Goal: Transaction & Acquisition: Purchase product/service

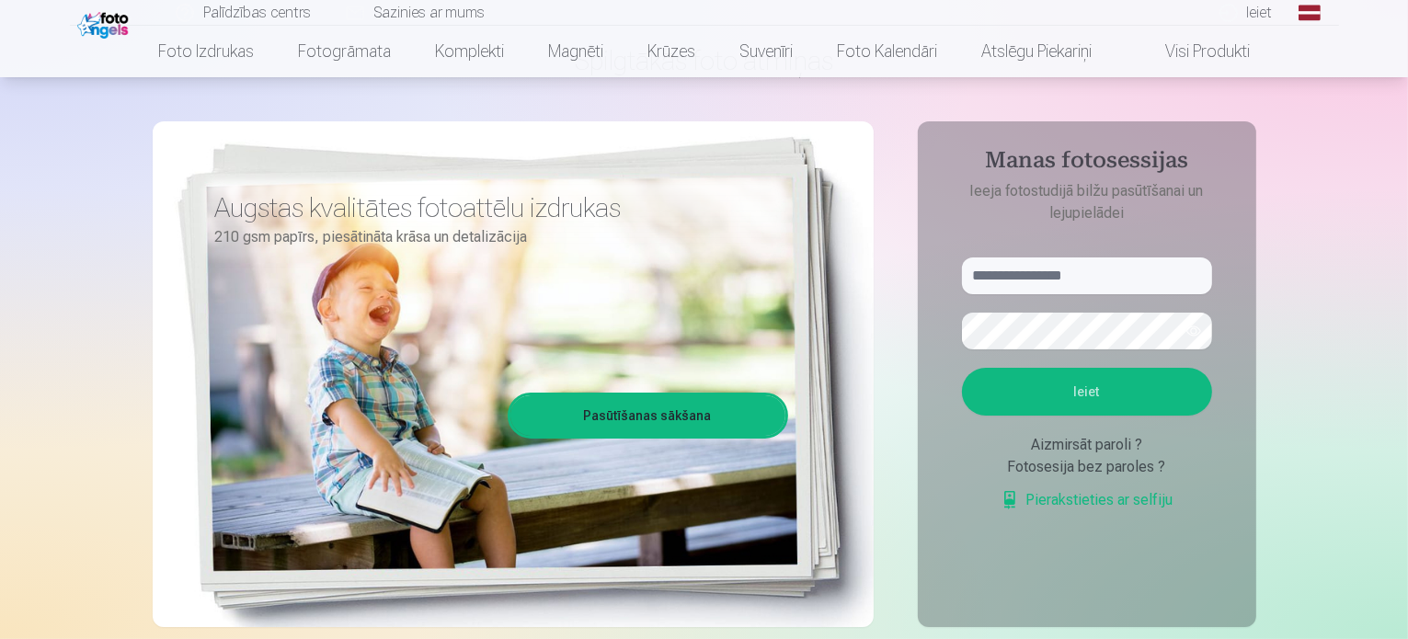
scroll to position [92, 0]
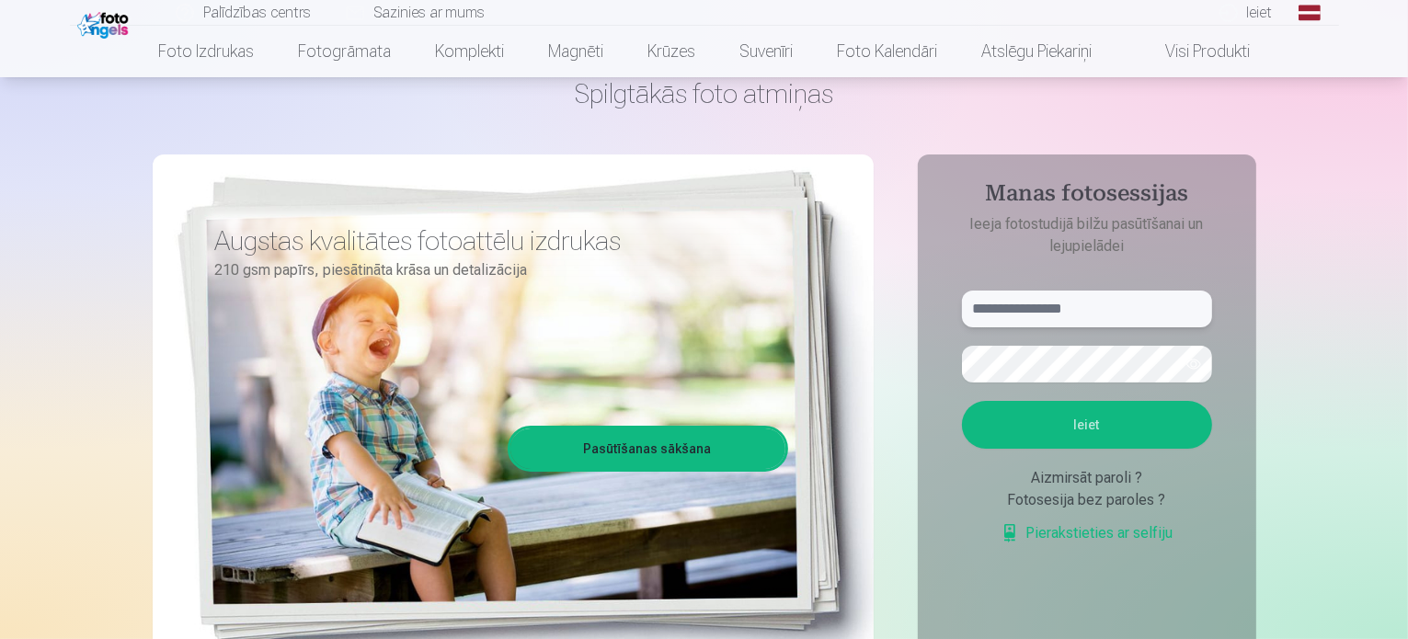
click at [1051, 301] on input "text" at bounding box center [1087, 309] width 250 height 37
type input "**********"
click at [1107, 437] on button "Ieiet" at bounding box center [1087, 425] width 250 height 48
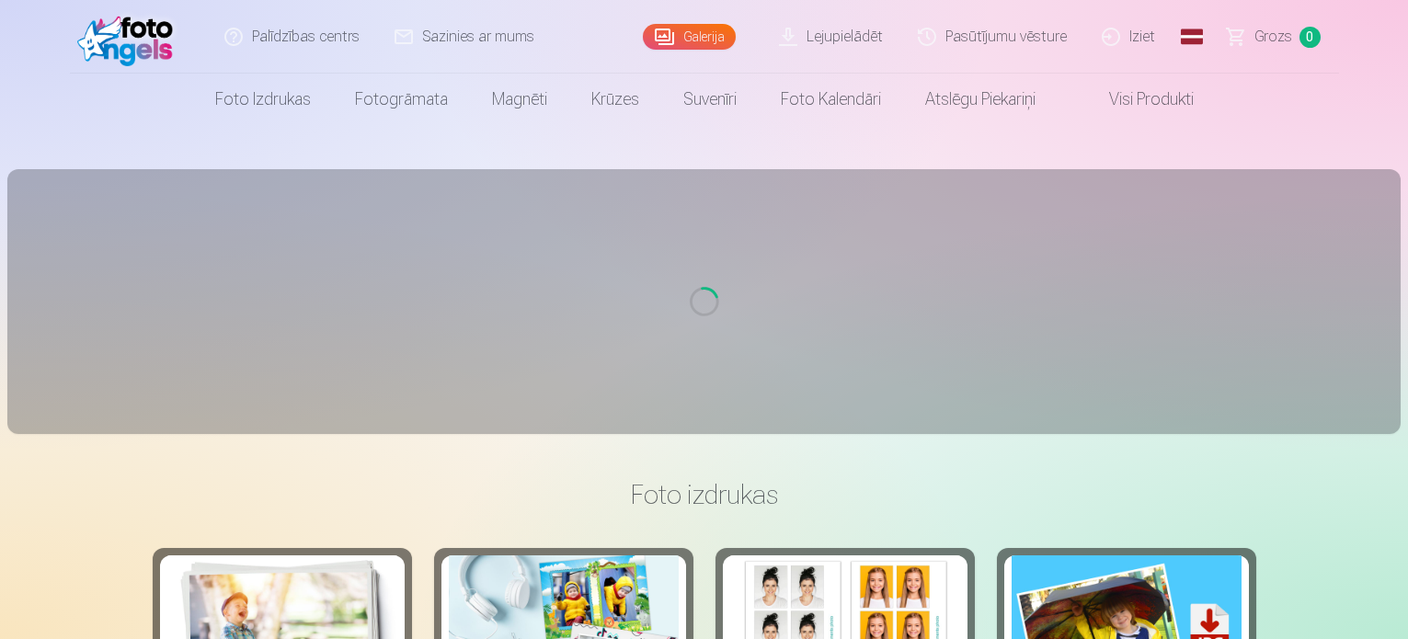
scroll to position [92, 0]
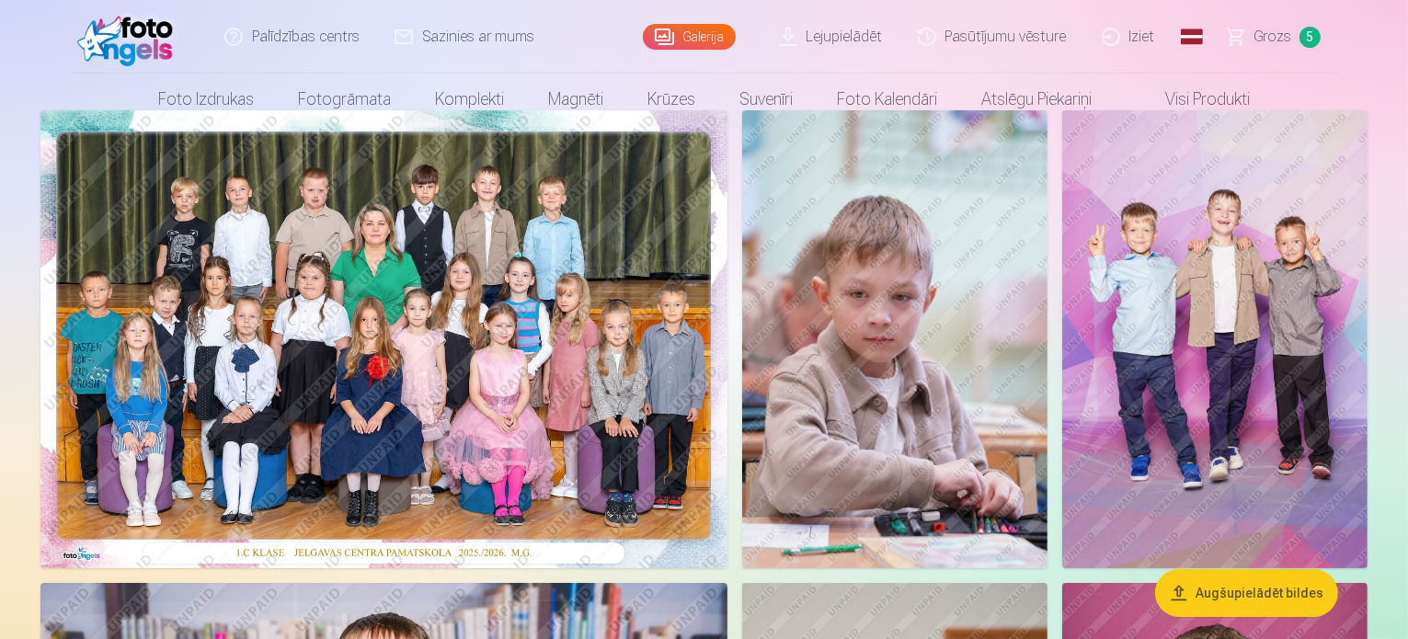
click at [1268, 44] on span "Grozs" at bounding box center [1273, 37] width 38 height 22
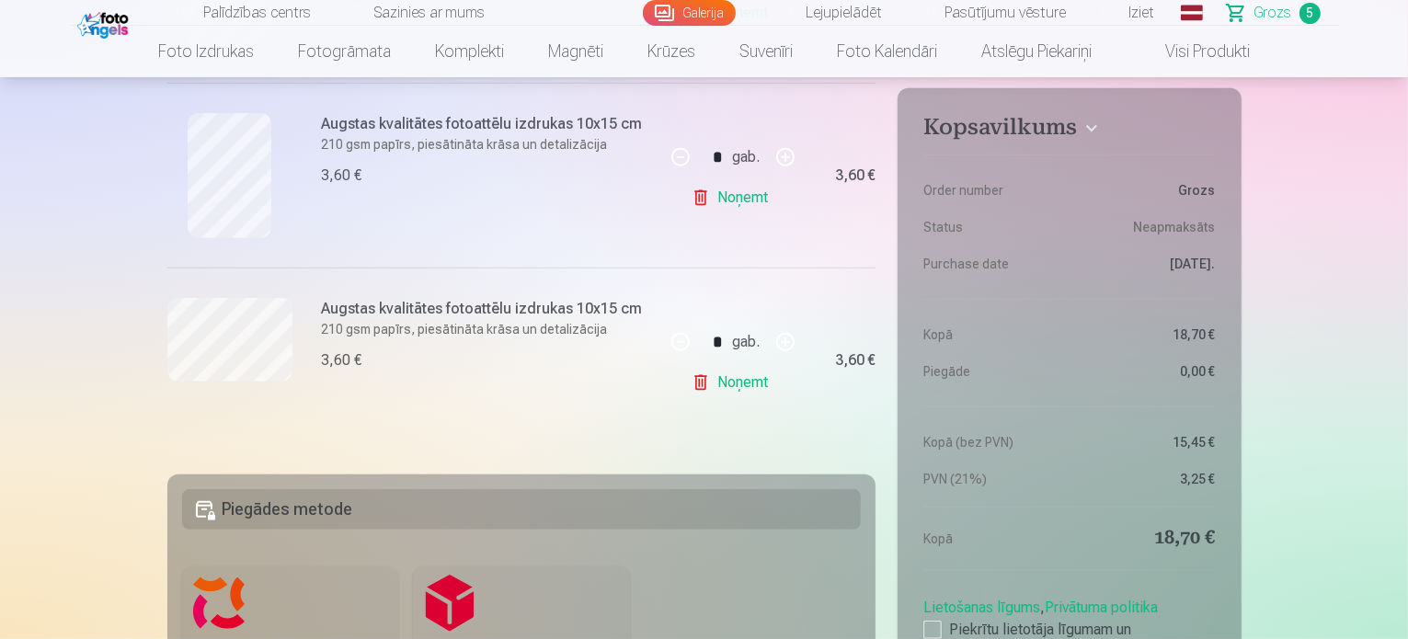
scroll to position [1104, 0]
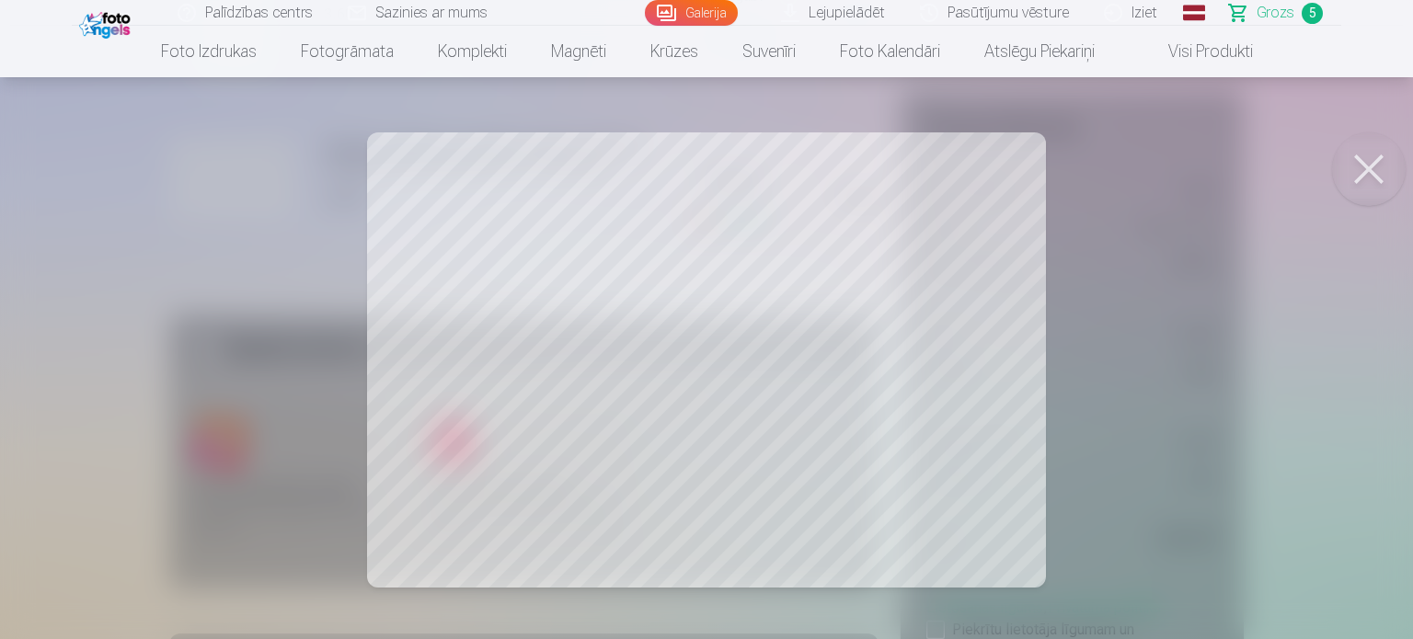
click at [1386, 166] on button at bounding box center [1369, 169] width 74 height 74
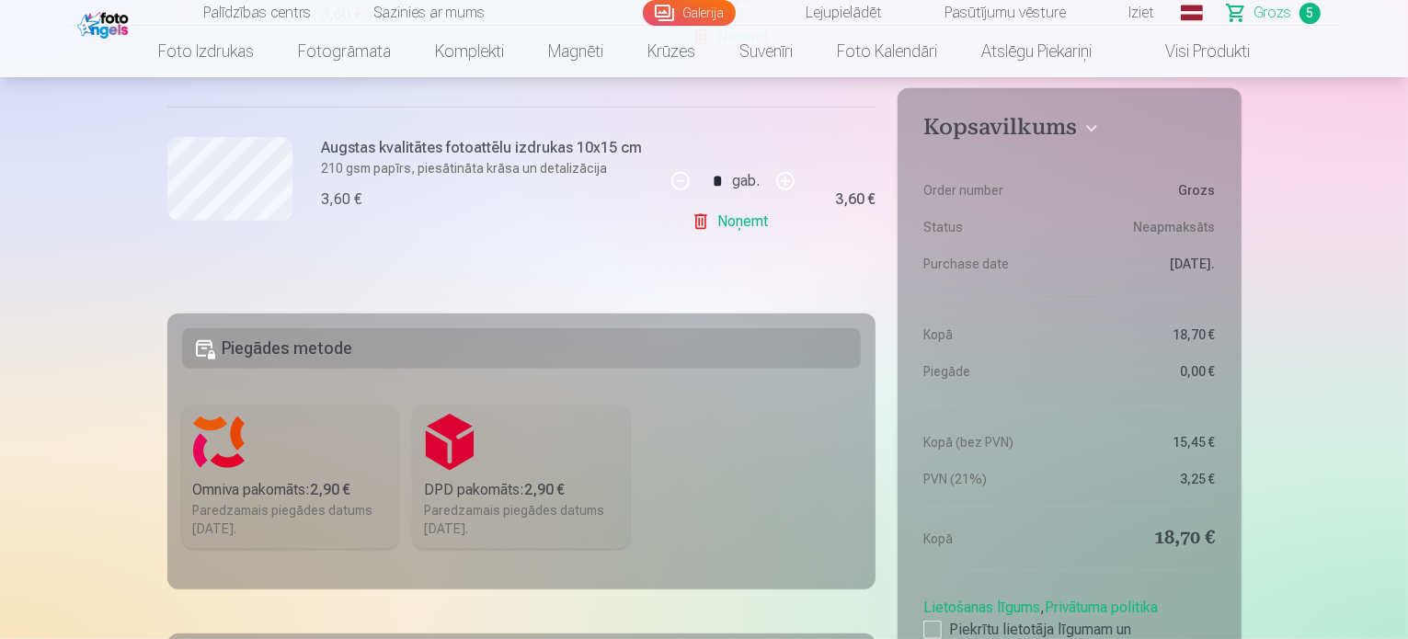
click at [716, 227] on link "Noņemt" at bounding box center [734, 221] width 84 height 37
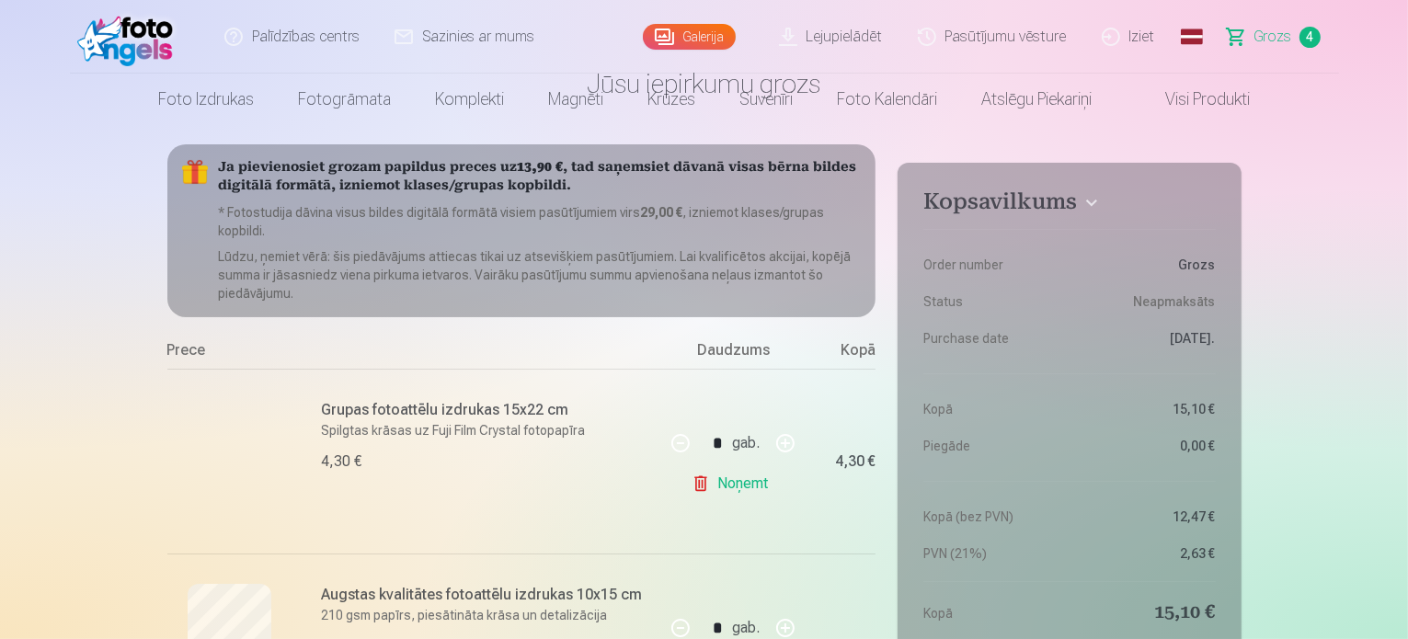
scroll to position [0, 0]
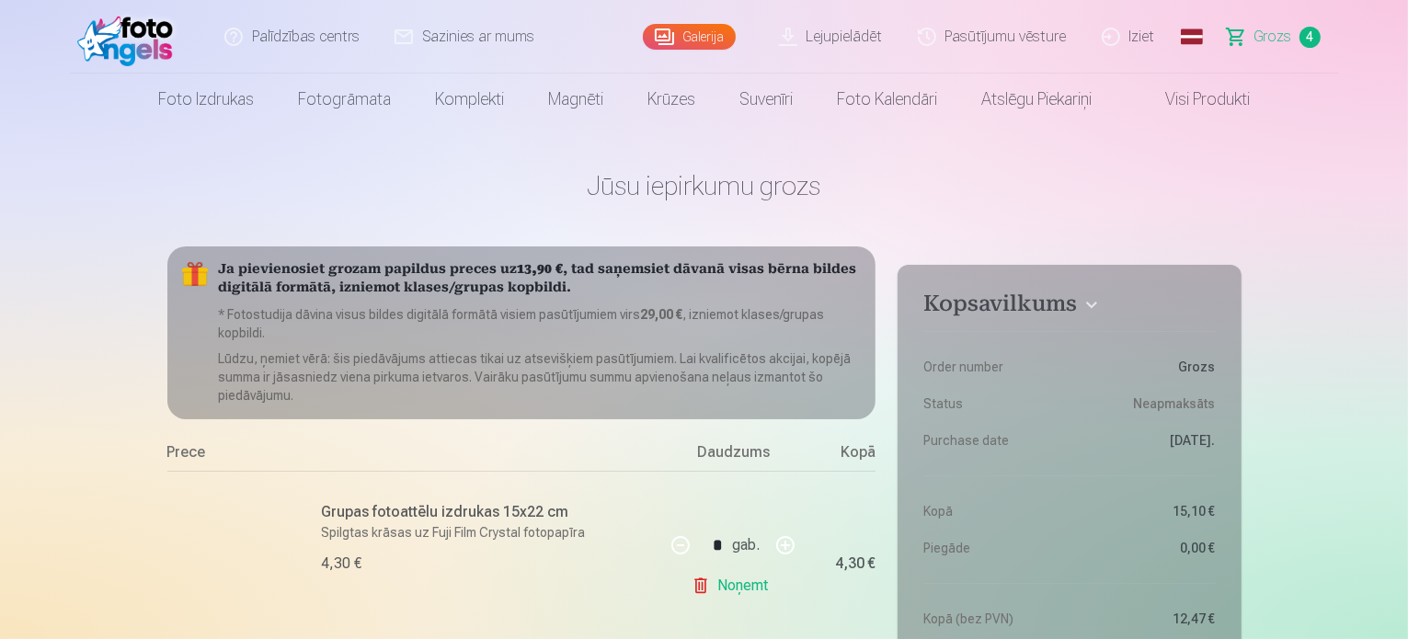
click at [710, 39] on link "Galerija" at bounding box center [689, 37] width 93 height 26
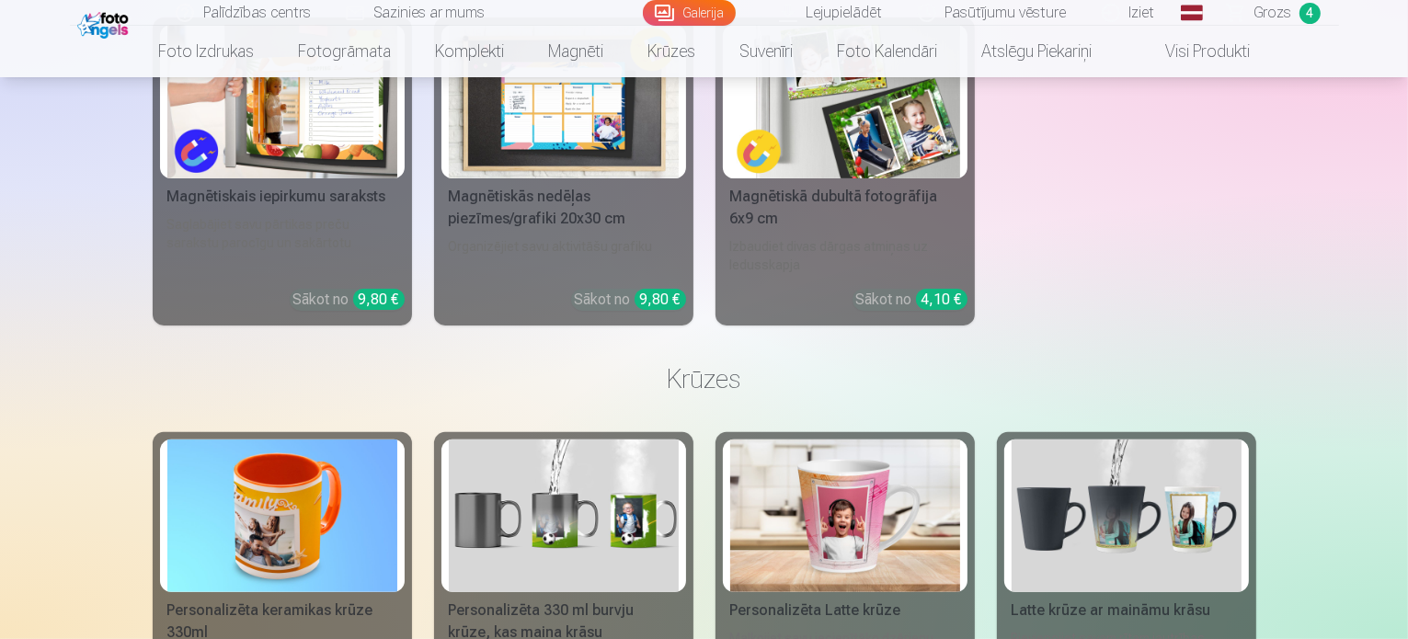
scroll to position [7541, 0]
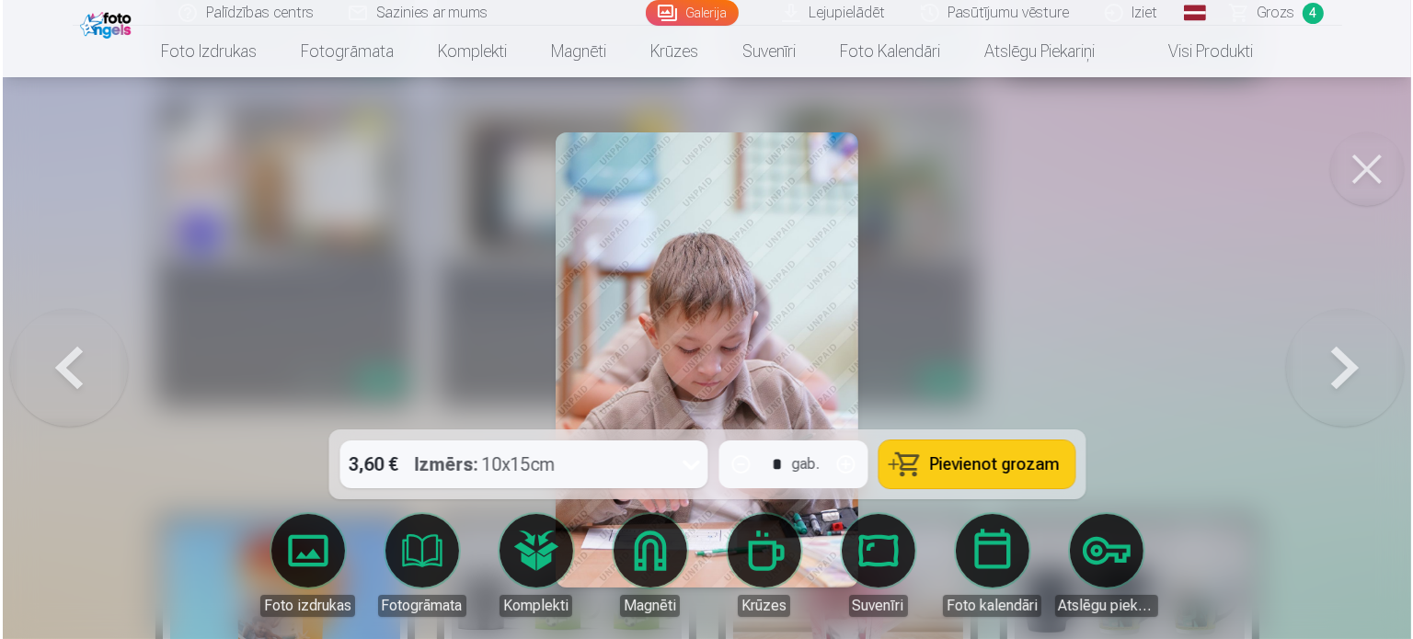
scroll to position [7471, 0]
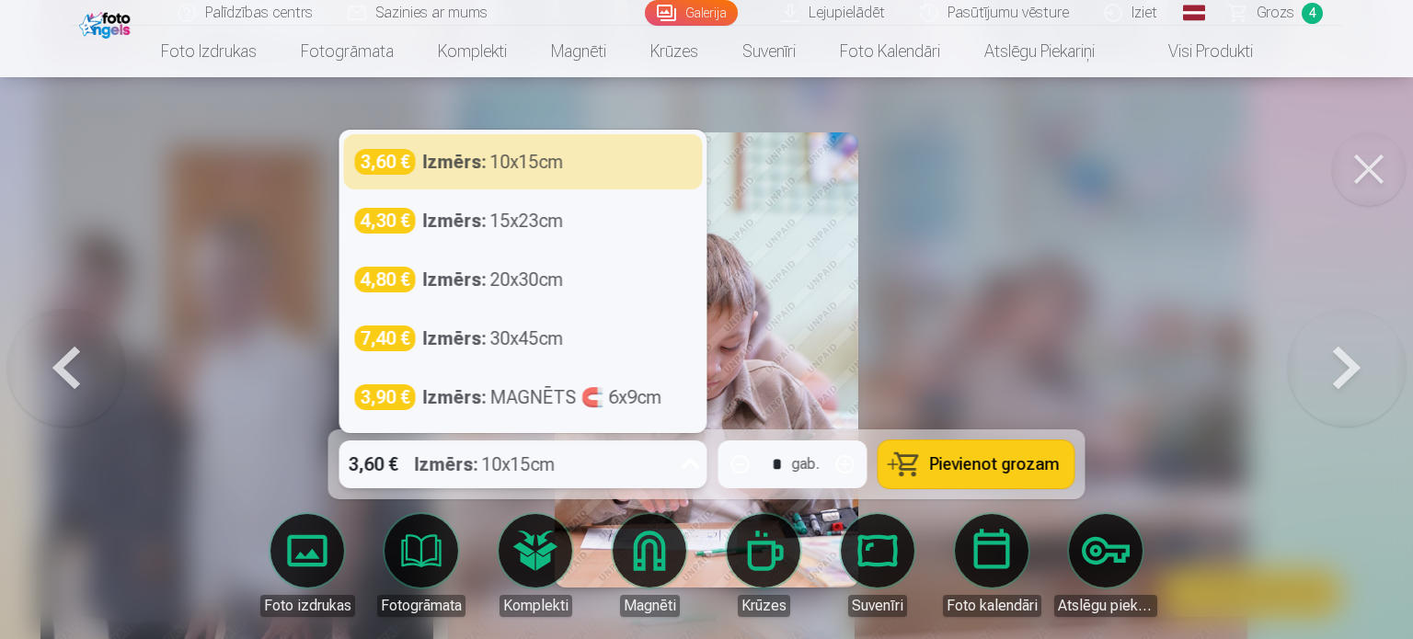
click at [684, 470] on icon at bounding box center [690, 464] width 29 height 29
click at [983, 461] on span "Pievienot grozam" at bounding box center [995, 464] width 130 height 17
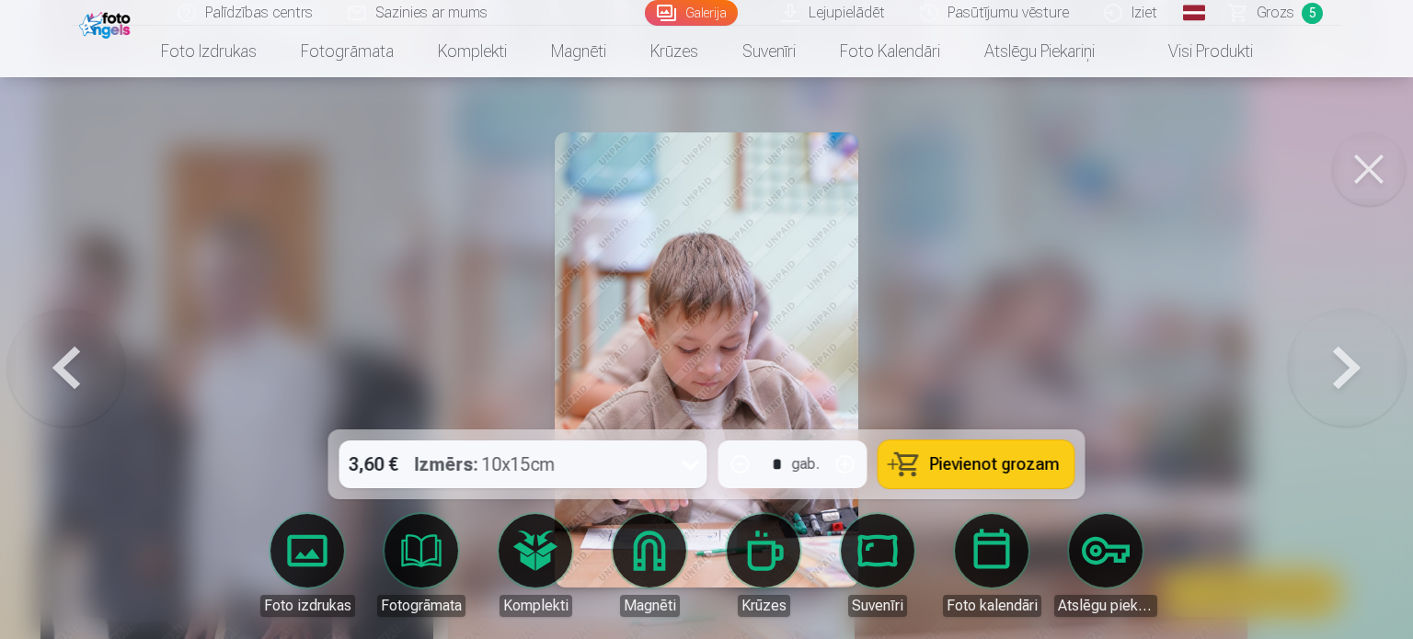
click at [1337, 352] on button at bounding box center [1347, 360] width 118 height 102
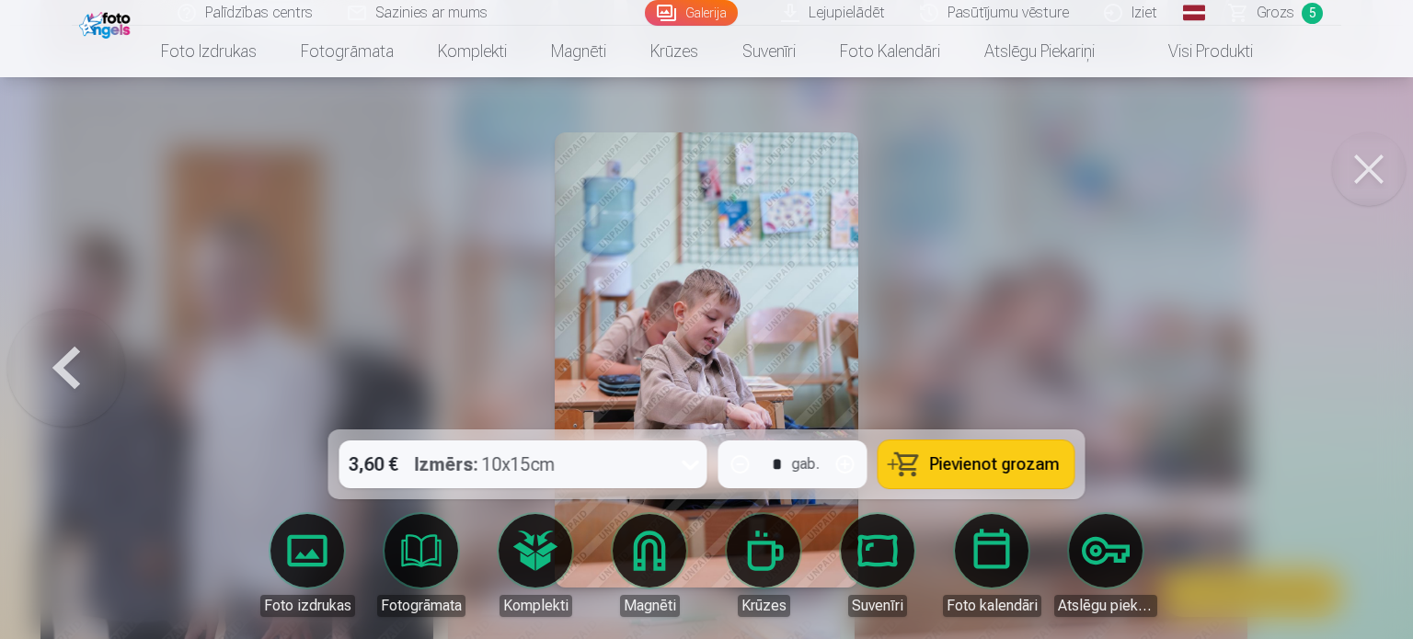
click at [1337, 352] on div at bounding box center [706, 319] width 1413 height 639
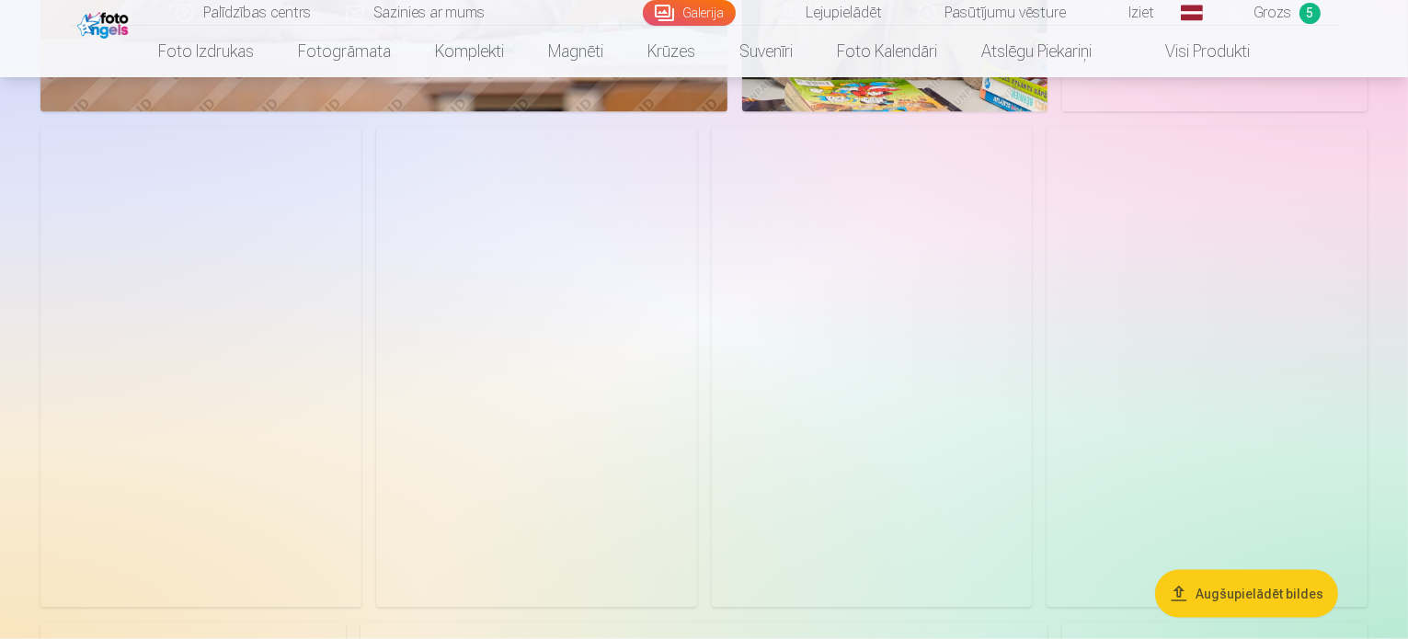
scroll to position [2943, 0]
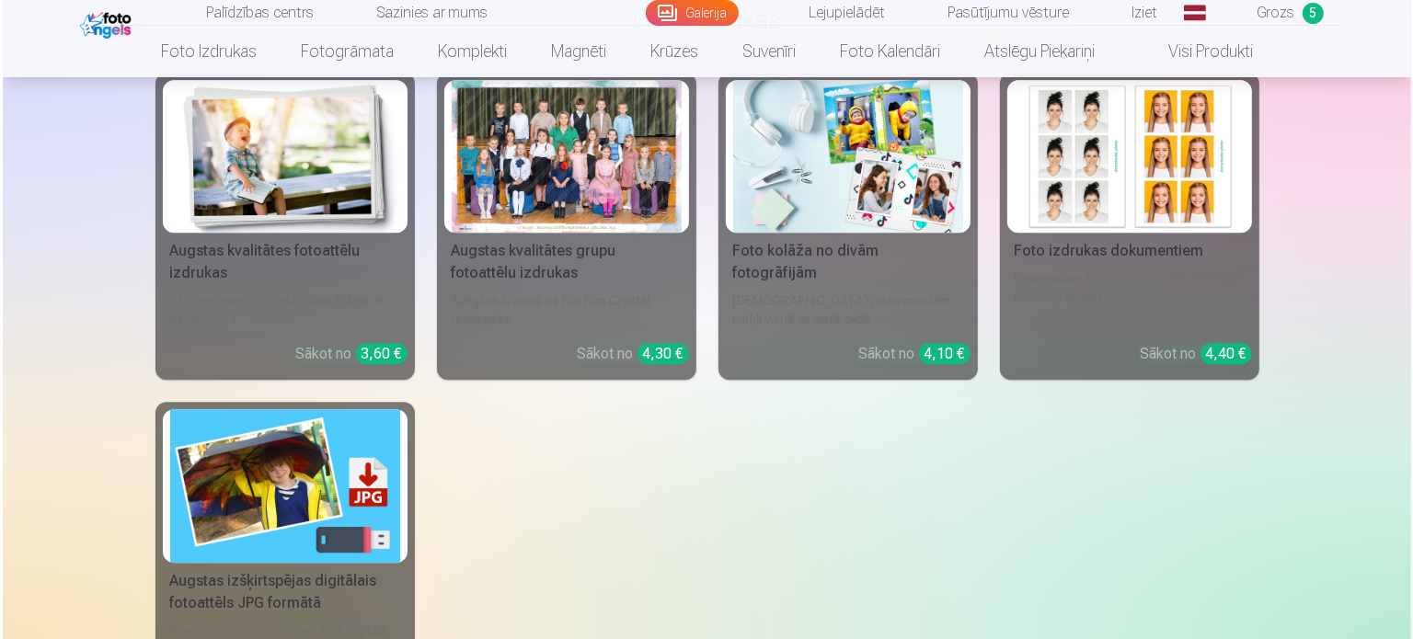
scroll to position [5533, 0]
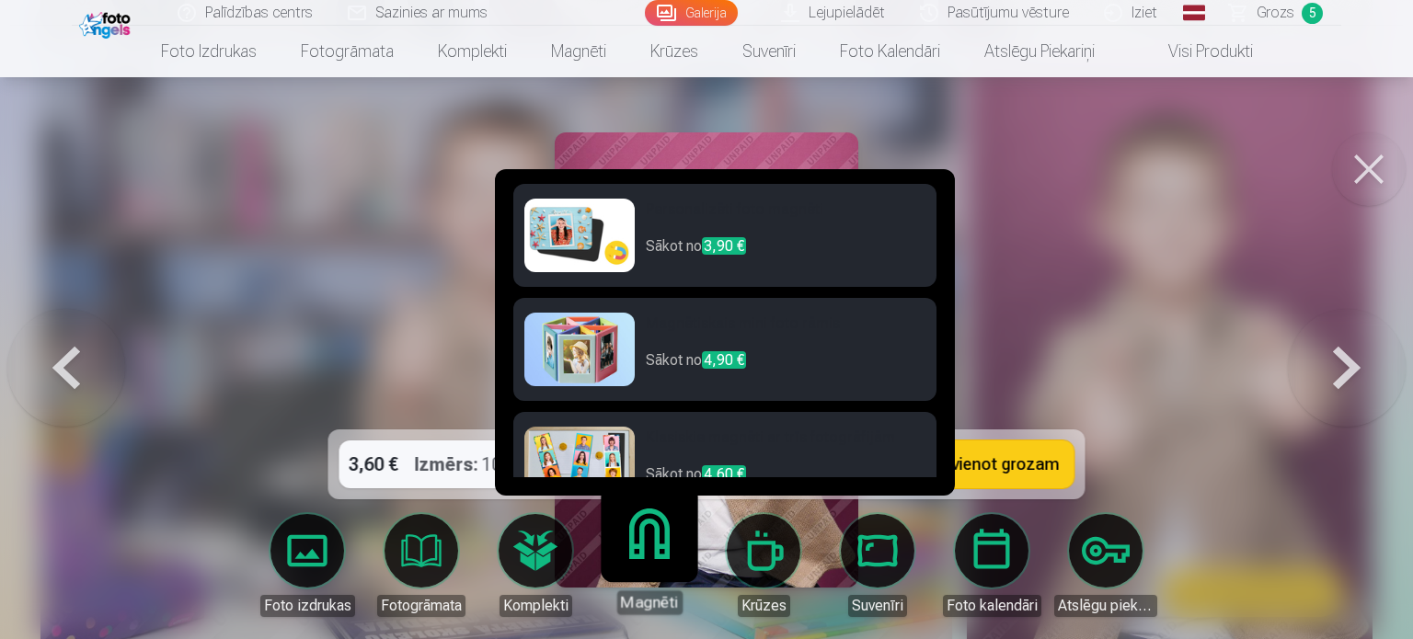
click at [659, 555] on link "Magnēti" at bounding box center [648, 557] width 113 height 113
click at [670, 235] on h6 "Personalizēti foto magnēti" at bounding box center [786, 217] width 280 height 37
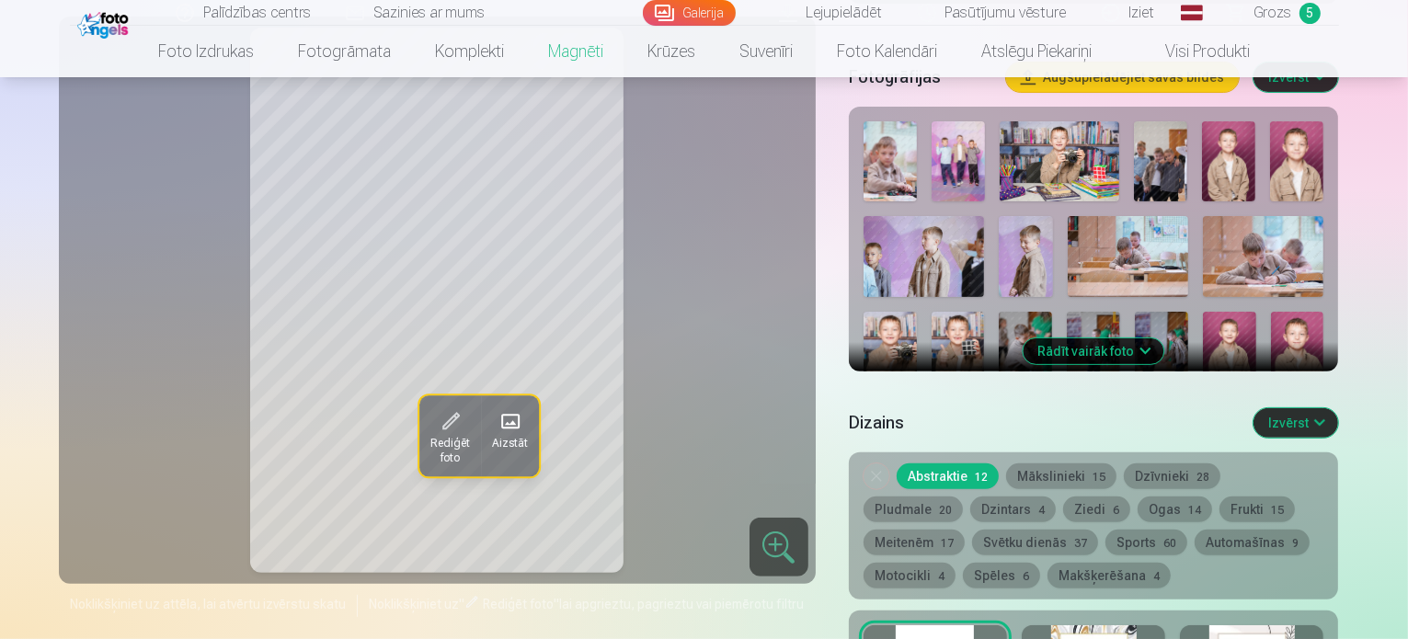
scroll to position [552, 0]
click at [429, 444] on span "Rediģēt foto" at bounding box center [449, 451] width 40 height 29
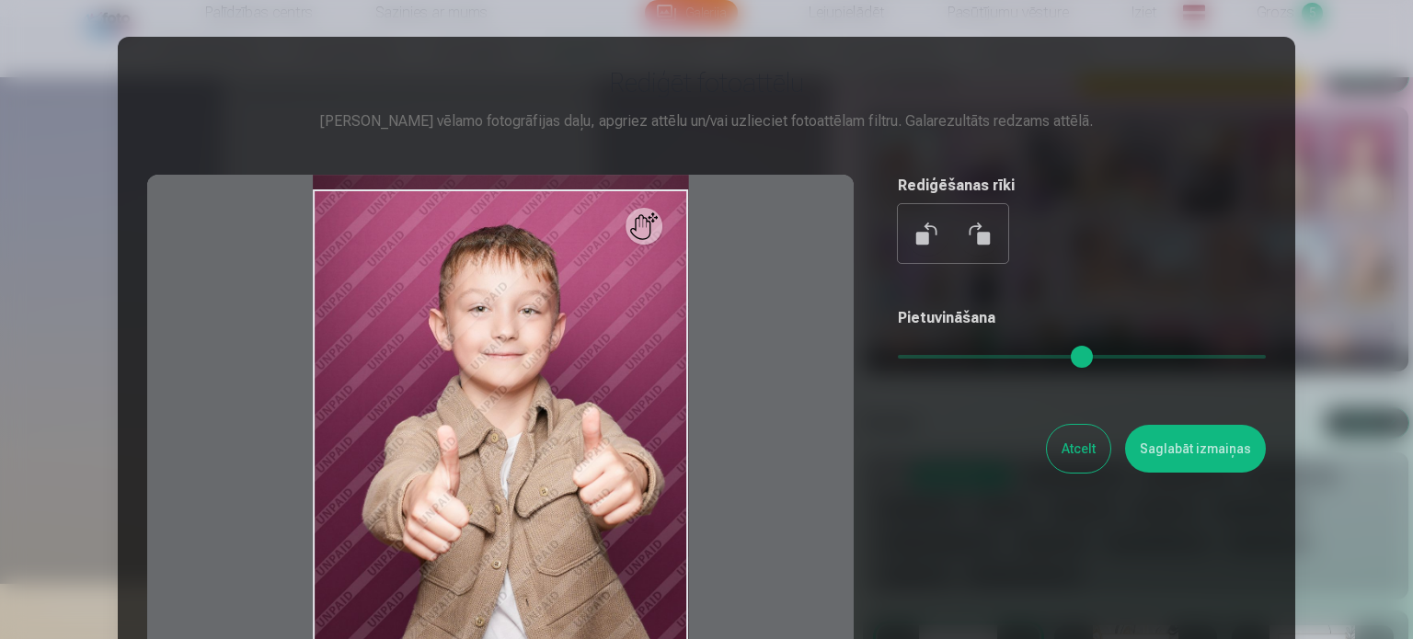
click at [1070, 453] on button "Atcelt" at bounding box center [1078, 449] width 63 height 48
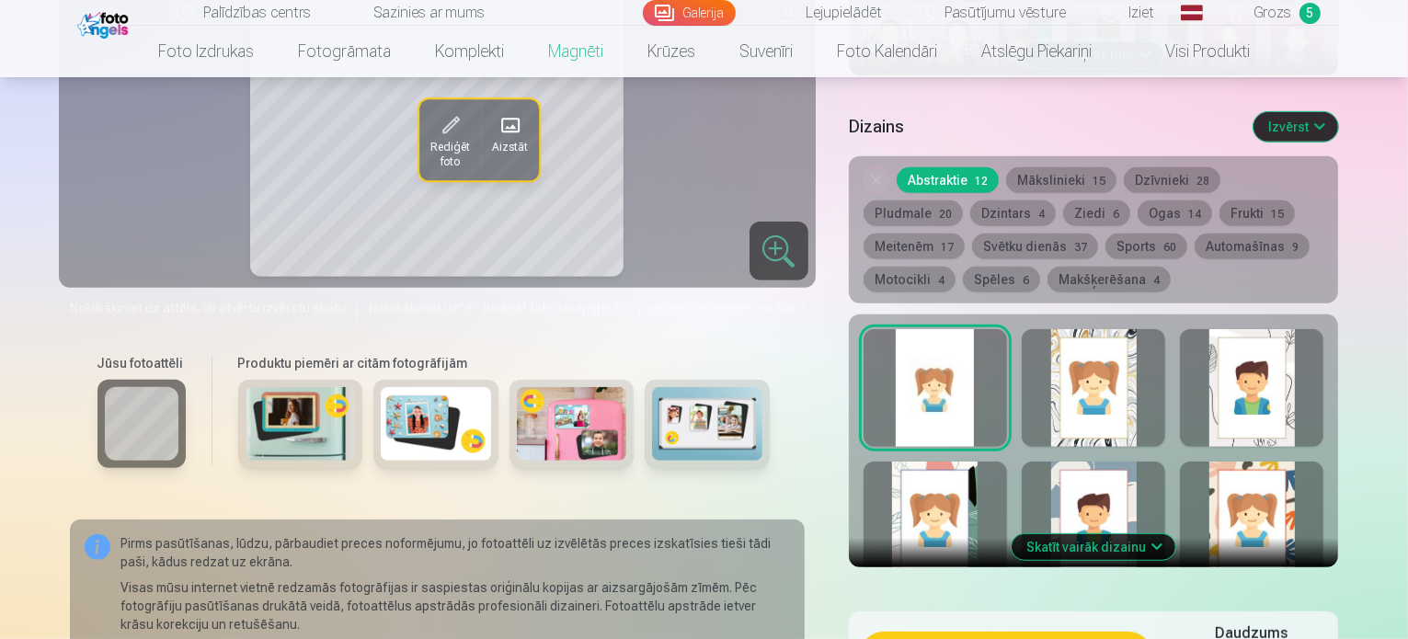
scroll to position [736, 0]
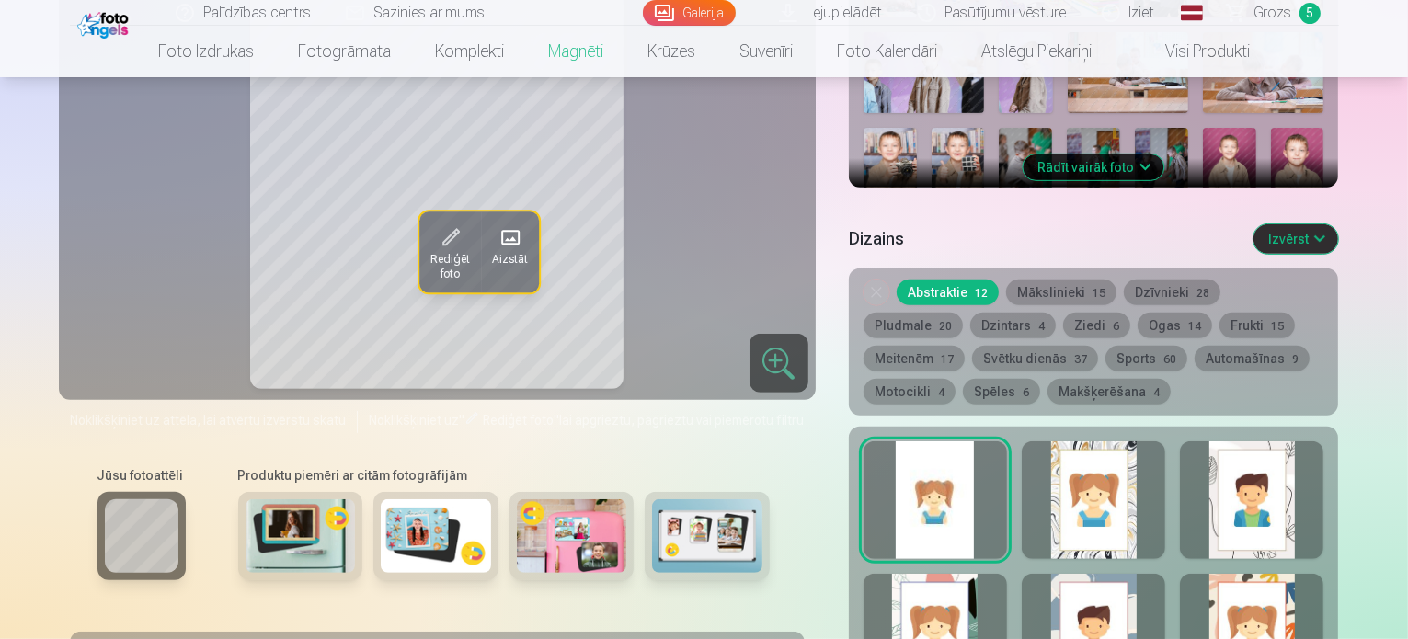
click at [1165, 498] on div at bounding box center [1093, 500] width 143 height 118
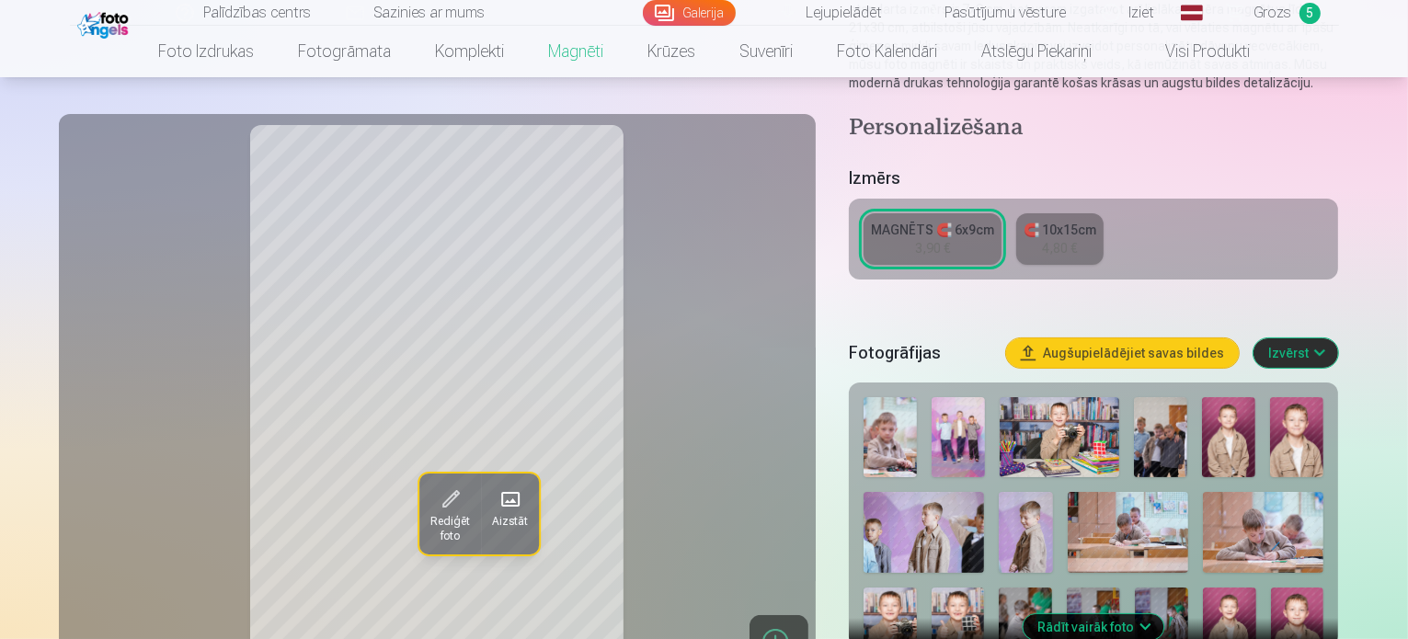
scroll to position [644, 0]
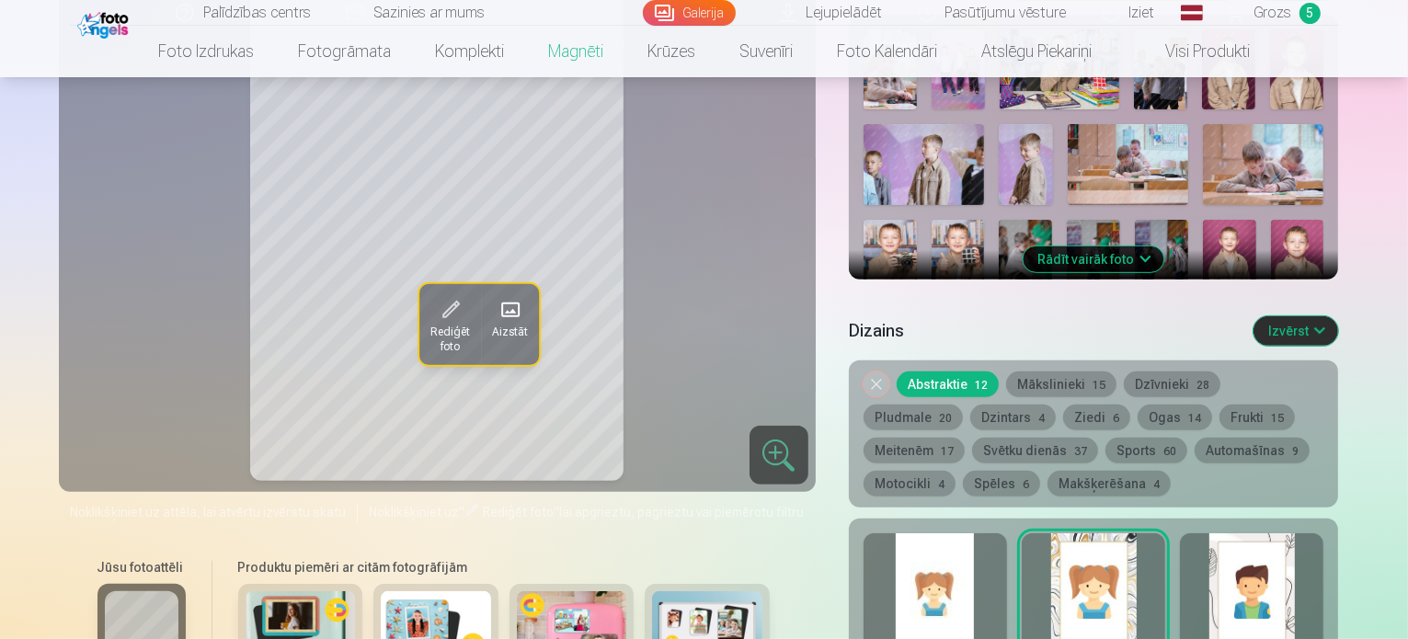
click at [1323, 610] on div at bounding box center [1251, 592] width 143 height 118
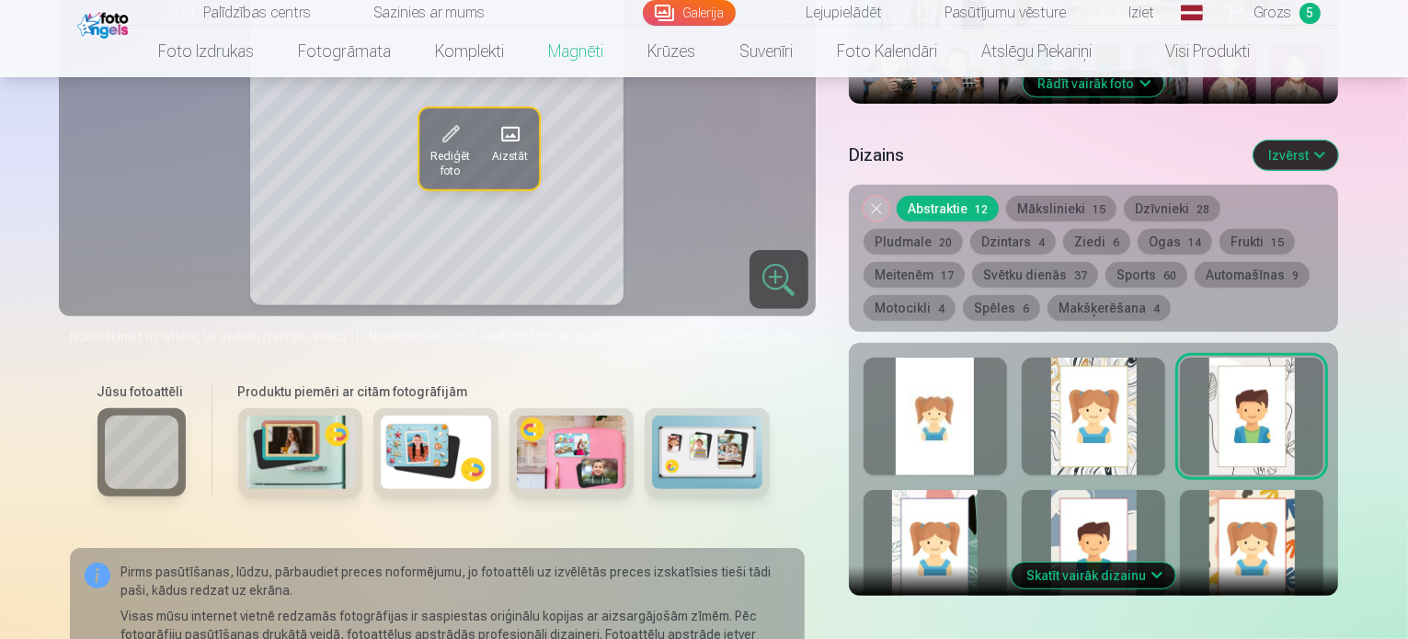
scroll to position [828, 0]
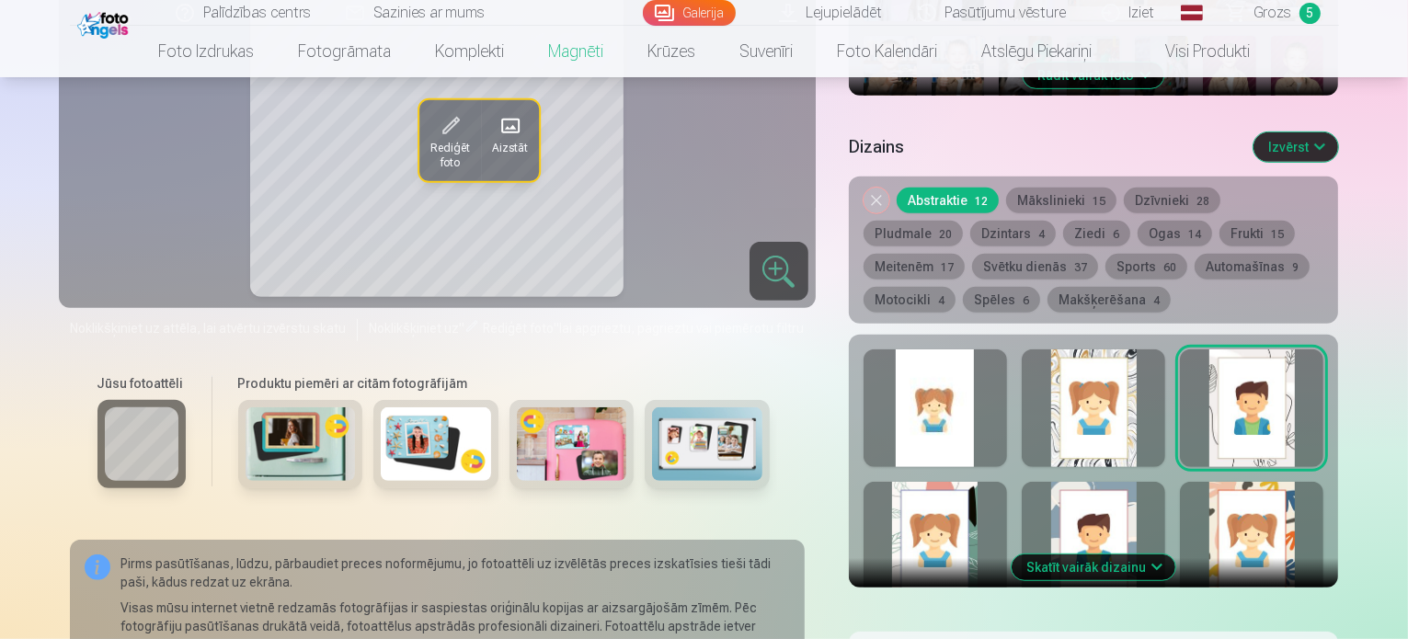
click at [986, 525] on div at bounding box center [935, 541] width 143 height 118
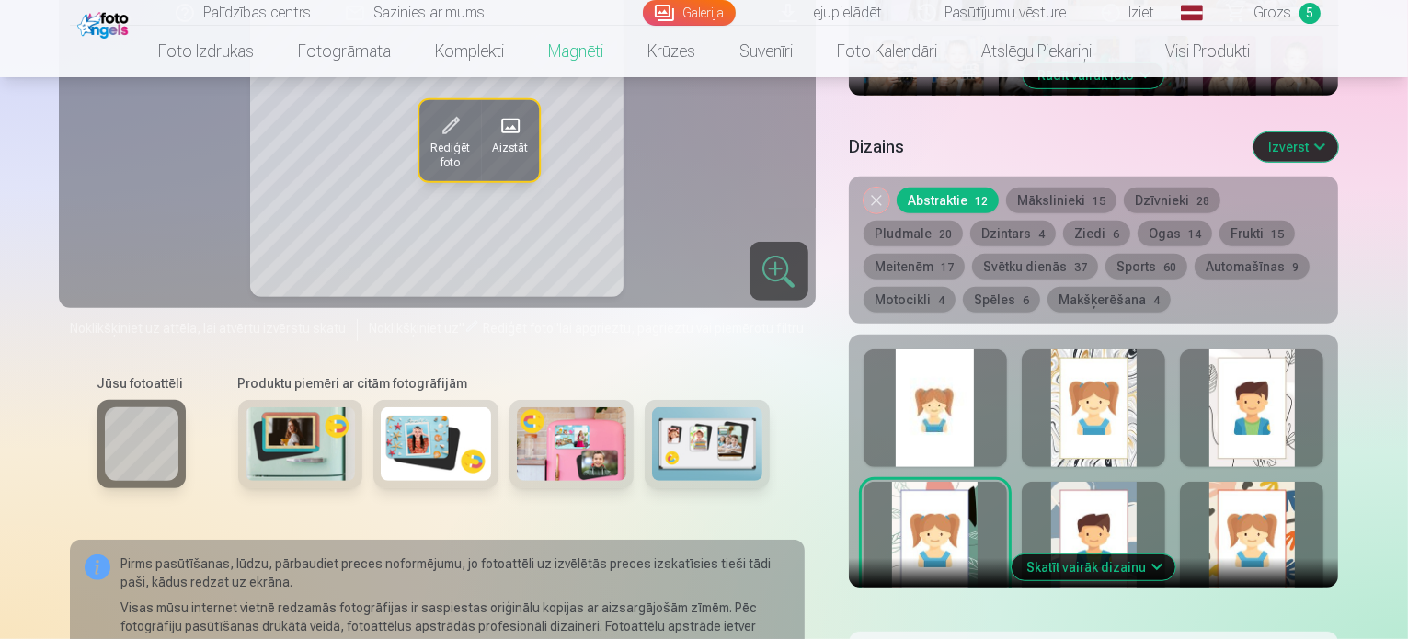
click at [1148, 503] on div at bounding box center [1093, 541] width 143 height 118
click at [1270, 521] on div at bounding box center [1251, 541] width 143 height 118
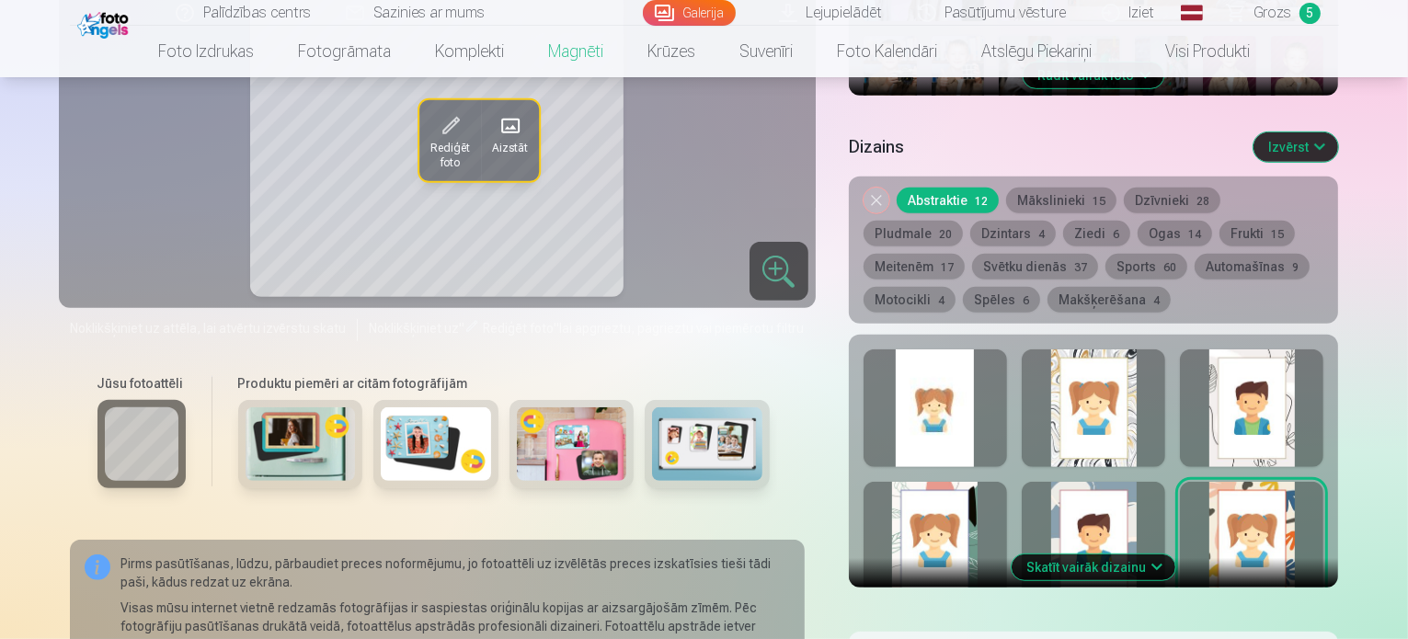
click at [1150, 555] on button "Skatīt vairāk dizainu" at bounding box center [1094, 568] width 164 height 26
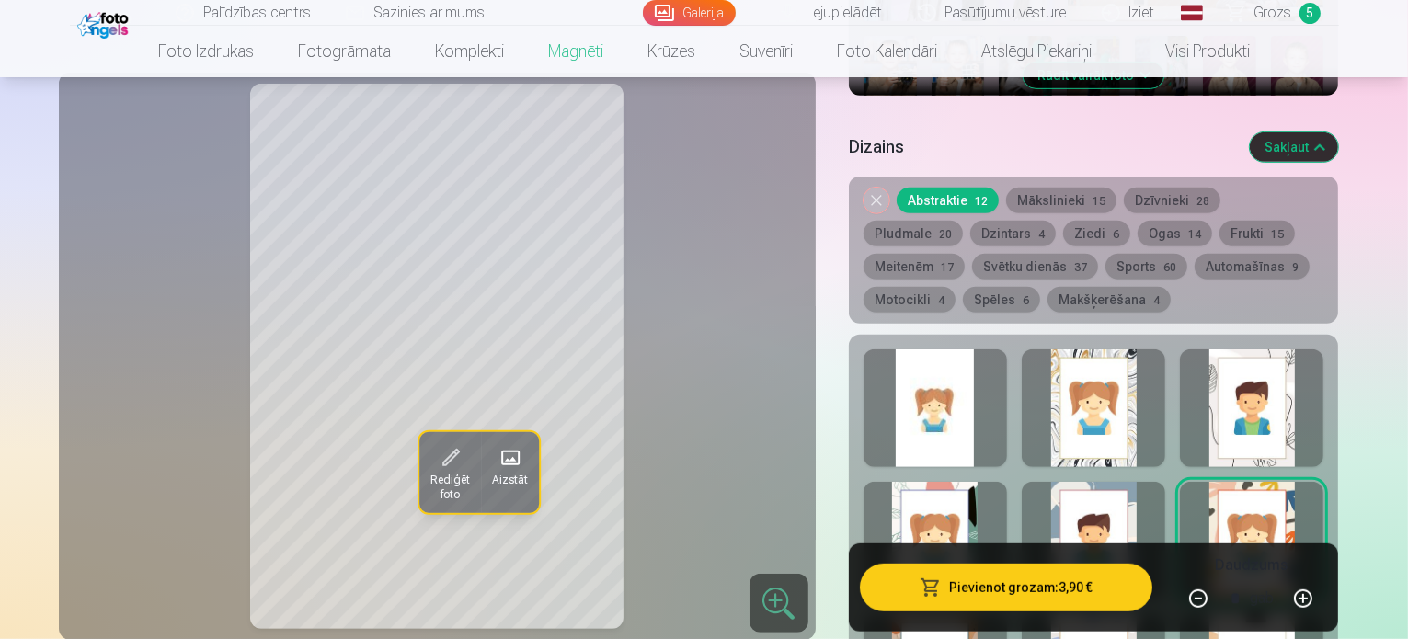
click at [1138, 221] on button "Ogas 14" at bounding box center [1175, 234] width 74 height 26
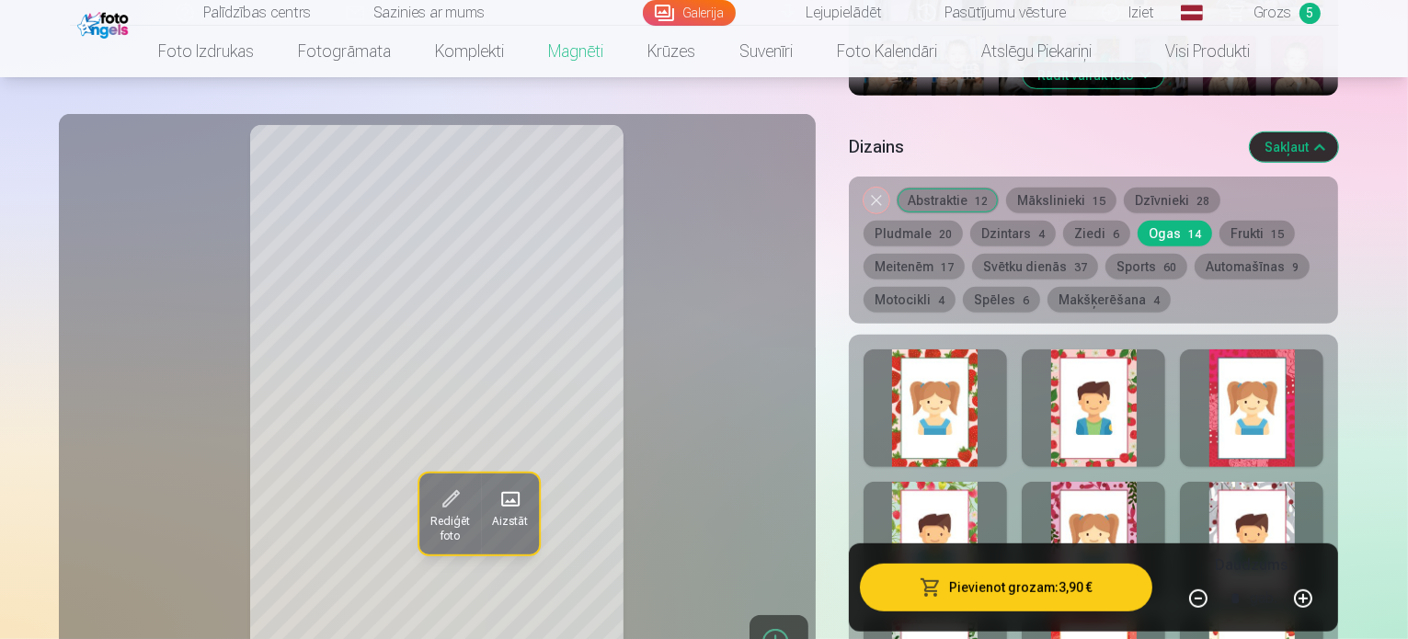
click at [1219, 221] on button "Frukti 15" at bounding box center [1256, 234] width 75 height 26
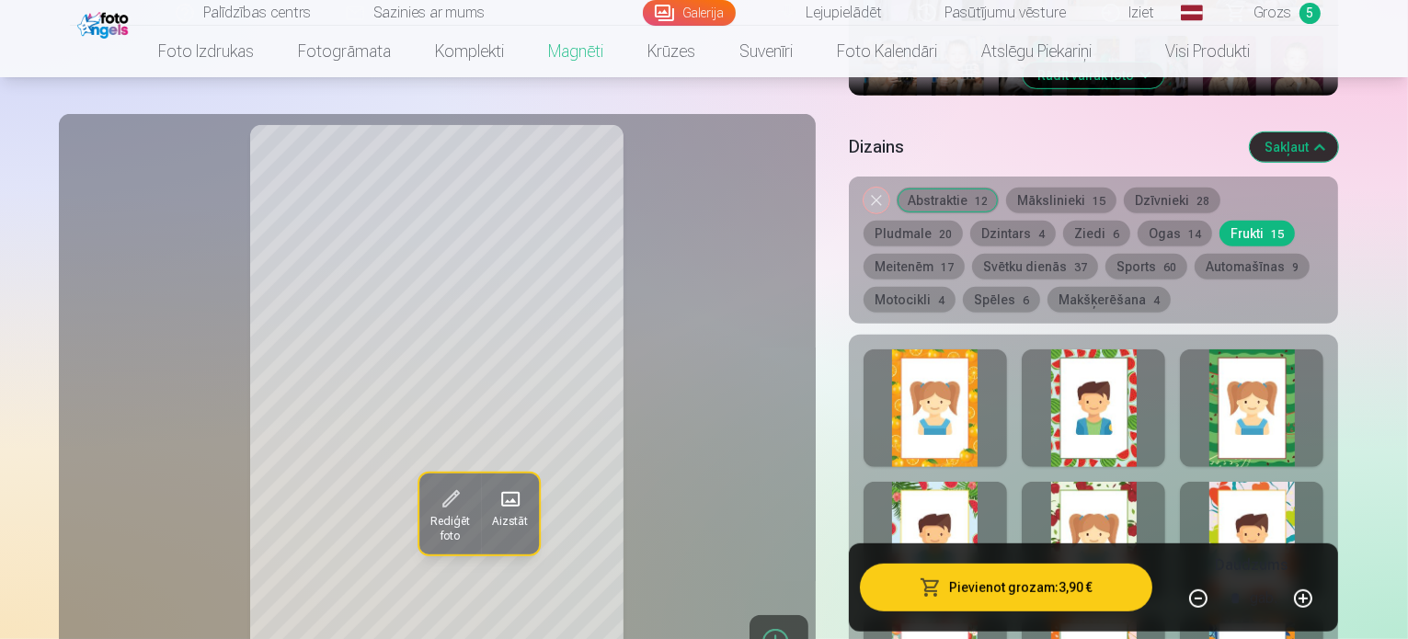
click at [965, 254] on button "Meitenēm 17" at bounding box center [914, 267] width 101 height 26
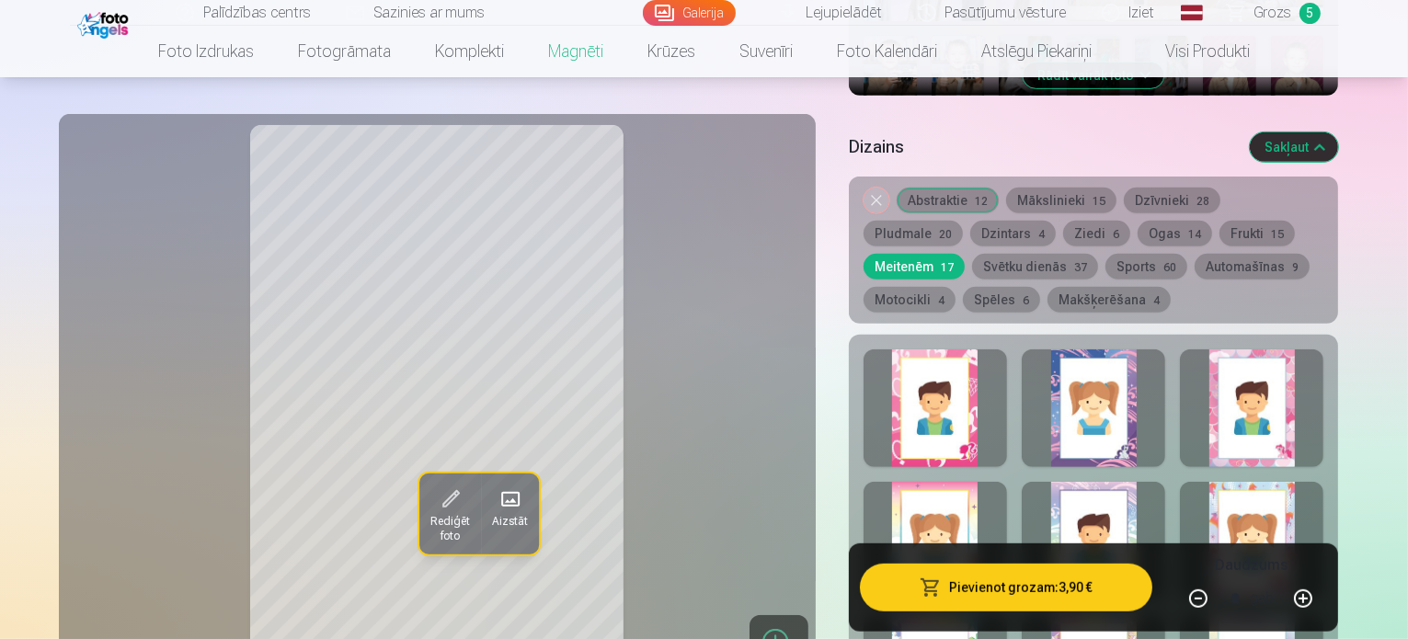
click at [956, 287] on button "Motocikli 4" at bounding box center [910, 300] width 92 height 26
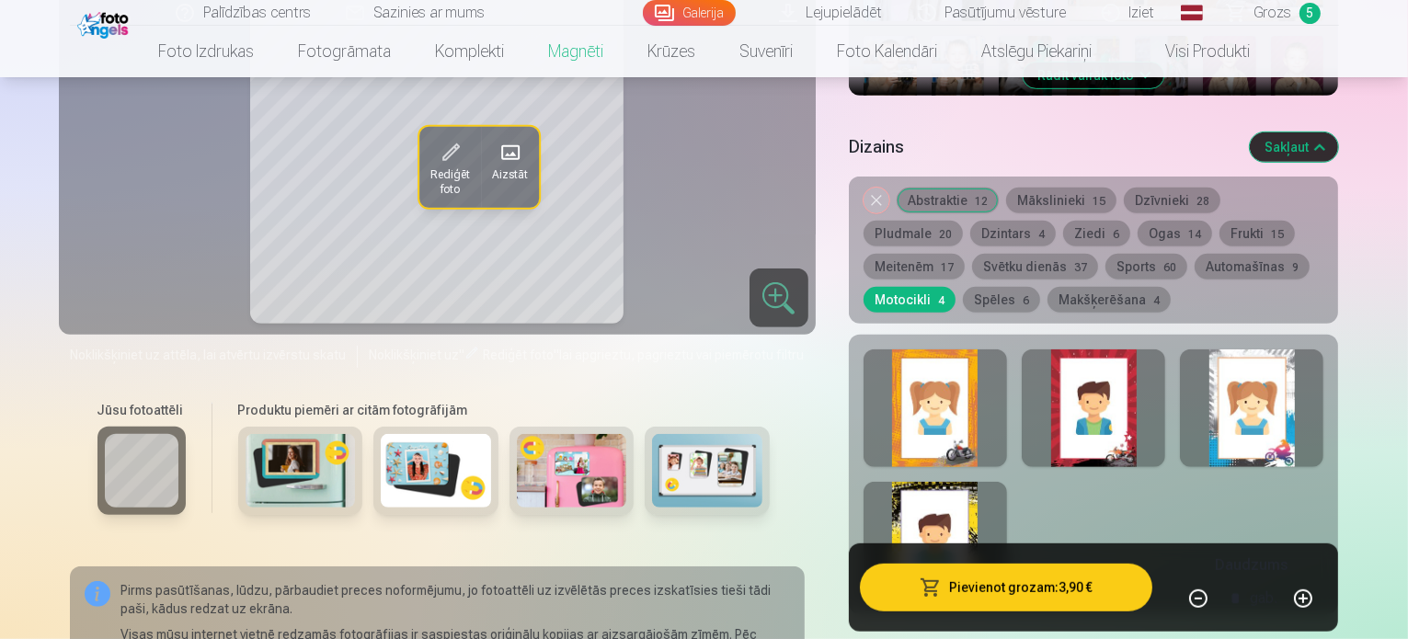
click at [1040, 287] on button "Spēles 6" at bounding box center [1001, 300] width 77 height 26
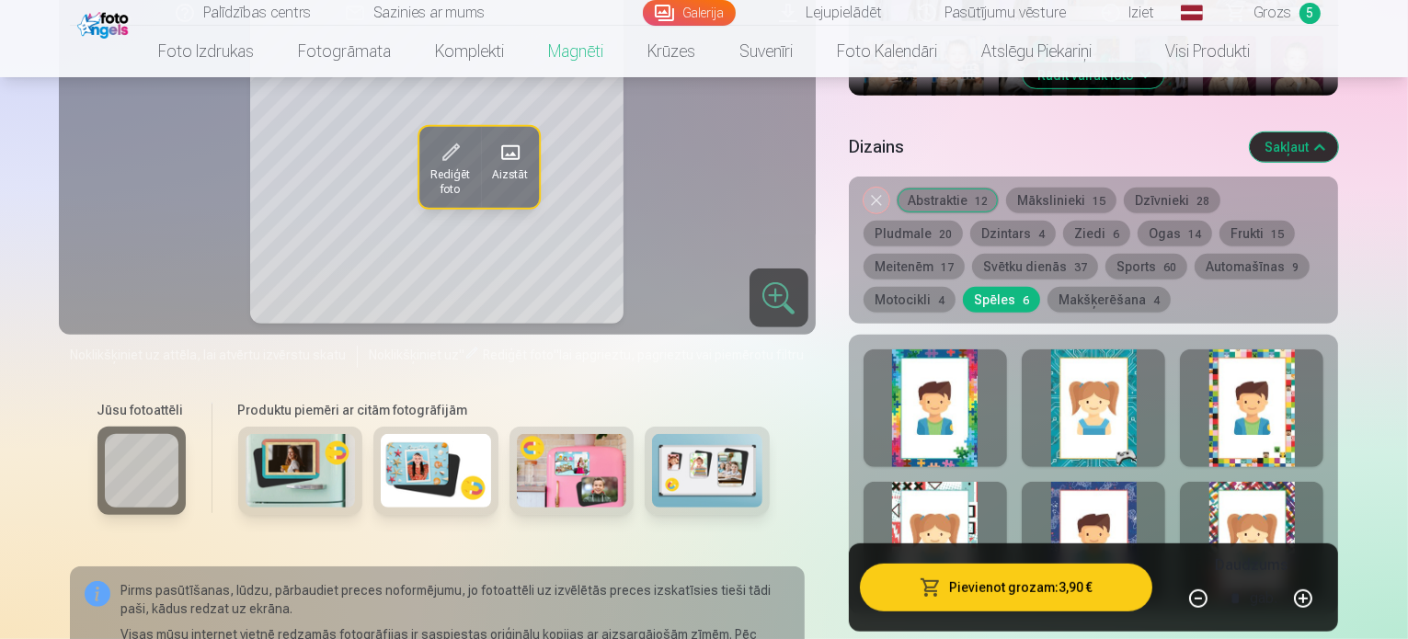
click at [1047, 287] on button "Makšķerēšana 4" at bounding box center [1108, 300] width 123 height 26
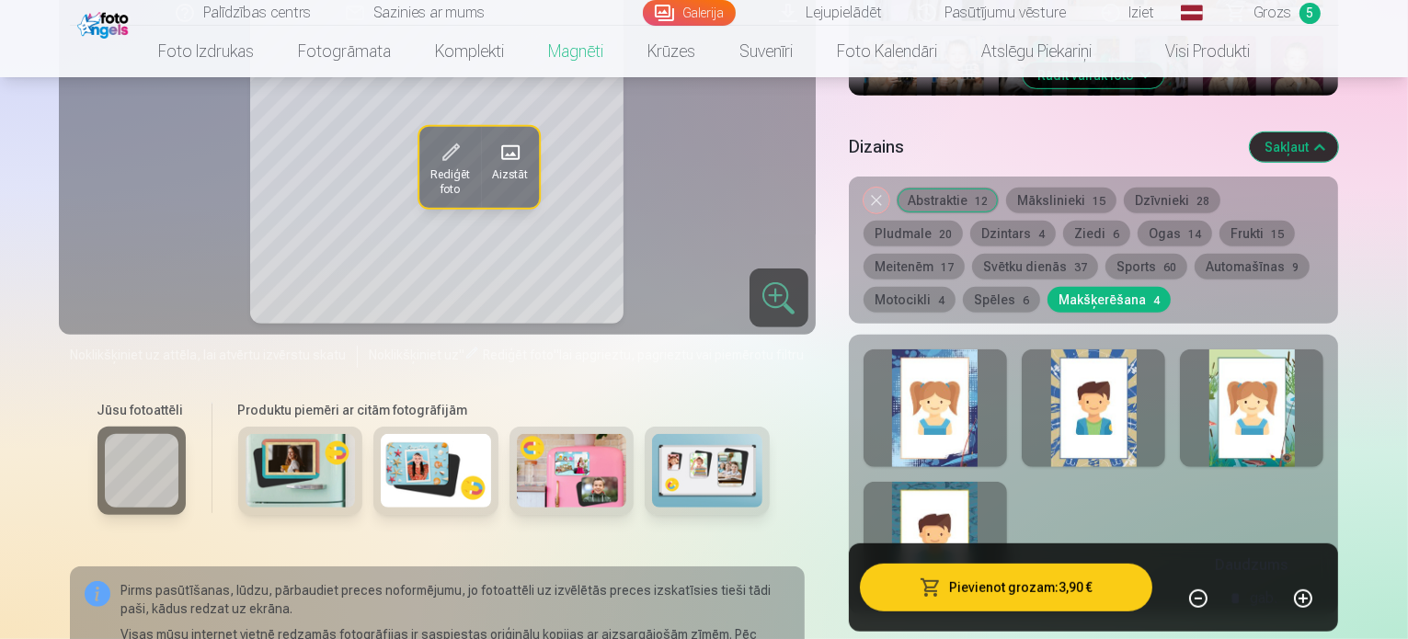
click at [972, 254] on button "Svētku dienās 37" at bounding box center [1035, 267] width 126 height 26
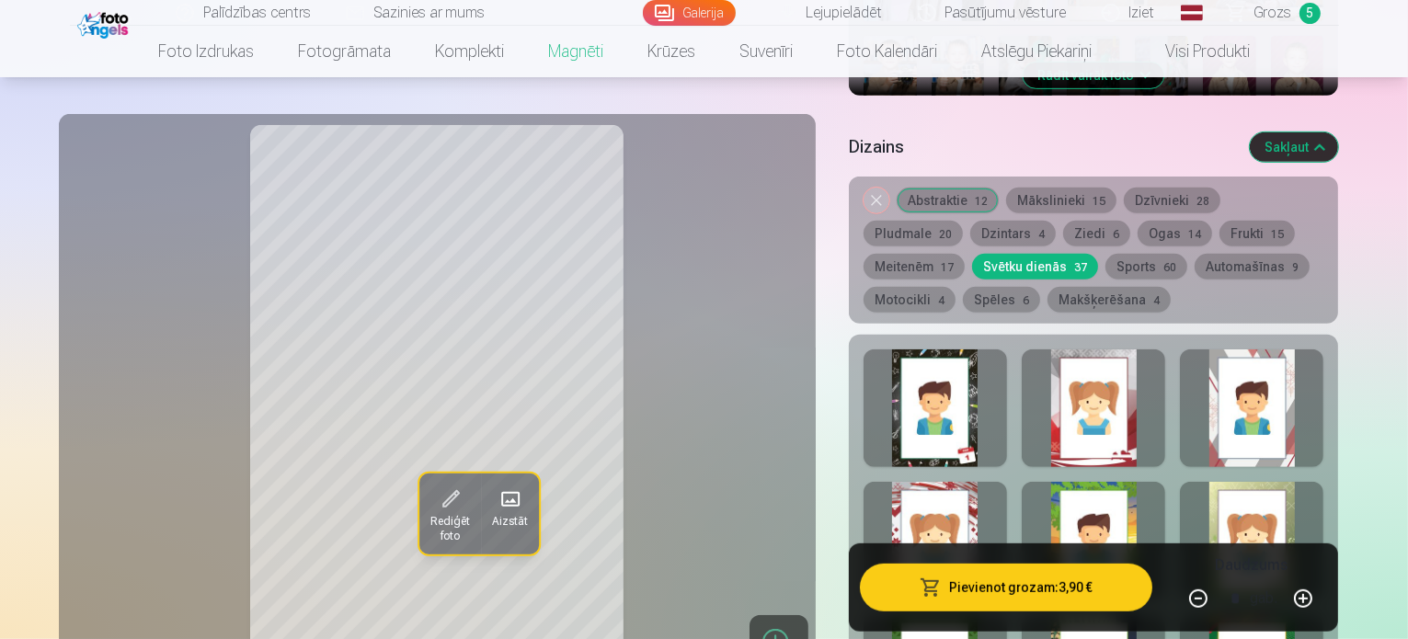
click at [1105, 254] on button "Sports 60" at bounding box center [1146, 267] width 82 height 26
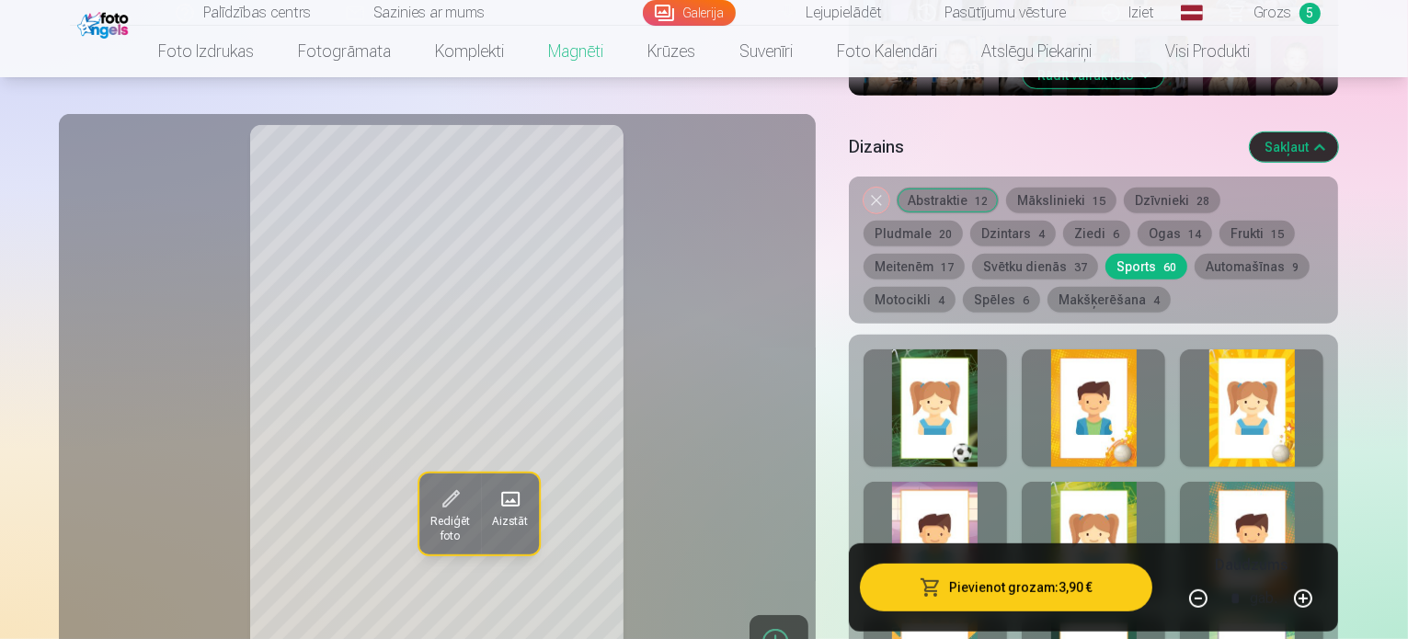
click at [1063, 221] on button "Ziedi 6" at bounding box center [1096, 234] width 67 height 26
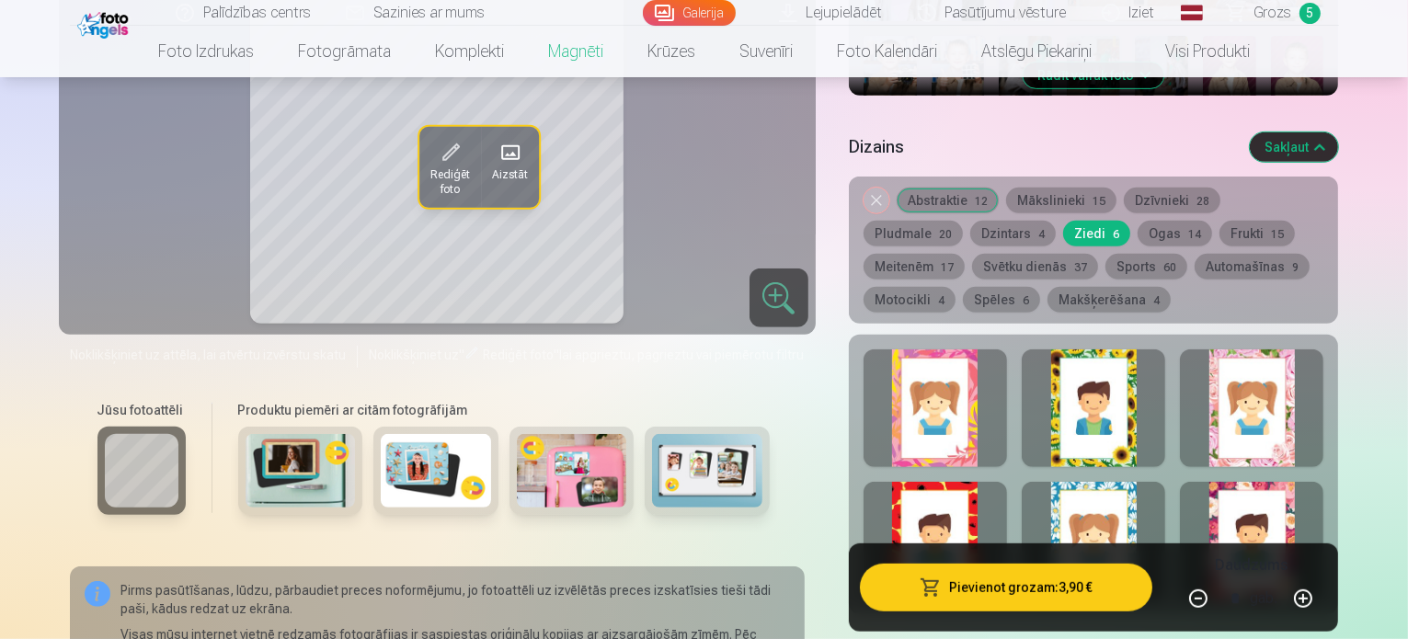
click at [970, 221] on button "Dzintars 4" at bounding box center [1013, 234] width 86 height 26
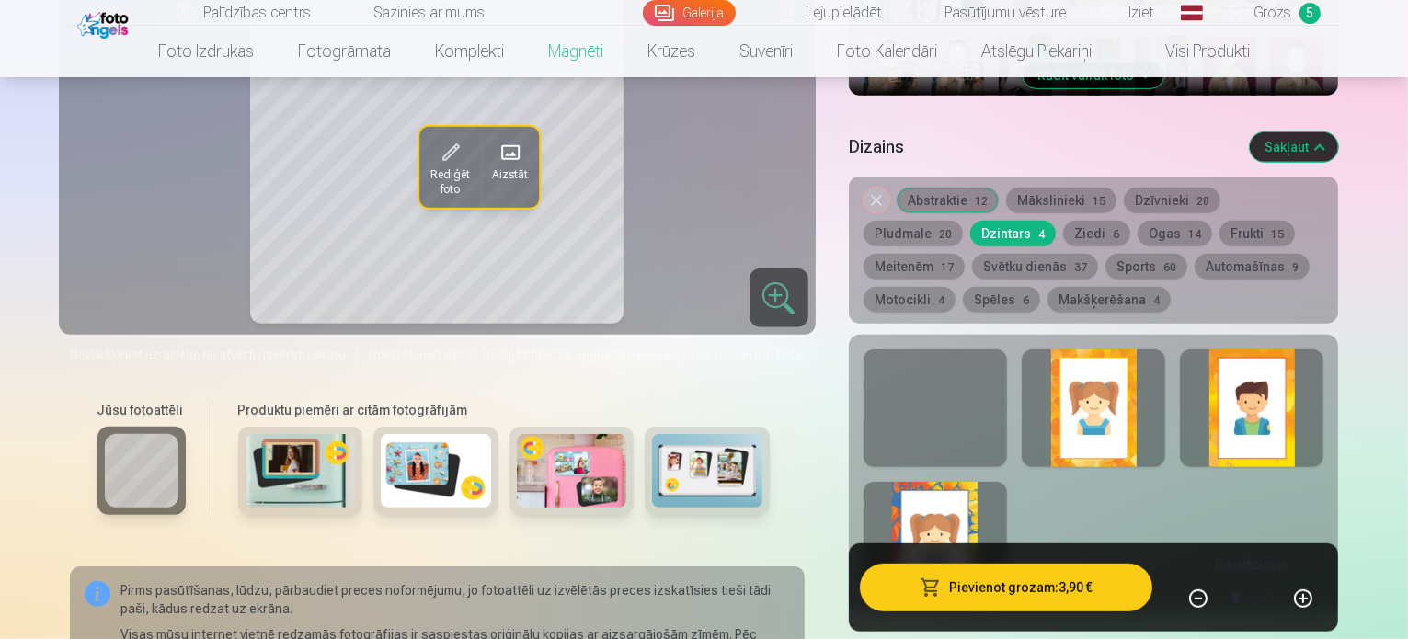
click at [1182, 177] on div "Noņemiet dizainu Abstraktie 12 Mākslinieki 15 Dzīvnieki 28 Pludmale 20 Dzintars…" at bounding box center [1094, 250] width 490 height 147
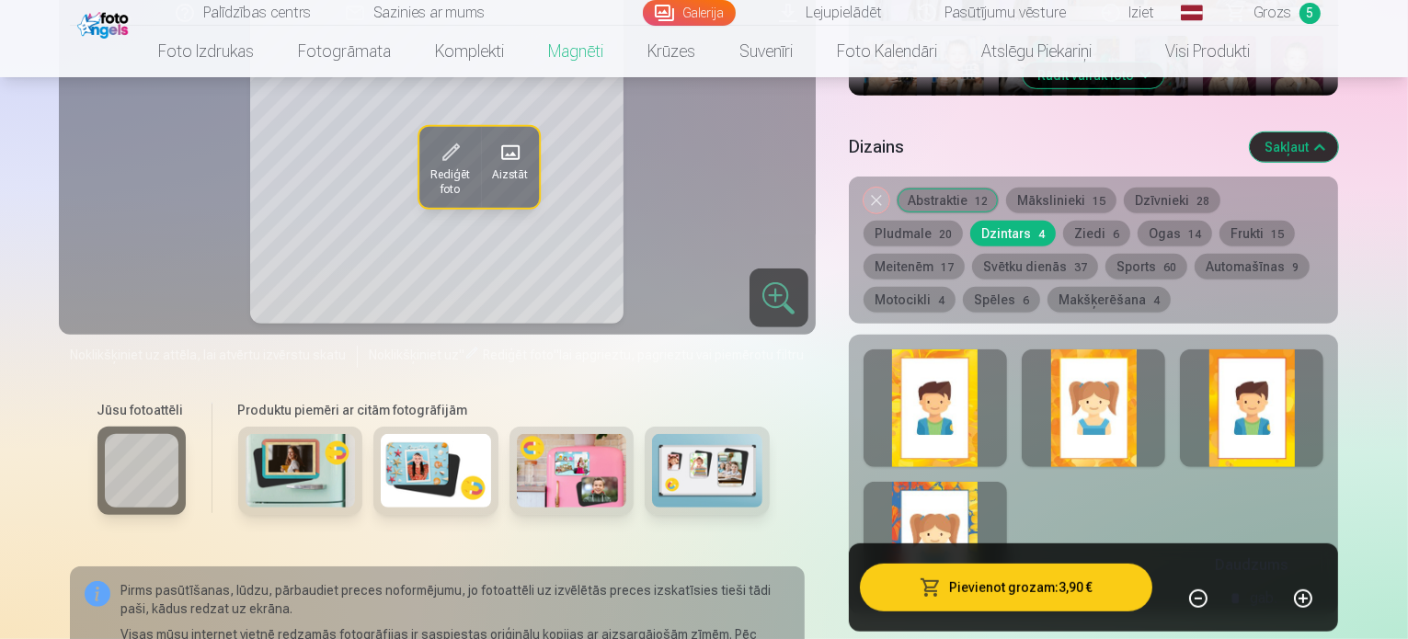
click at [1184, 188] on button "Dzīvnieki 28" at bounding box center [1172, 201] width 97 height 26
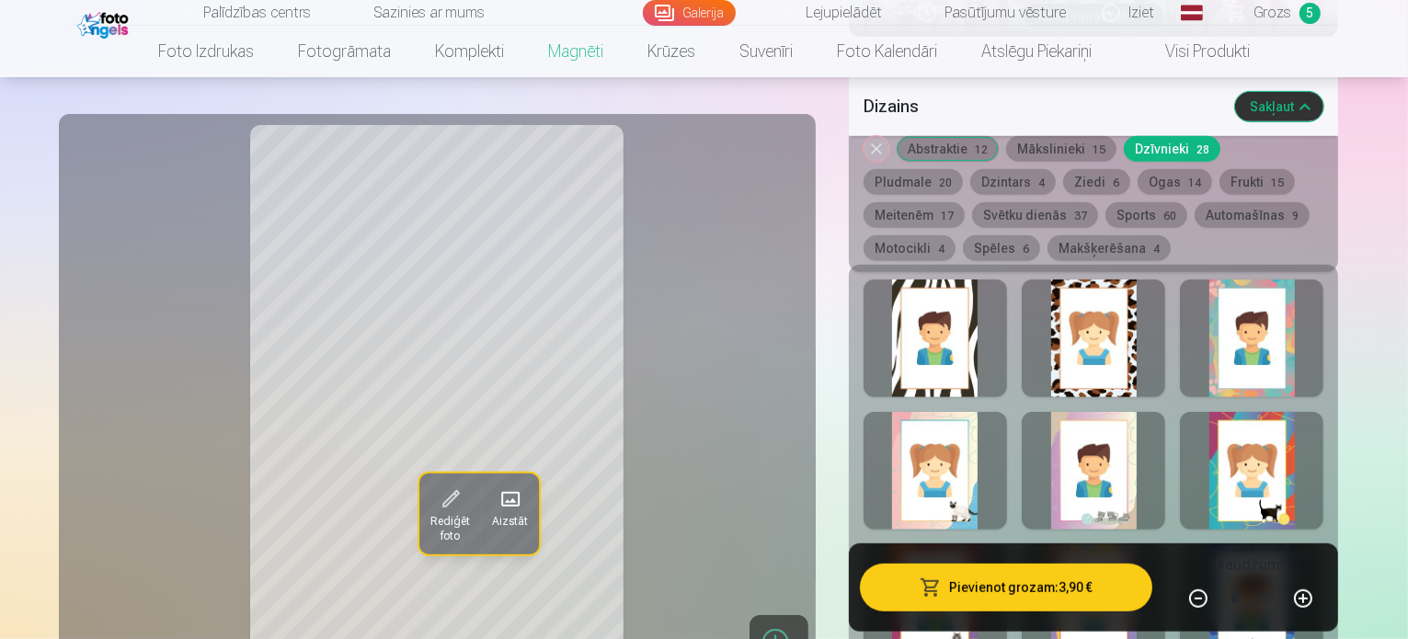
scroll to position [920, 0]
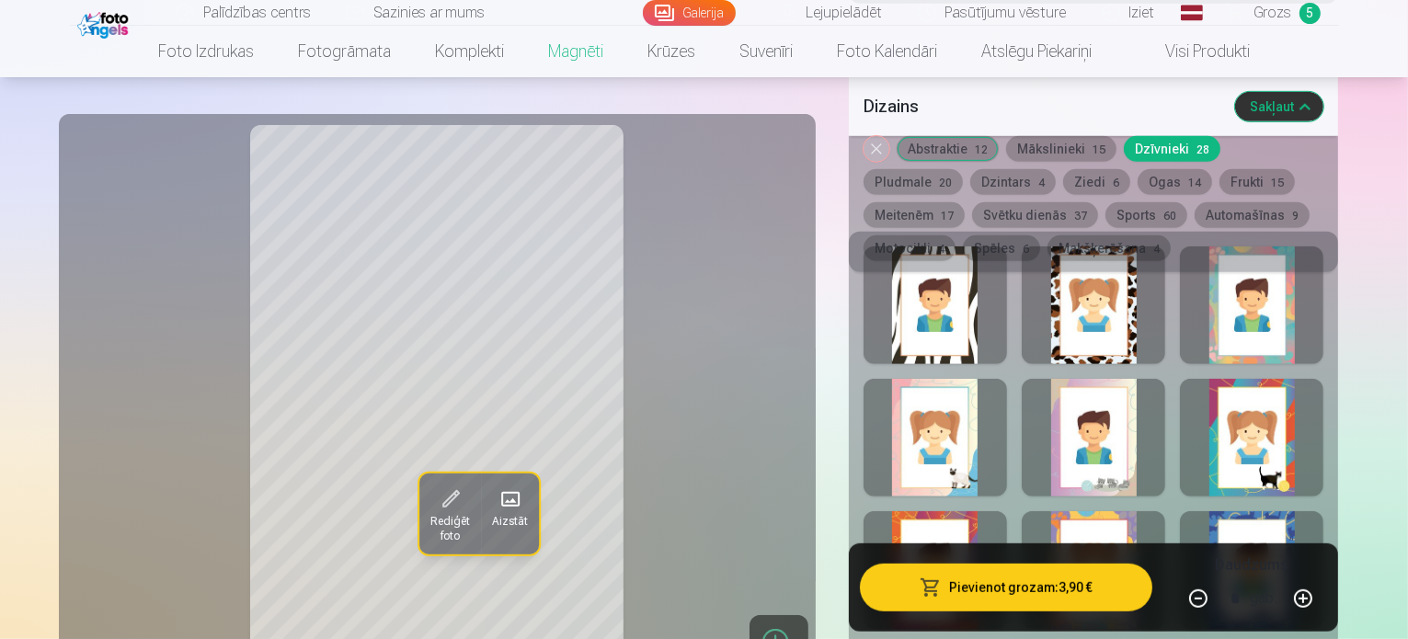
click at [1323, 326] on div at bounding box center [1251, 305] width 143 height 118
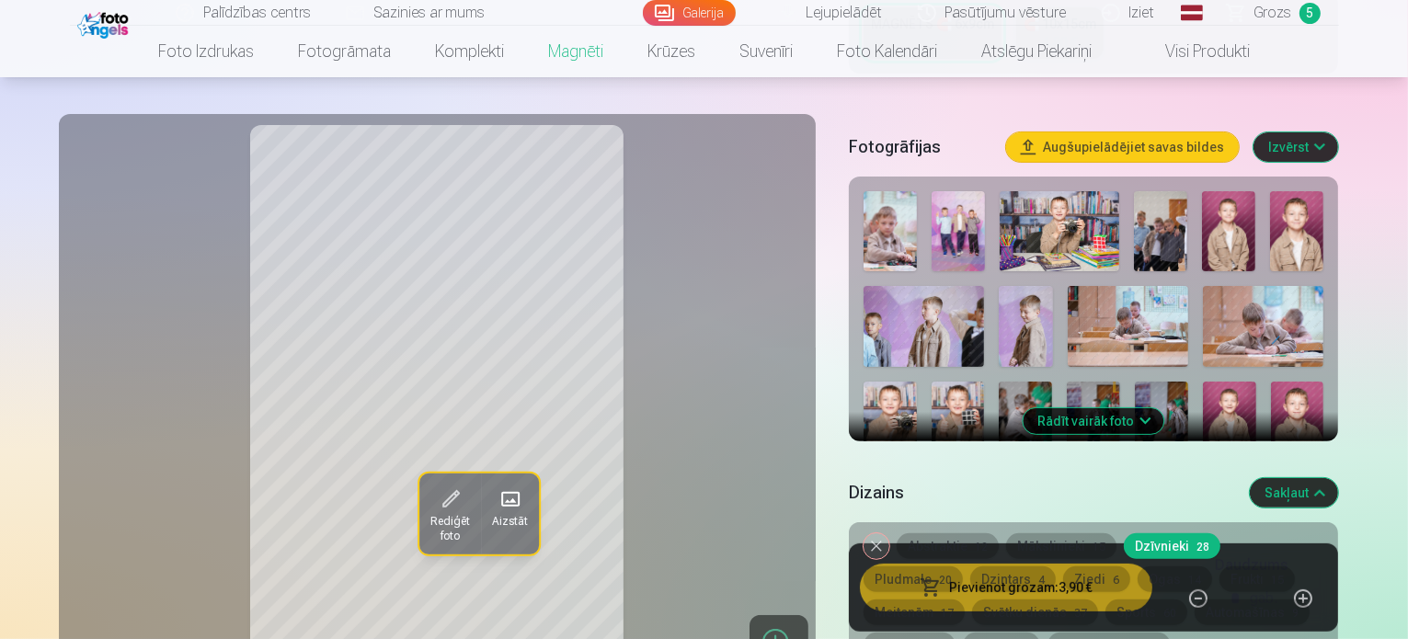
scroll to position [644, 0]
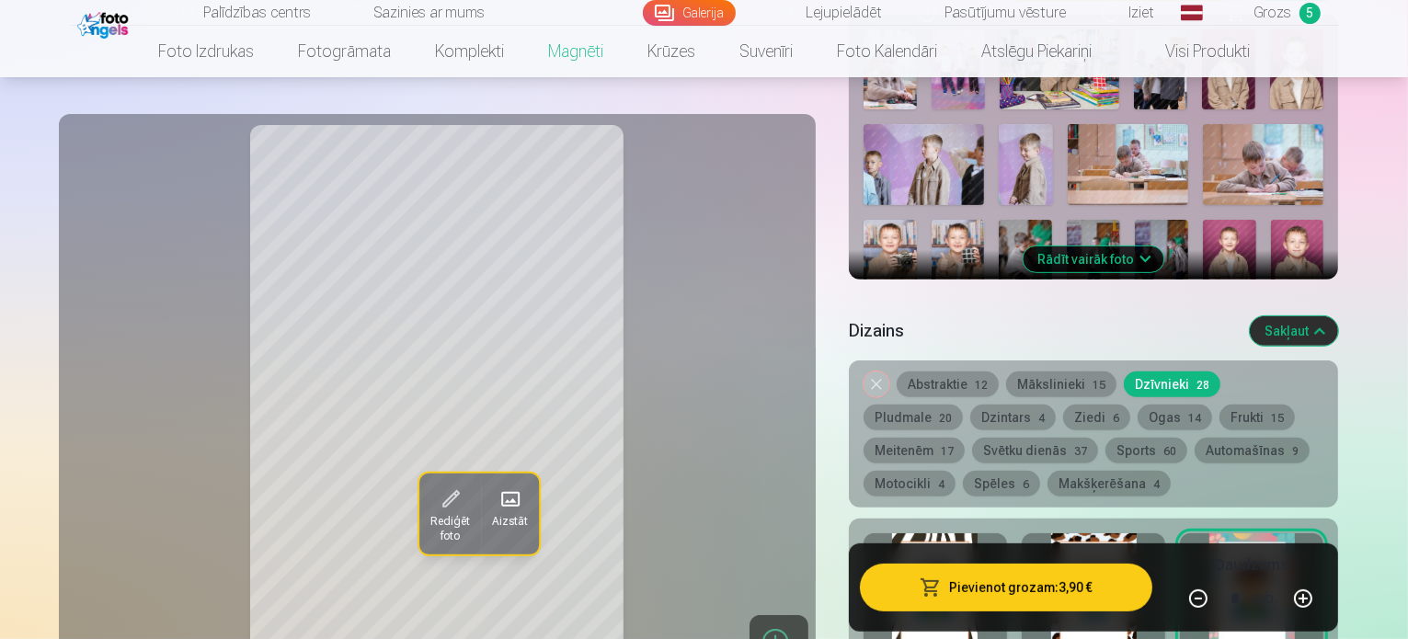
click at [889, 372] on button "Noņemiet dizainu" at bounding box center [877, 385] width 26 height 26
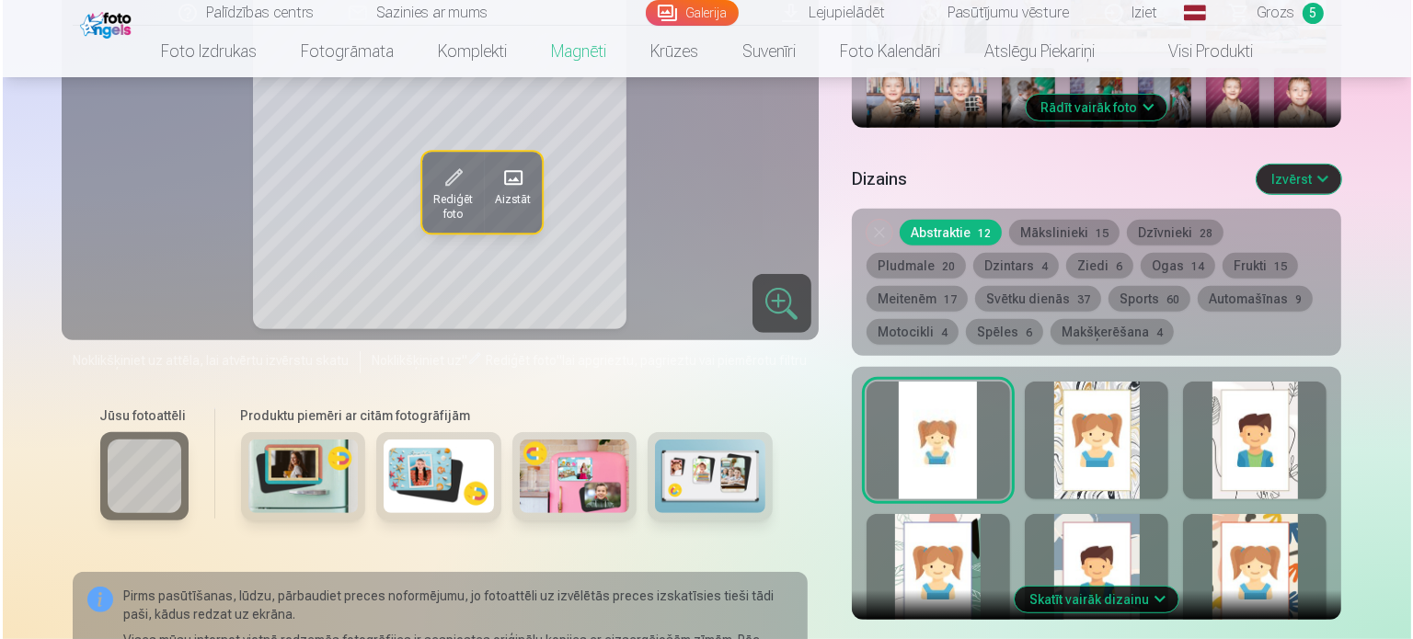
scroll to position [945, 0]
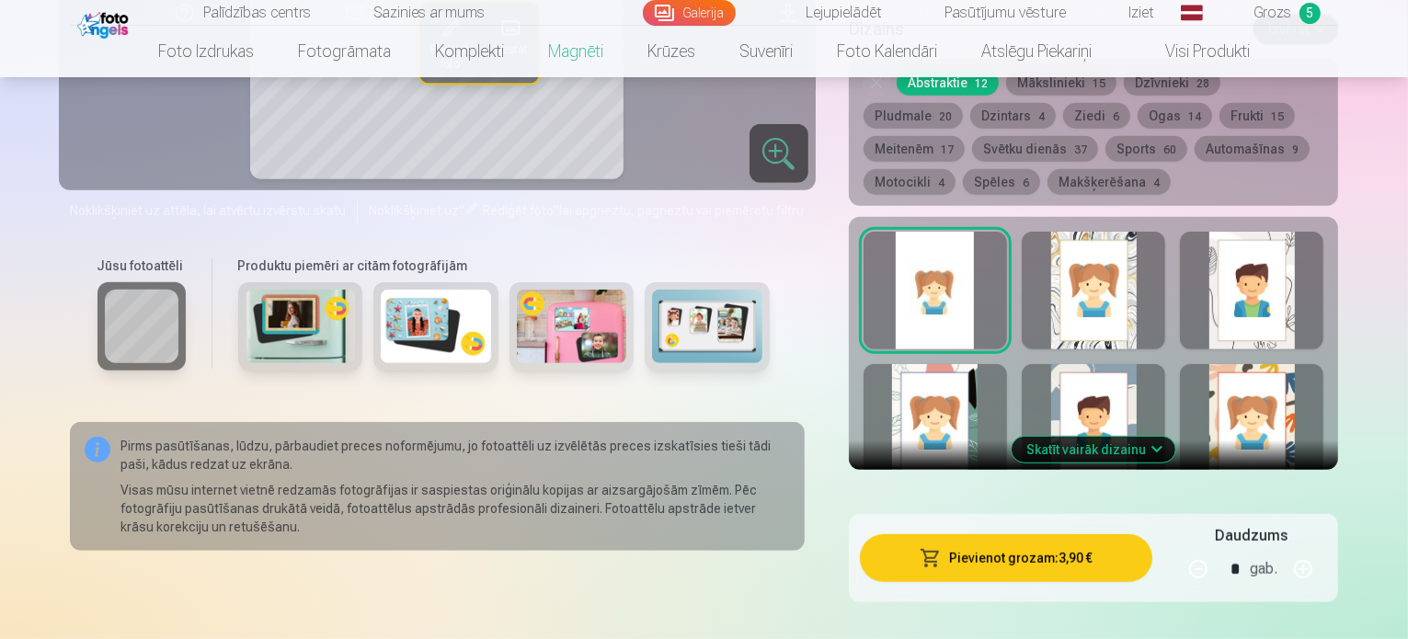
click at [1053, 545] on button "Pievienot grozam : 3,90 €" at bounding box center [1006, 558] width 293 height 48
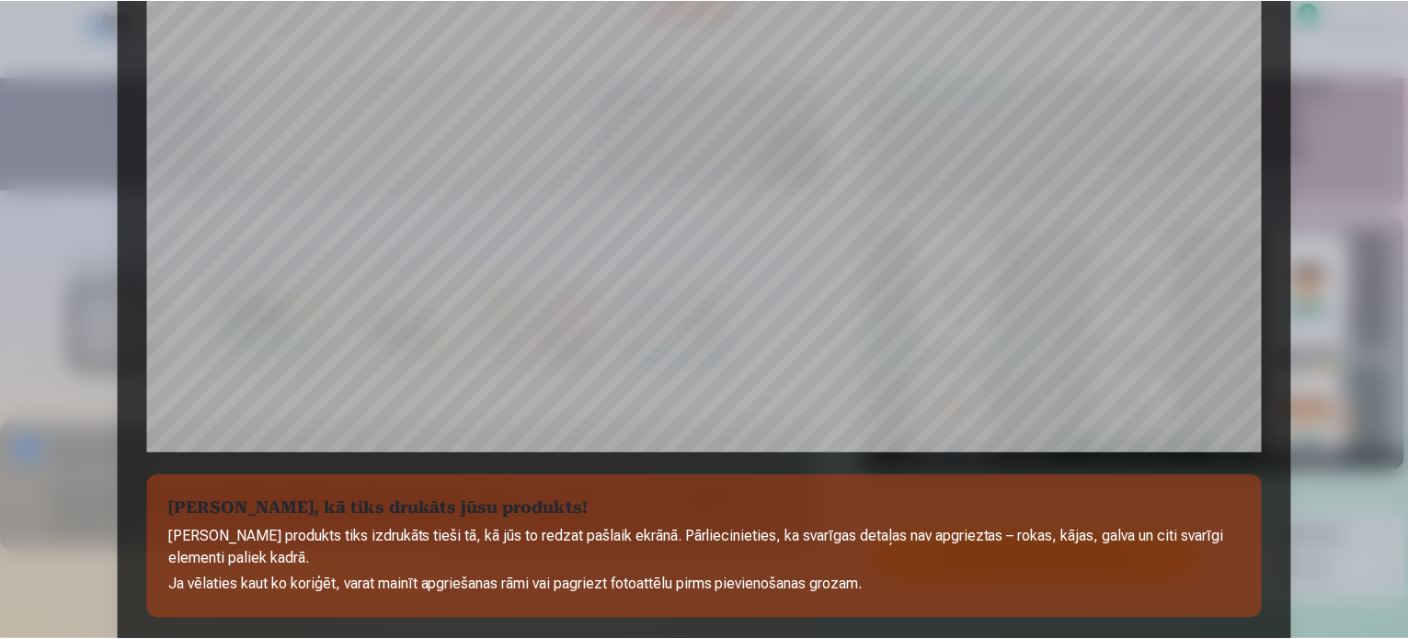
scroll to position [644, 0]
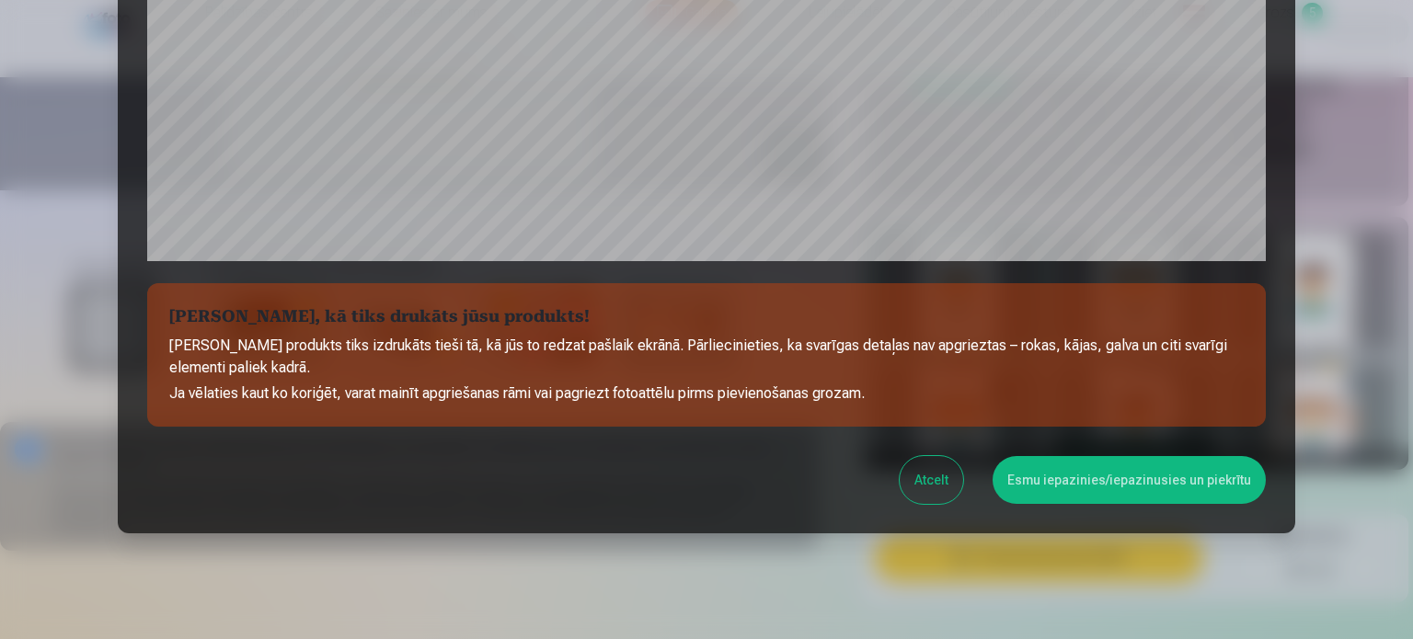
click at [1078, 477] on button "Esmu iepazinies/iepazinusies un piekrītu" at bounding box center [1128, 480] width 273 height 48
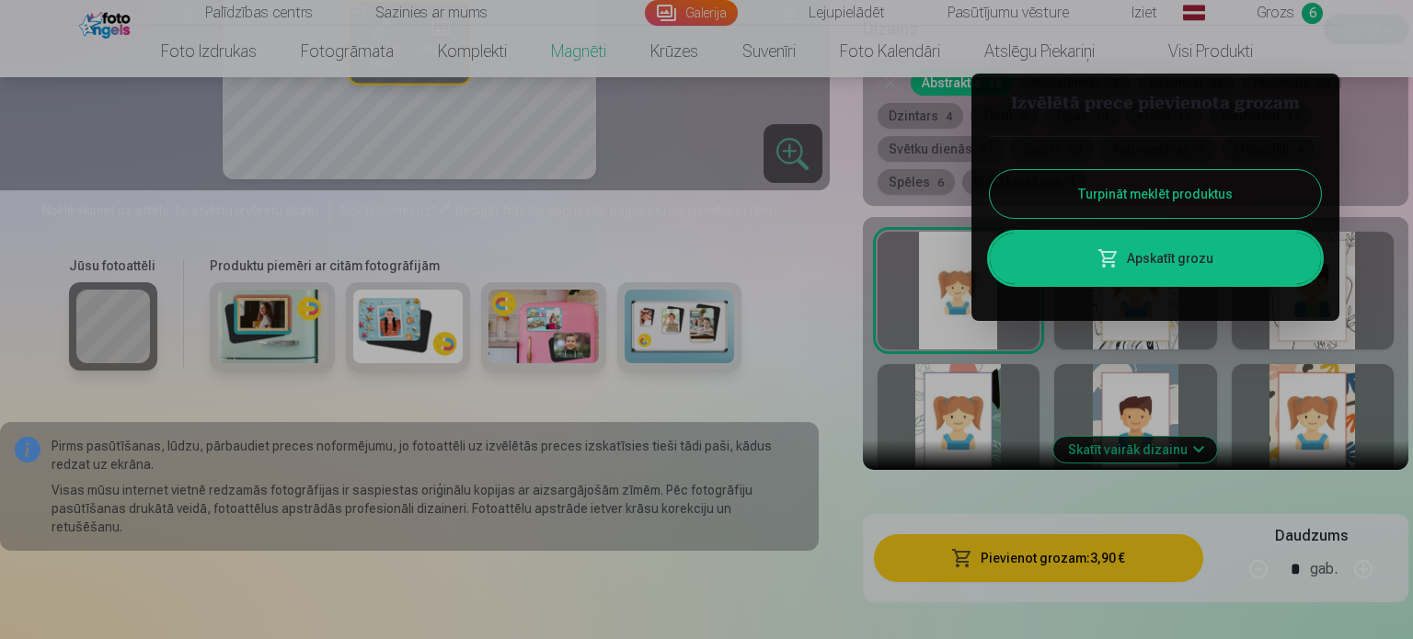
click at [128, 330] on div at bounding box center [706, 319] width 1413 height 639
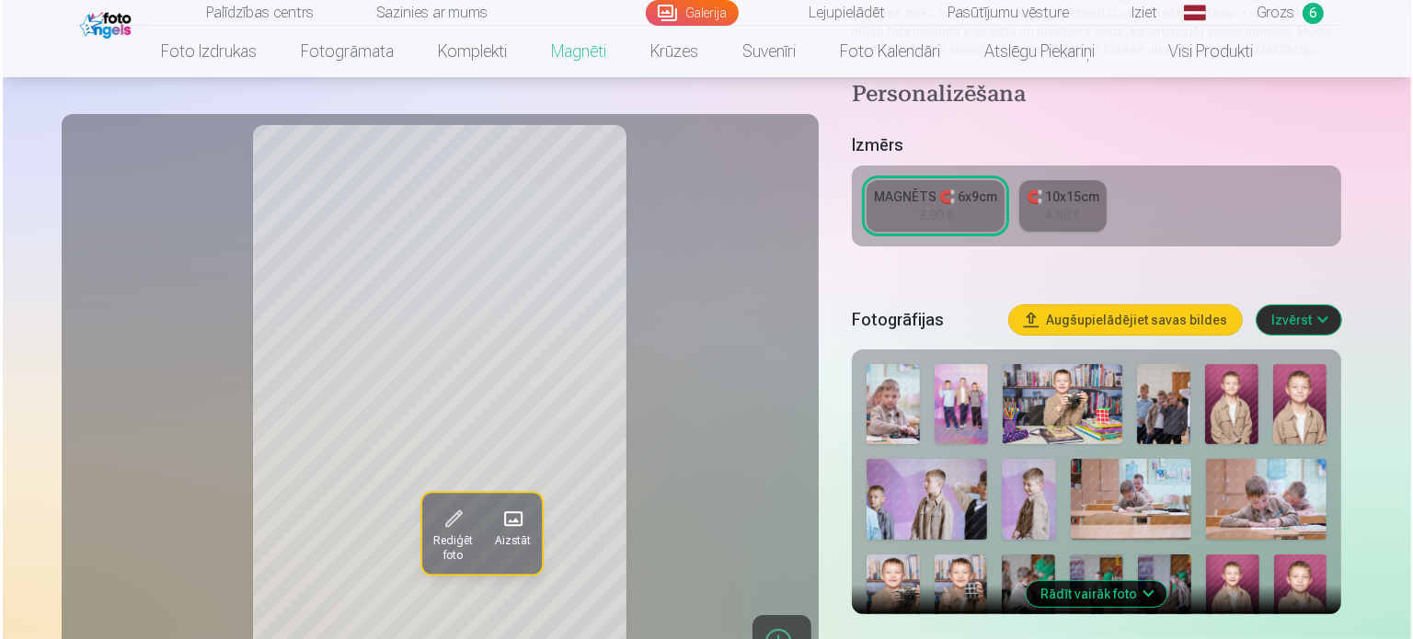
scroll to position [486, 0]
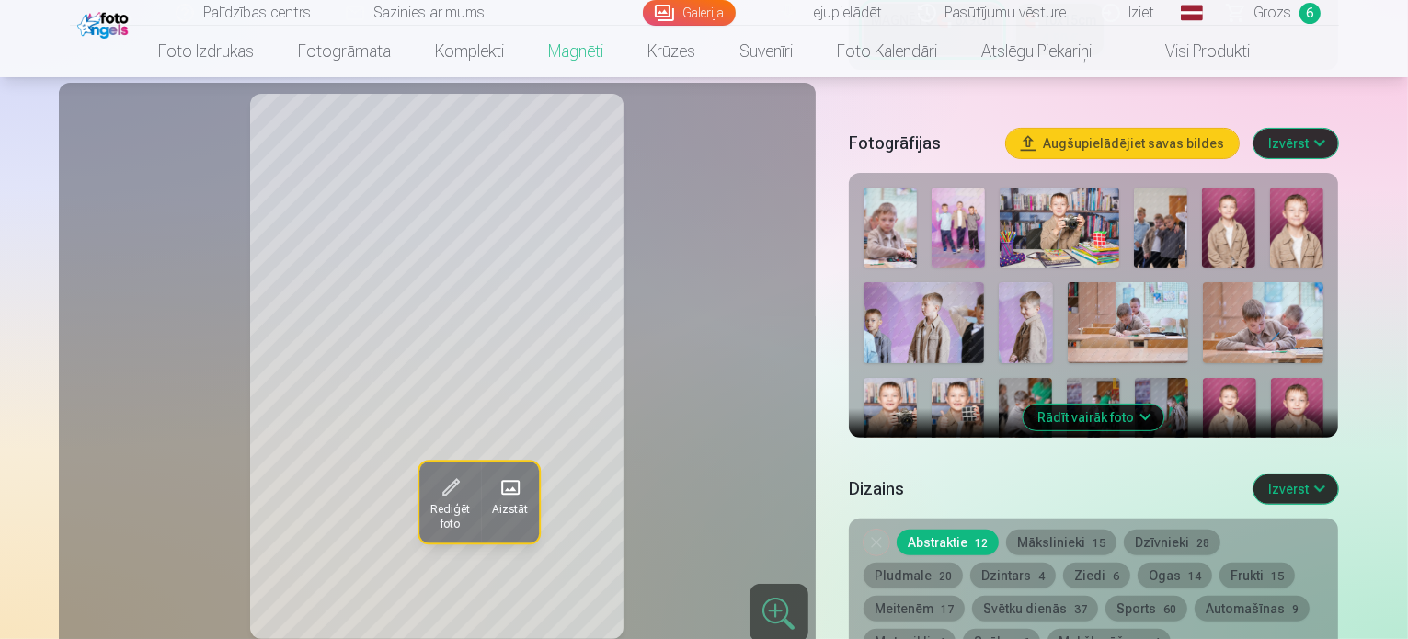
click at [429, 509] on span "Rediģēt foto" at bounding box center [449, 517] width 40 height 29
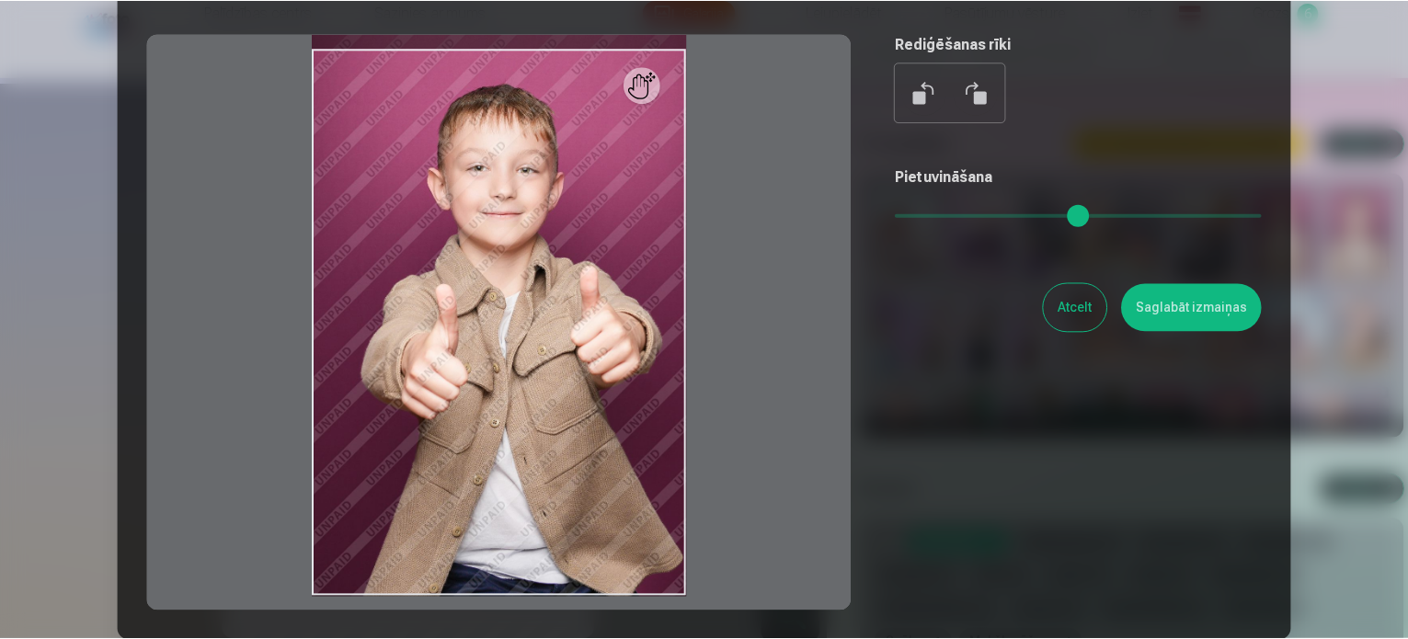
scroll to position [184, 0]
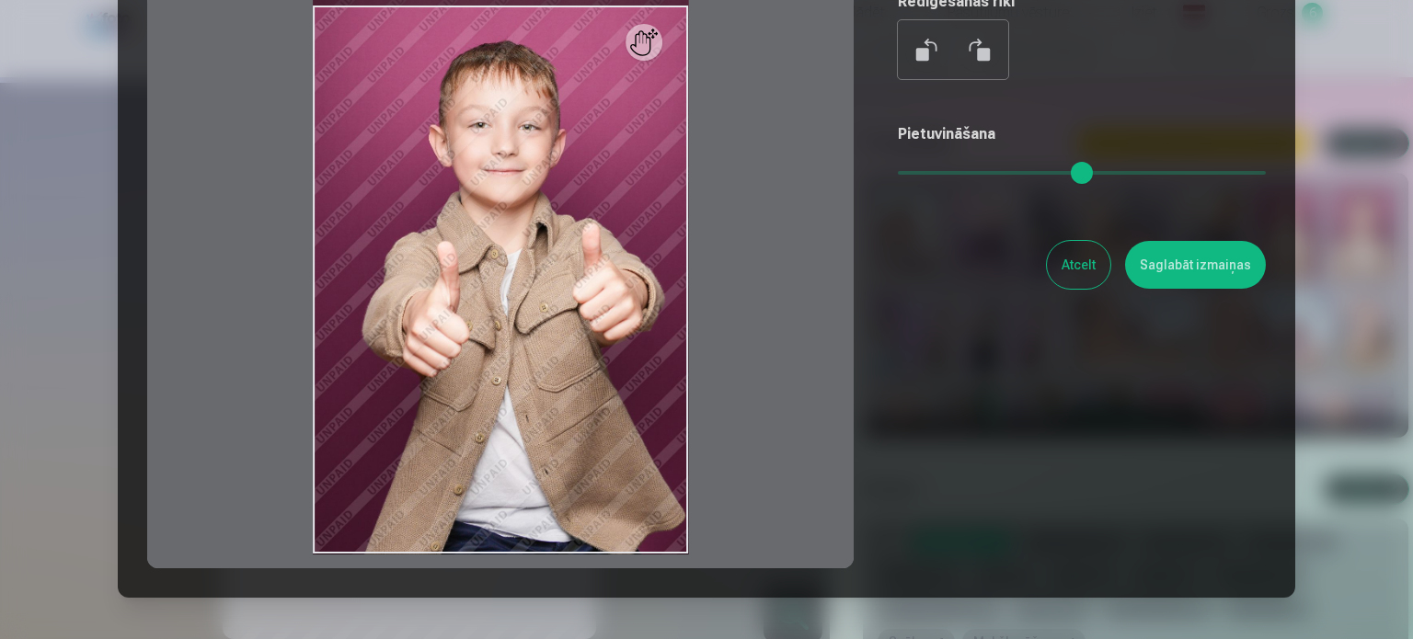
click at [1075, 264] on button "Atcelt" at bounding box center [1078, 265] width 63 height 48
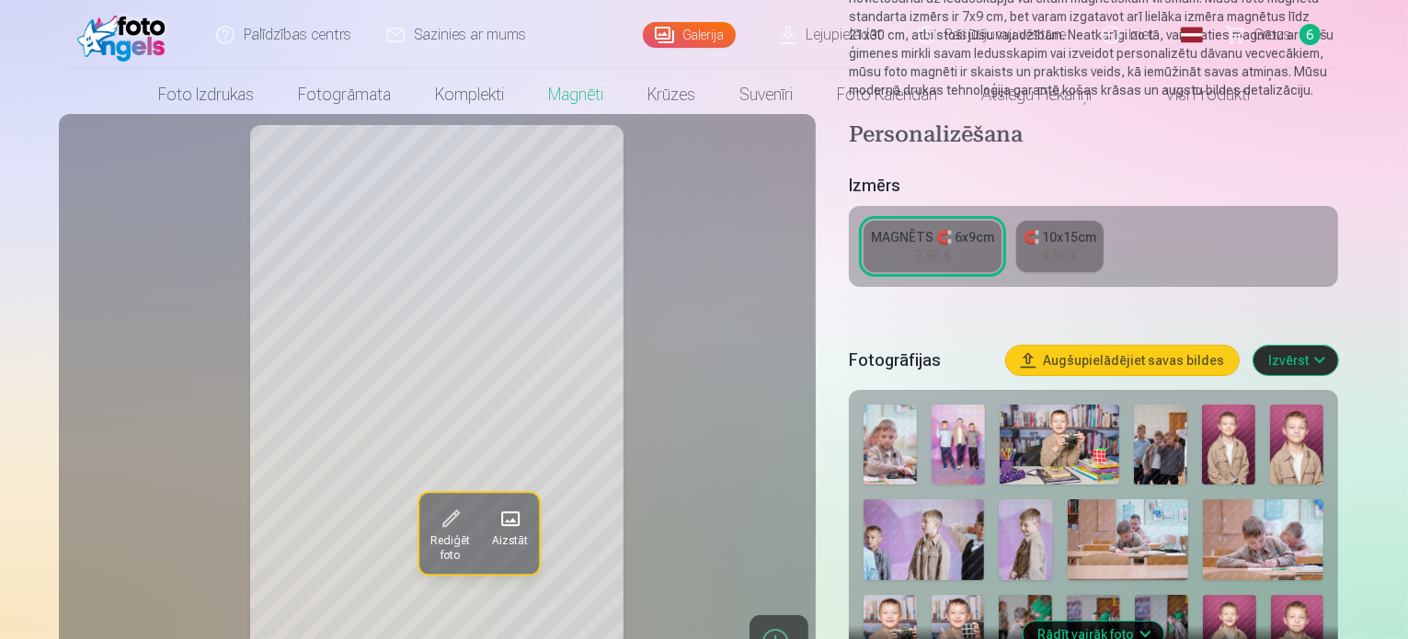
scroll to position [0, 0]
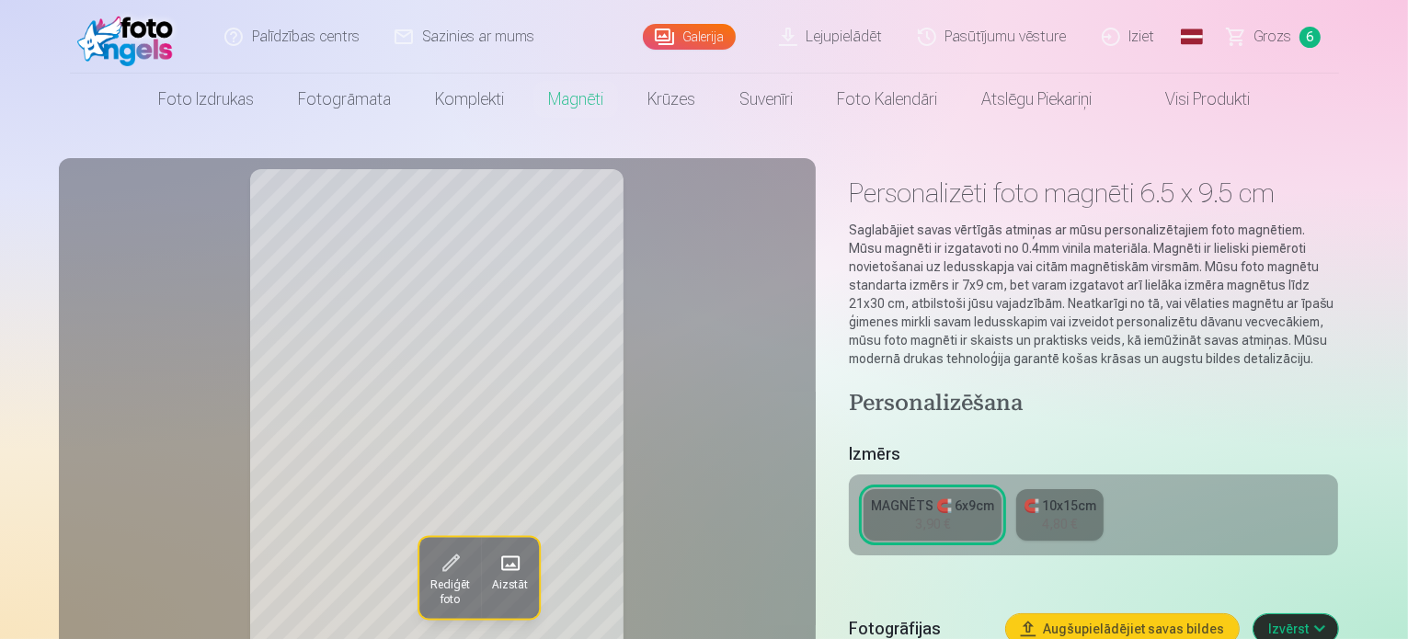
click at [1278, 40] on span "Grozs" at bounding box center [1273, 37] width 38 height 22
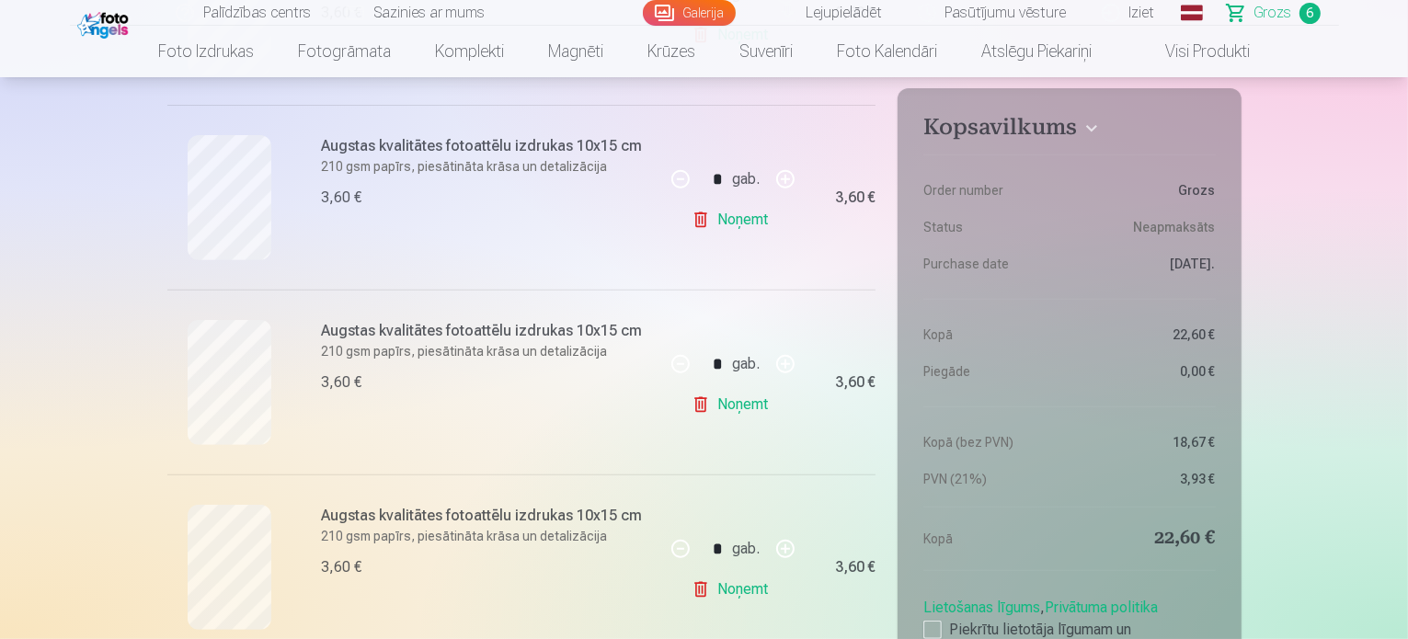
scroll to position [368, 0]
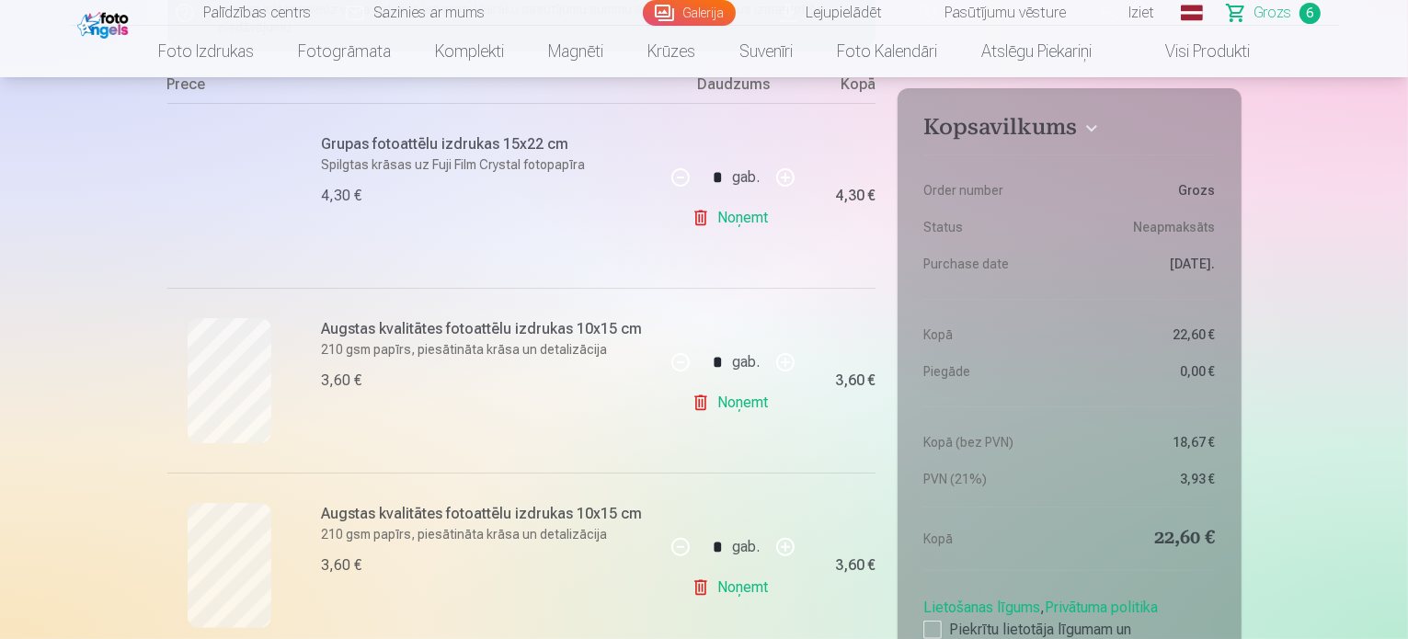
click at [736, 404] on link "Noņemt" at bounding box center [734, 402] width 84 height 37
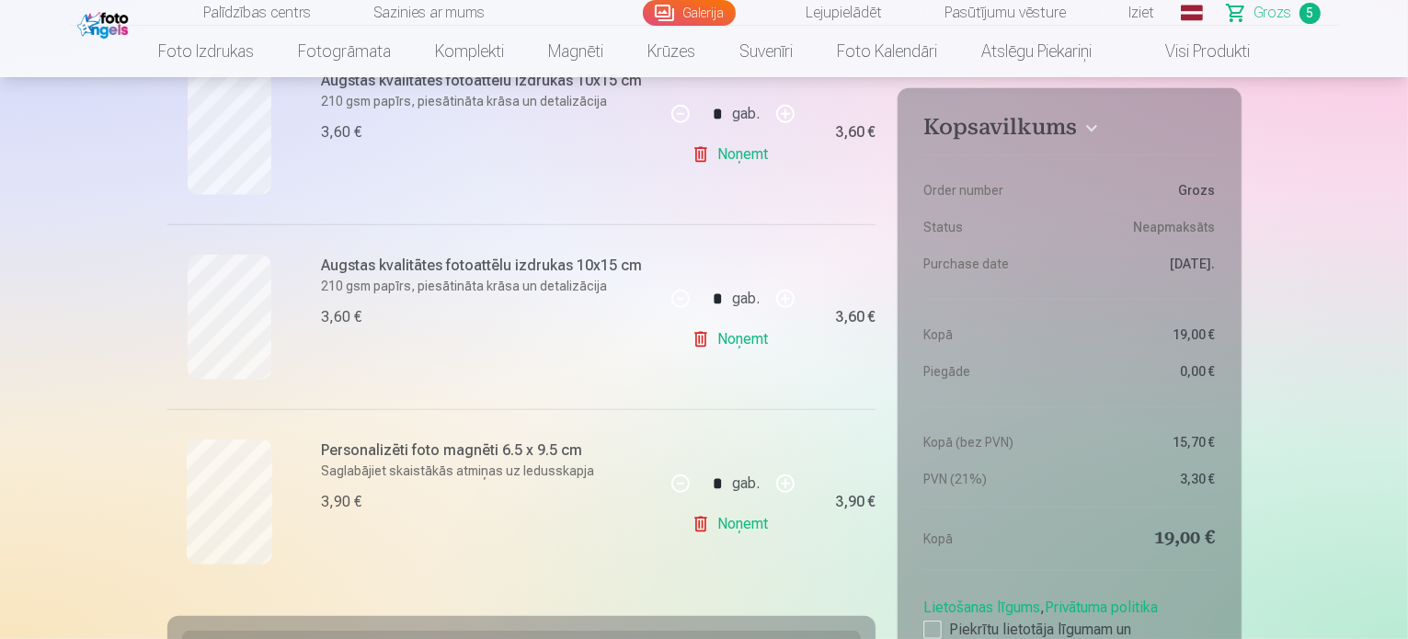
scroll to position [828, 0]
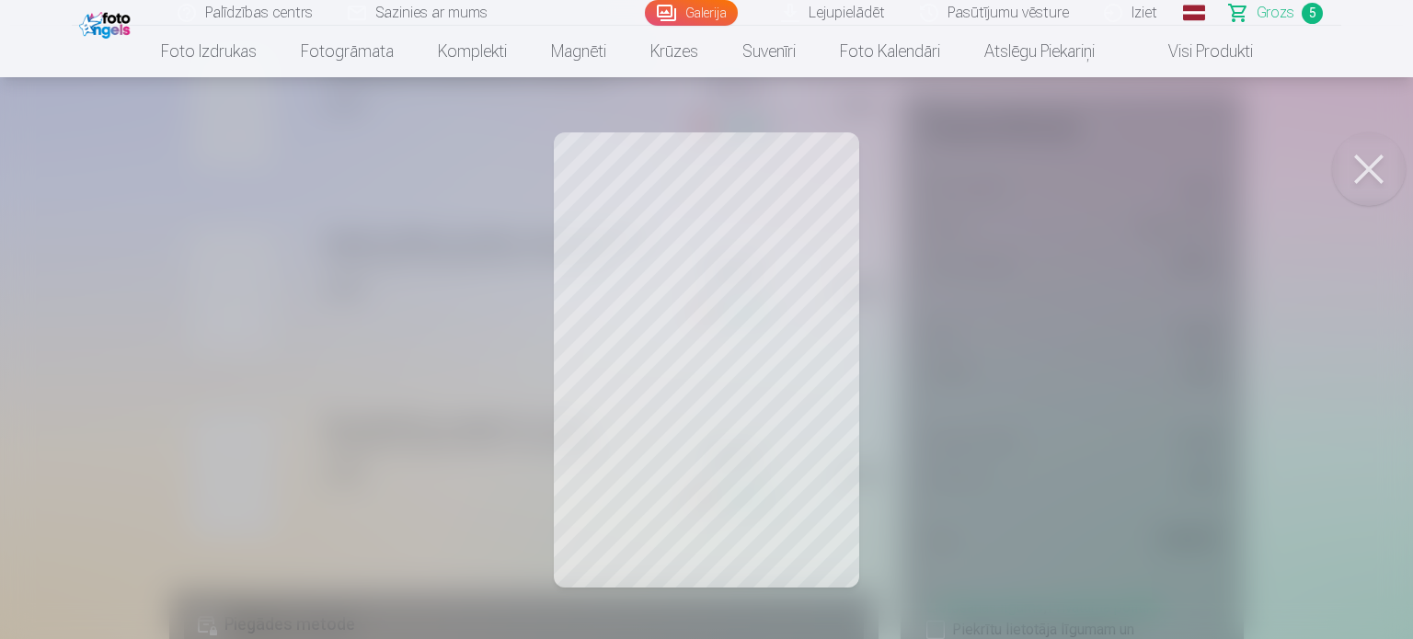
click at [1369, 173] on button at bounding box center [1369, 169] width 74 height 74
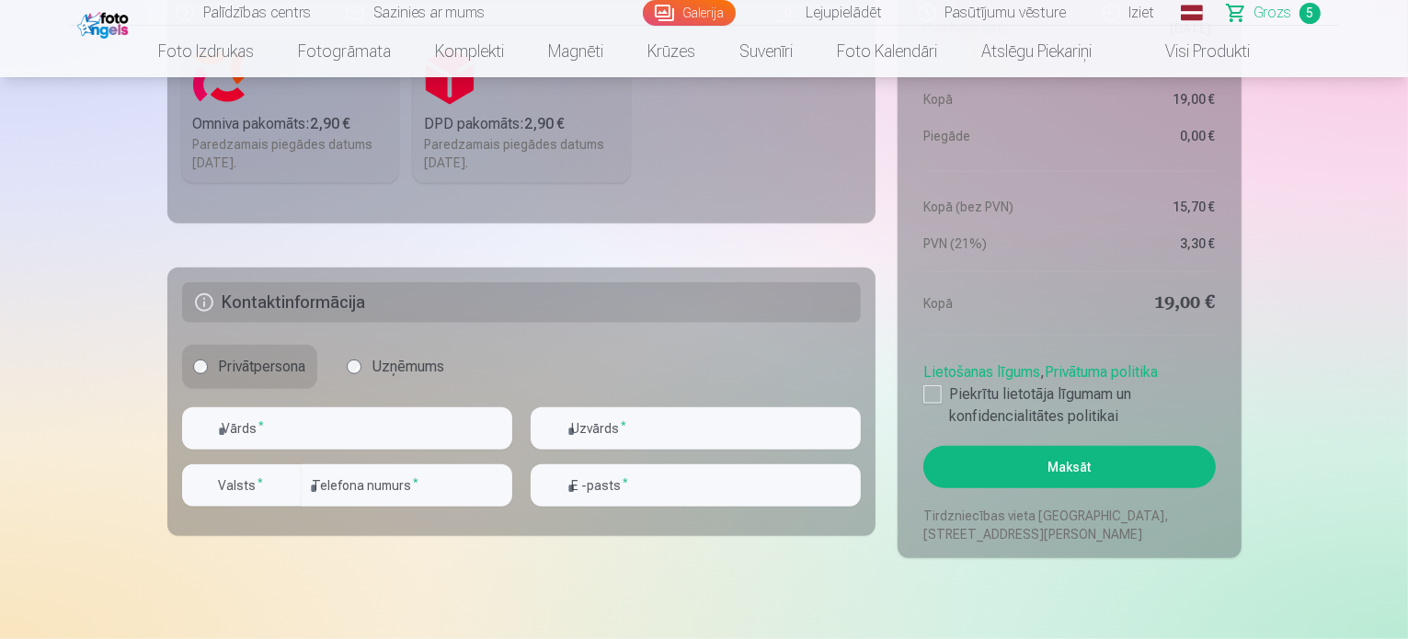
scroll to position [1471, 0]
click at [406, 429] on input "text" at bounding box center [347, 427] width 330 height 42
type input "*"
click at [408, 437] on input "*" at bounding box center [347, 427] width 330 height 42
type input "*"
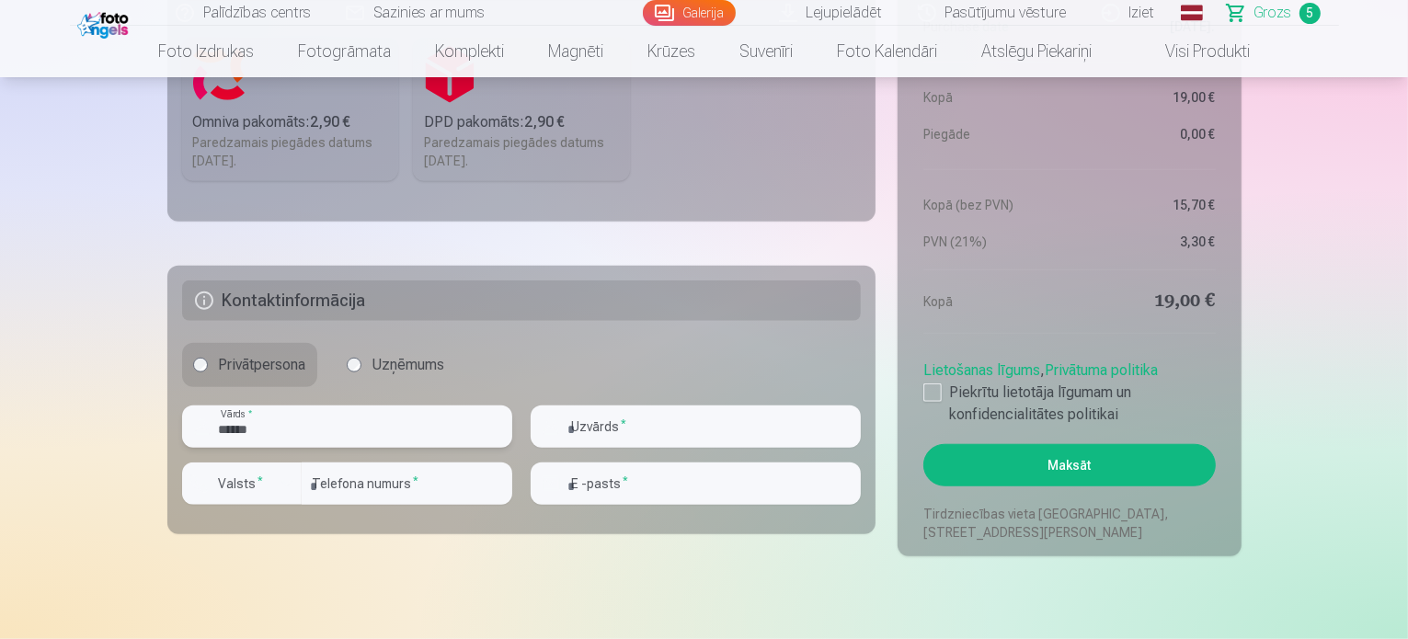
type input "******"
click at [724, 422] on input "text" at bounding box center [696, 427] width 330 height 42
type input "*******"
click at [375, 488] on input "number" at bounding box center [407, 484] width 211 height 42
type input "********"
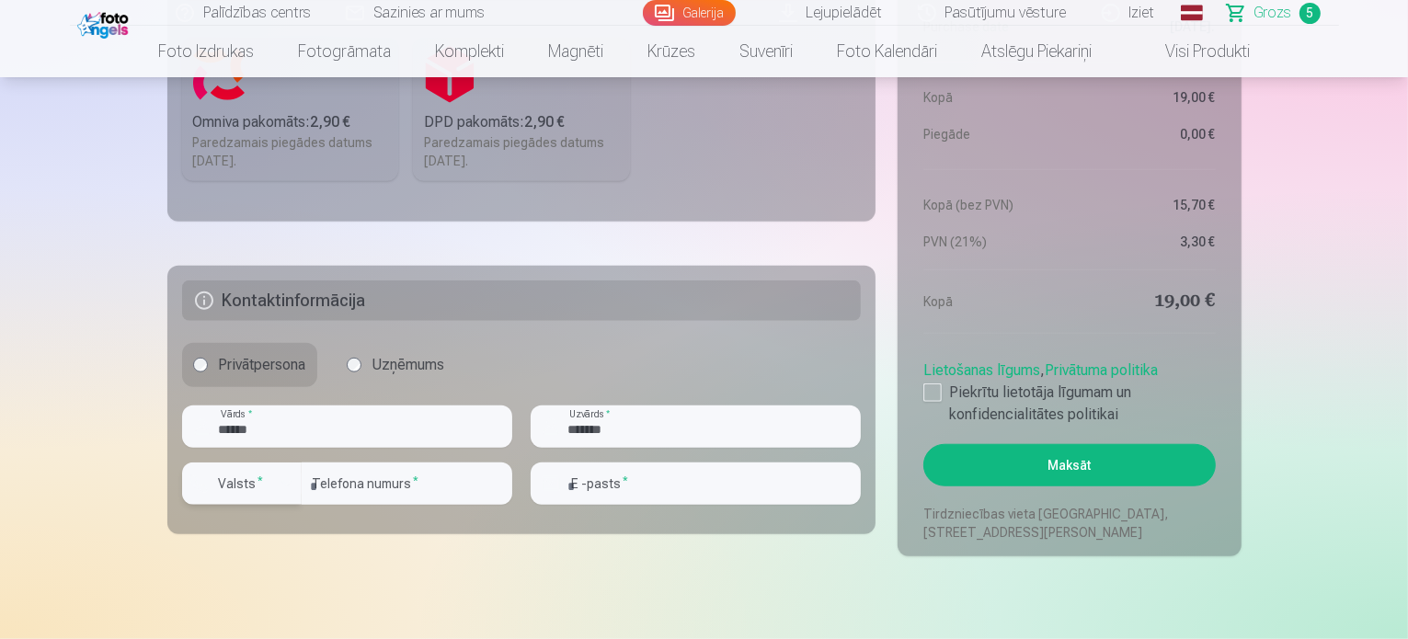
click at [283, 483] on div "button" at bounding box center [287, 484] width 22 height 22
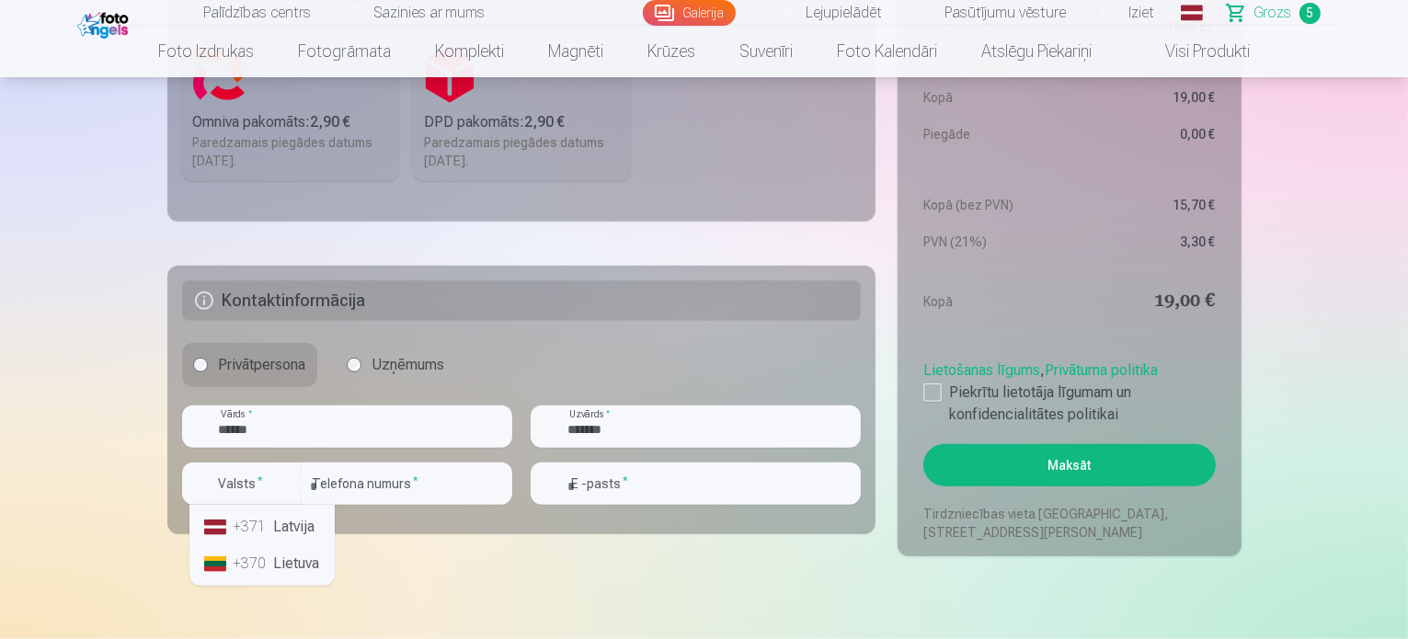
click at [291, 522] on li "+371 Latvija" at bounding box center [262, 527] width 131 height 37
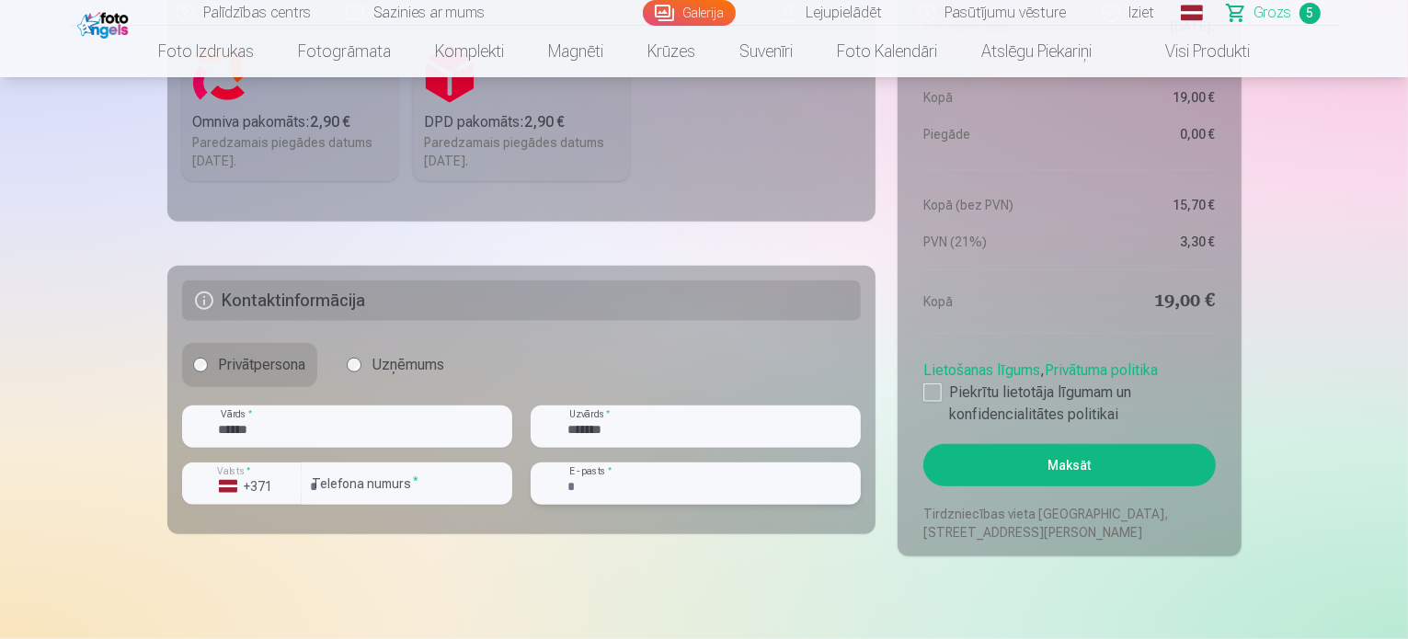
click at [646, 500] on input "email" at bounding box center [696, 484] width 330 height 42
type input "**********"
click at [936, 390] on div at bounding box center [932, 392] width 18 height 18
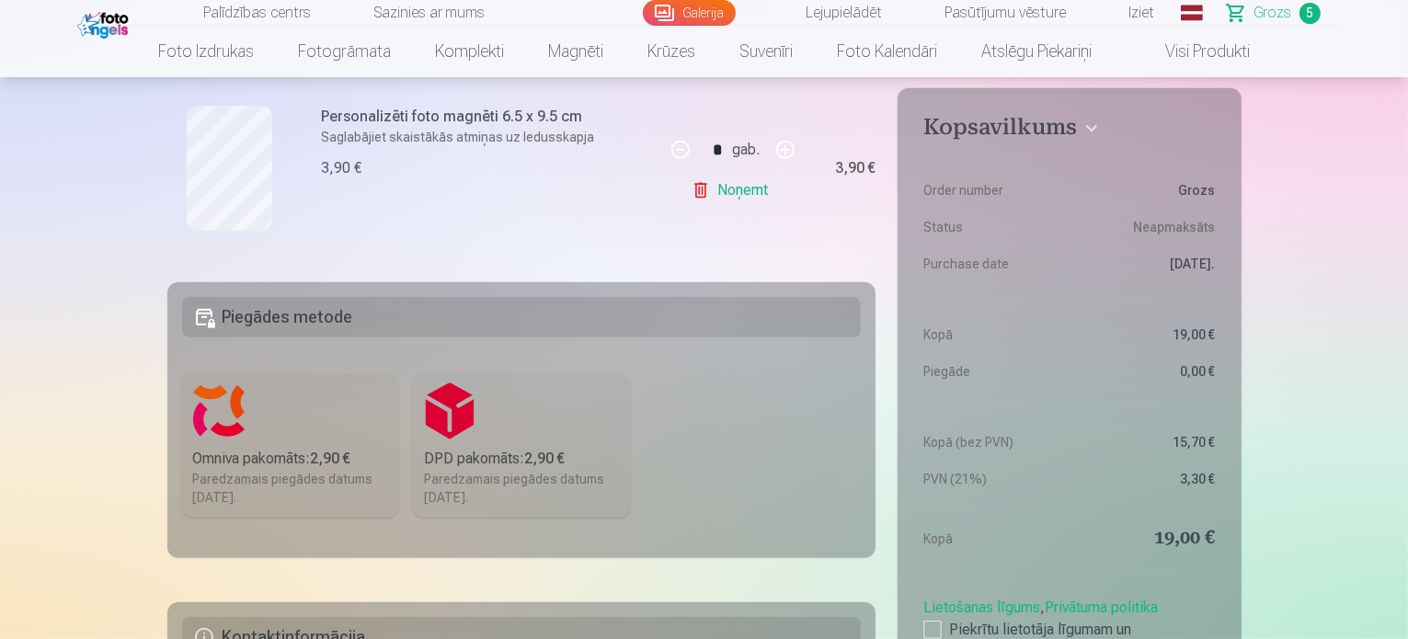
scroll to position [1288, 0]
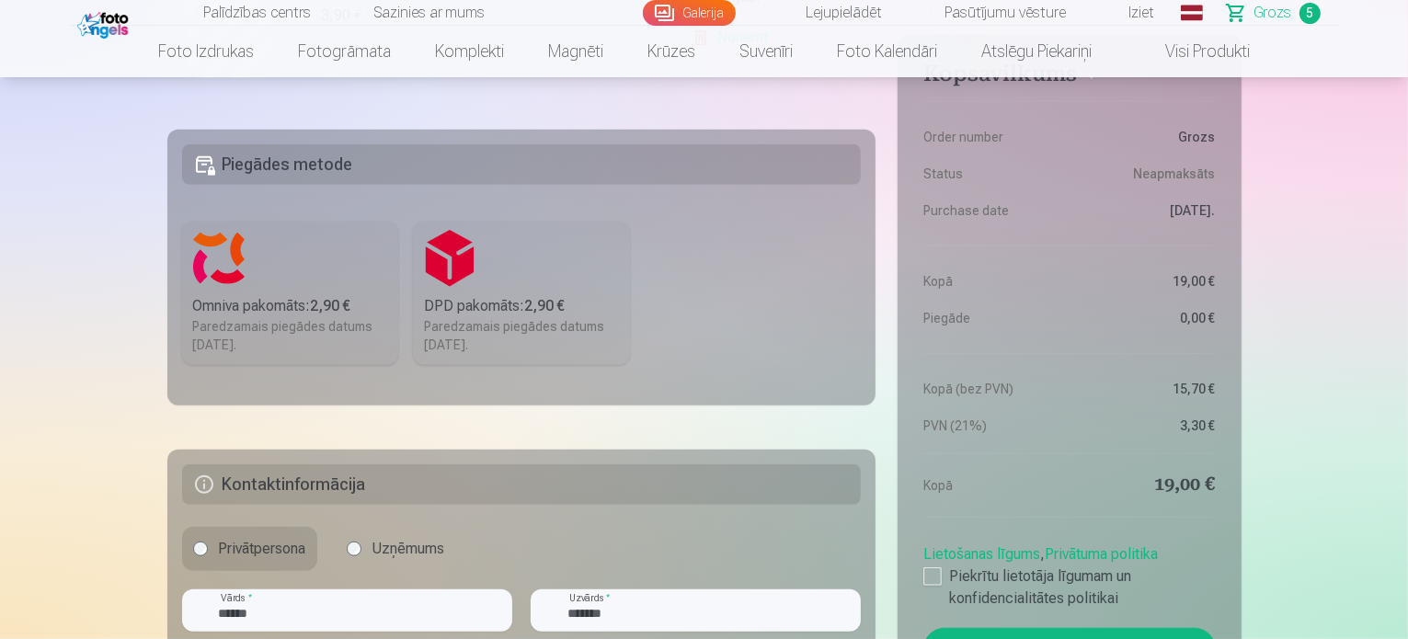
click at [252, 270] on label "Omniva pakomāts : 2,90 € Paredzamais piegādes datums 25.10.2025." at bounding box center [290, 293] width 217 height 143
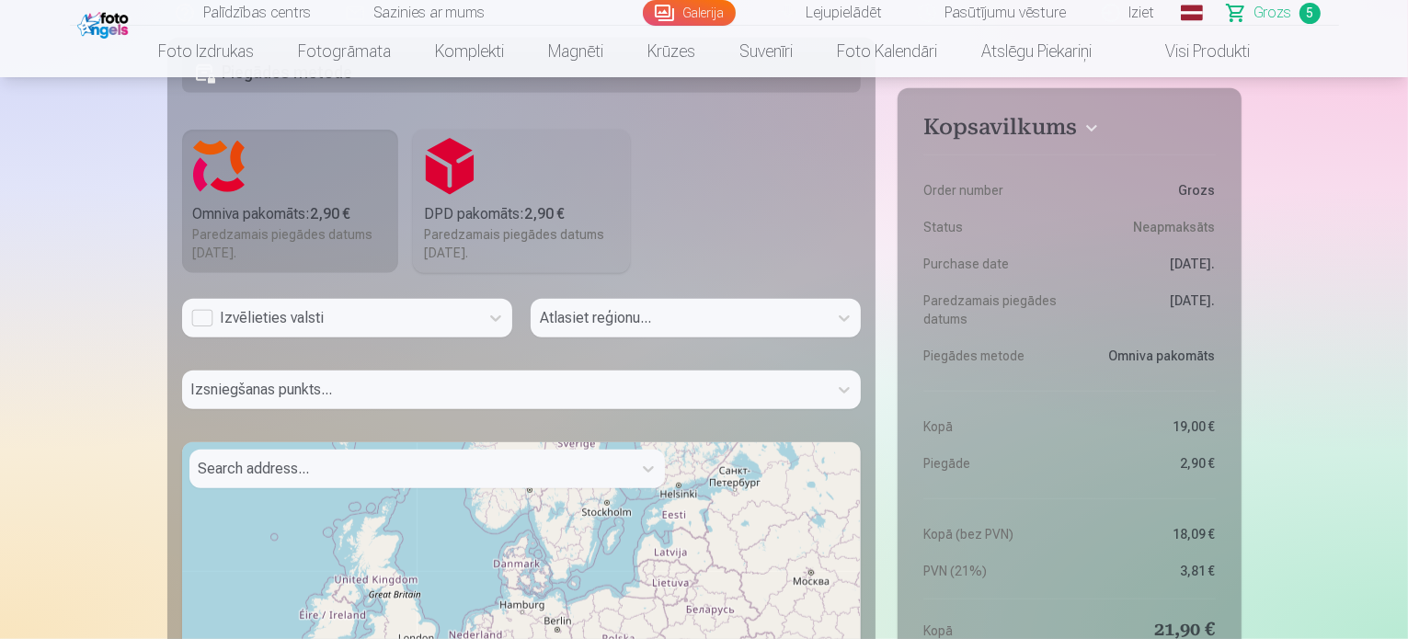
scroll to position [1563, 0]
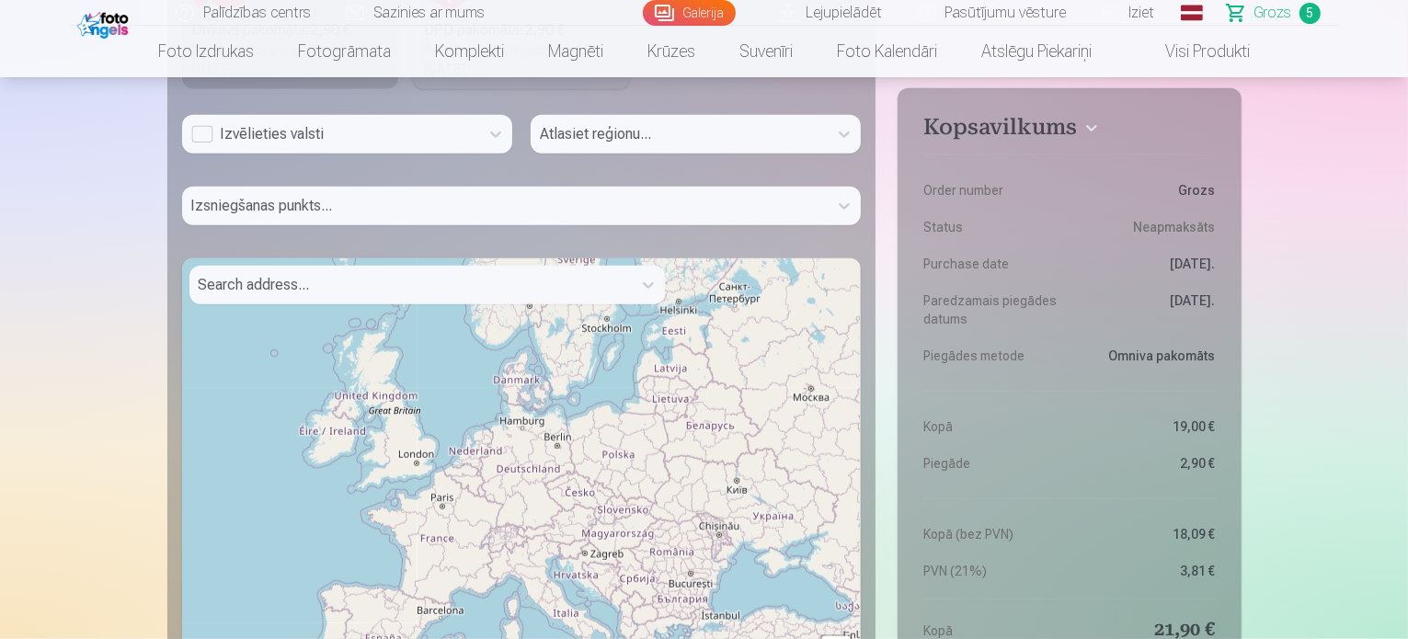
click at [589, 139] on div "Atlasiet reģionu..." at bounding box center [696, 141] width 330 height 53
click at [847, 137] on div "Atlasiet reģionu..." at bounding box center [696, 141] width 330 height 53
click at [847, 135] on div "Atlasiet reģionu..." at bounding box center [696, 141] width 330 height 53
click at [681, 372] on div "+ − Leaflet | © OpenStreetMap contributors" at bounding box center [522, 488] width 680 height 460
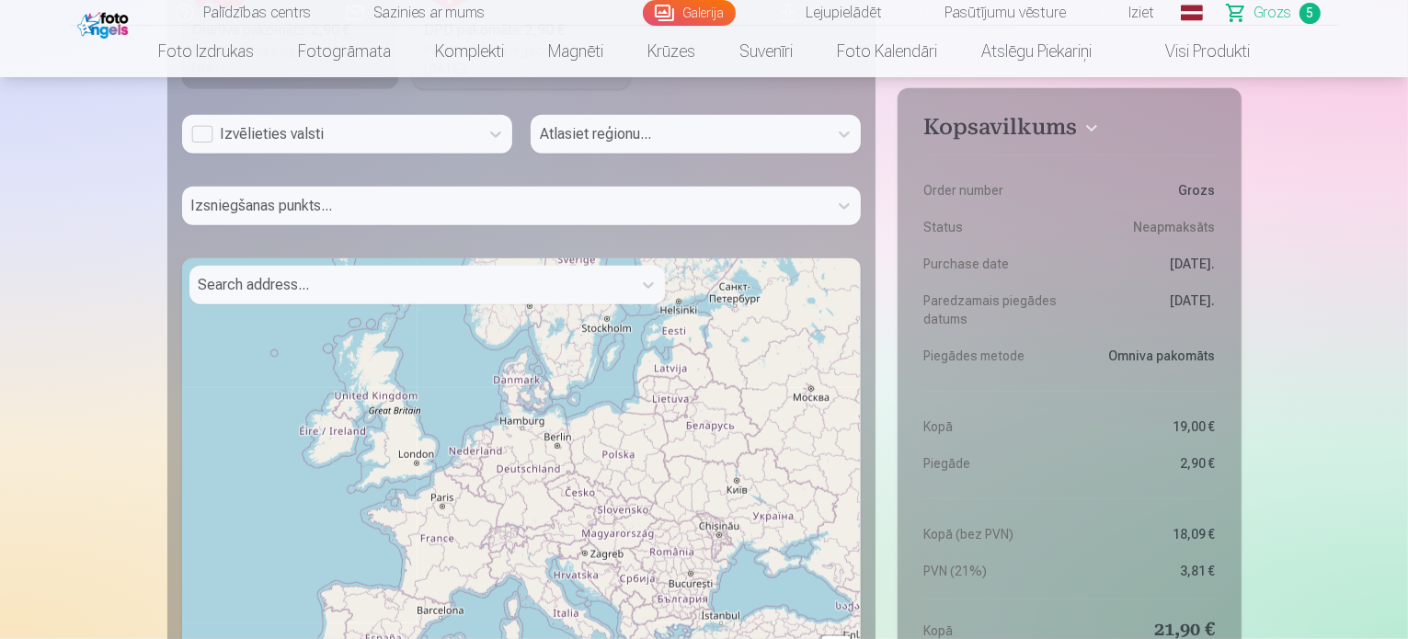
click at [681, 372] on div "+ − Leaflet | © OpenStreetMap contributors" at bounding box center [522, 488] width 680 height 460
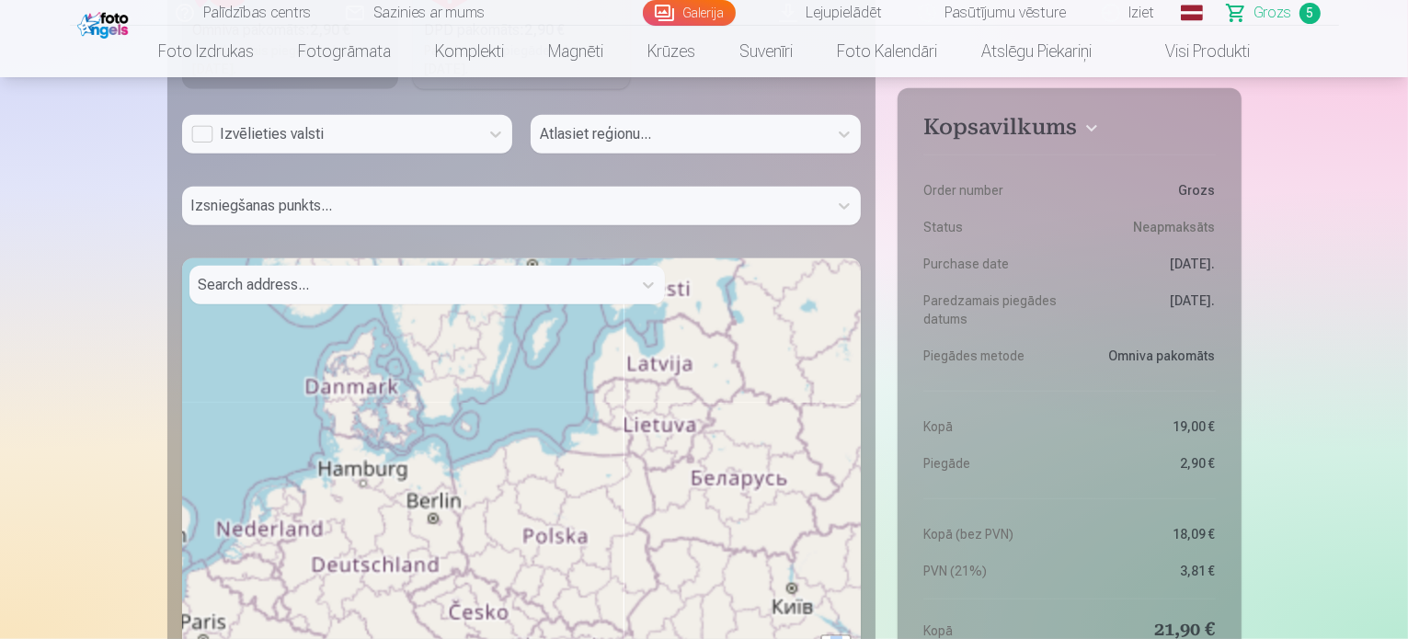
click at [681, 372] on div "+ − Leaflet | © OpenStreetMap contributors" at bounding box center [522, 488] width 680 height 460
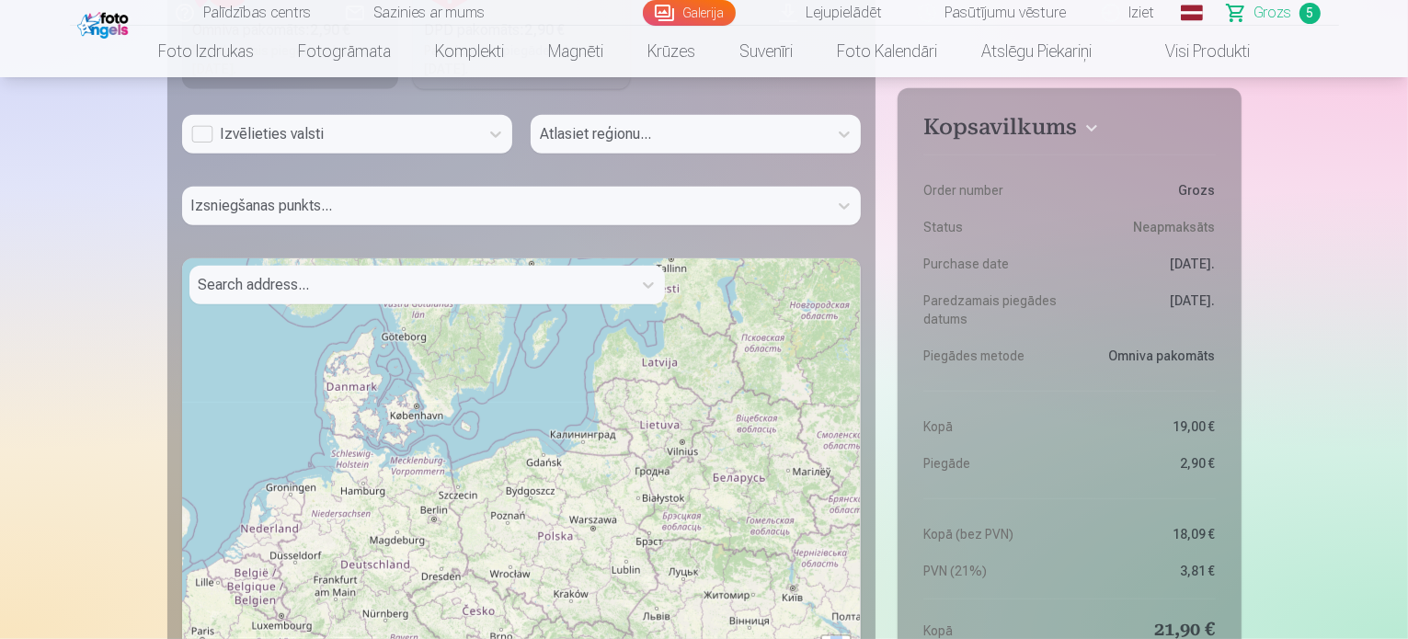
click at [681, 376] on div "+ − Leaflet | © OpenStreetMap contributors" at bounding box center [522, 488] width 680 height 460
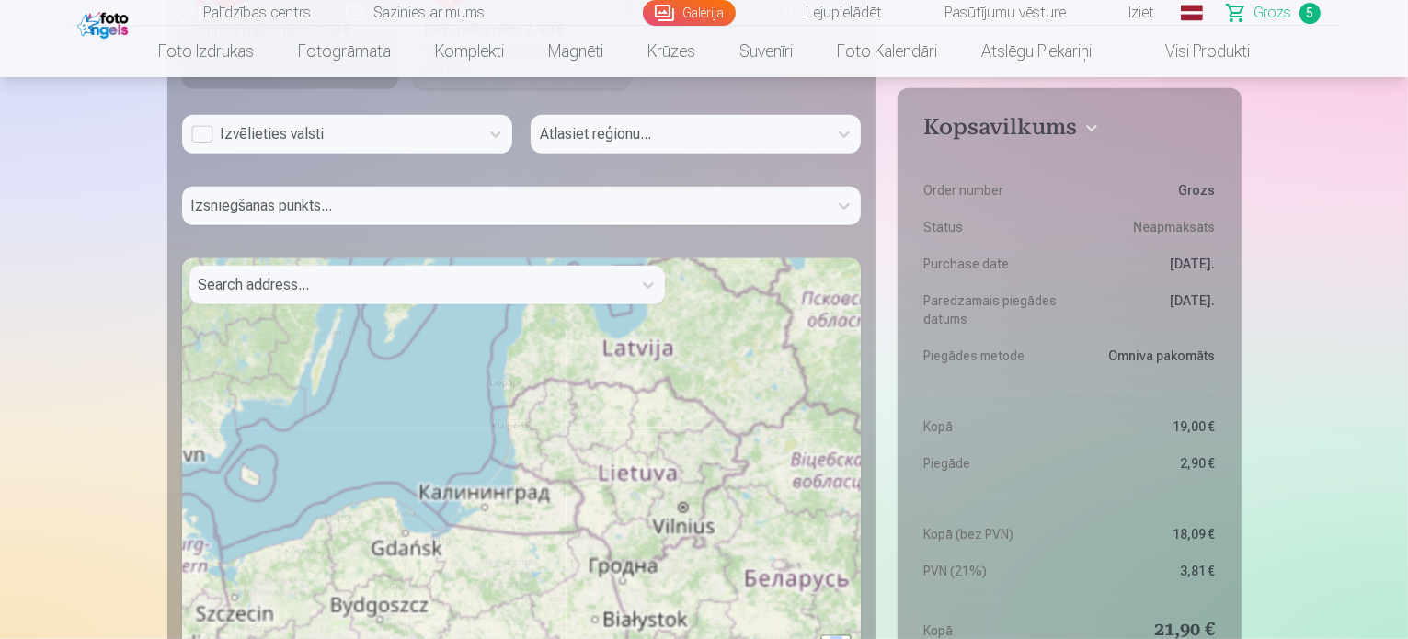
click at [681, 376] on div "+ − Leaflet | © OpenStreetMap contributors" at bounding box center [522, 488] width 680 height 460
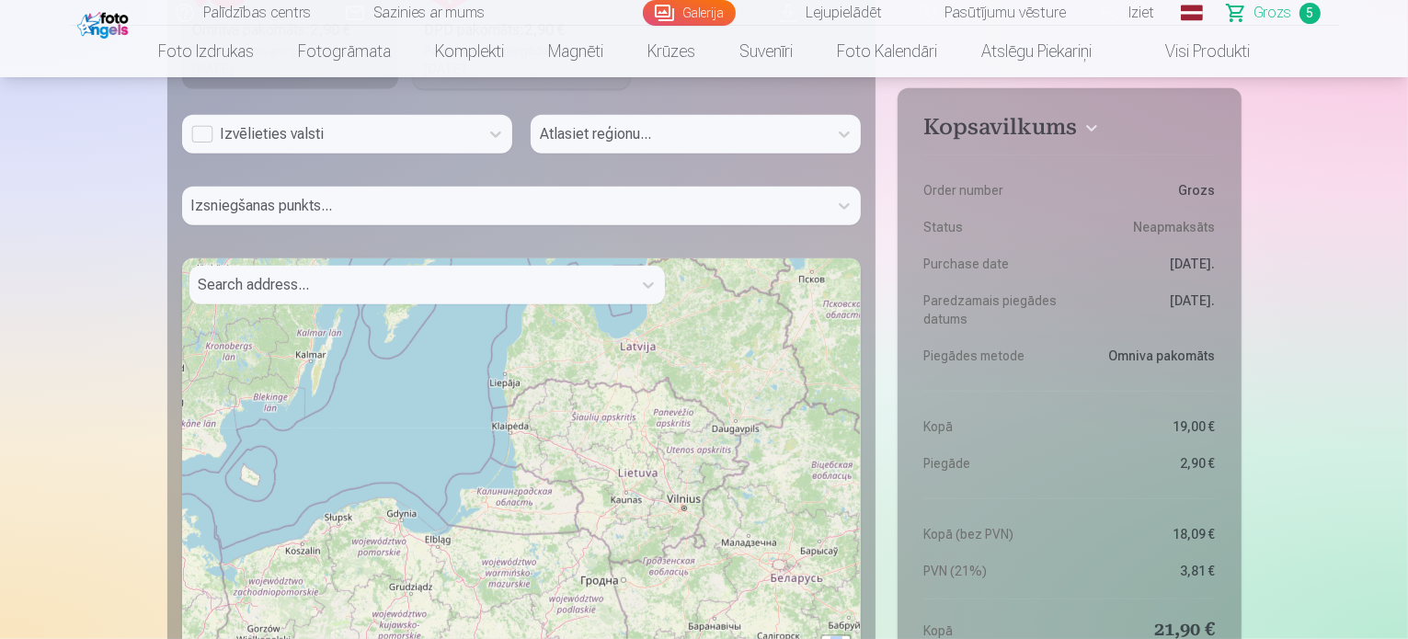
click at [681, 375] on div "+ − Leaflet | © OpenStreetMap contributors" at bounding box center [522, 488] width 680 height 460
click at [640, 284] on icon at bounding box center [648, 285] width 18 height 18
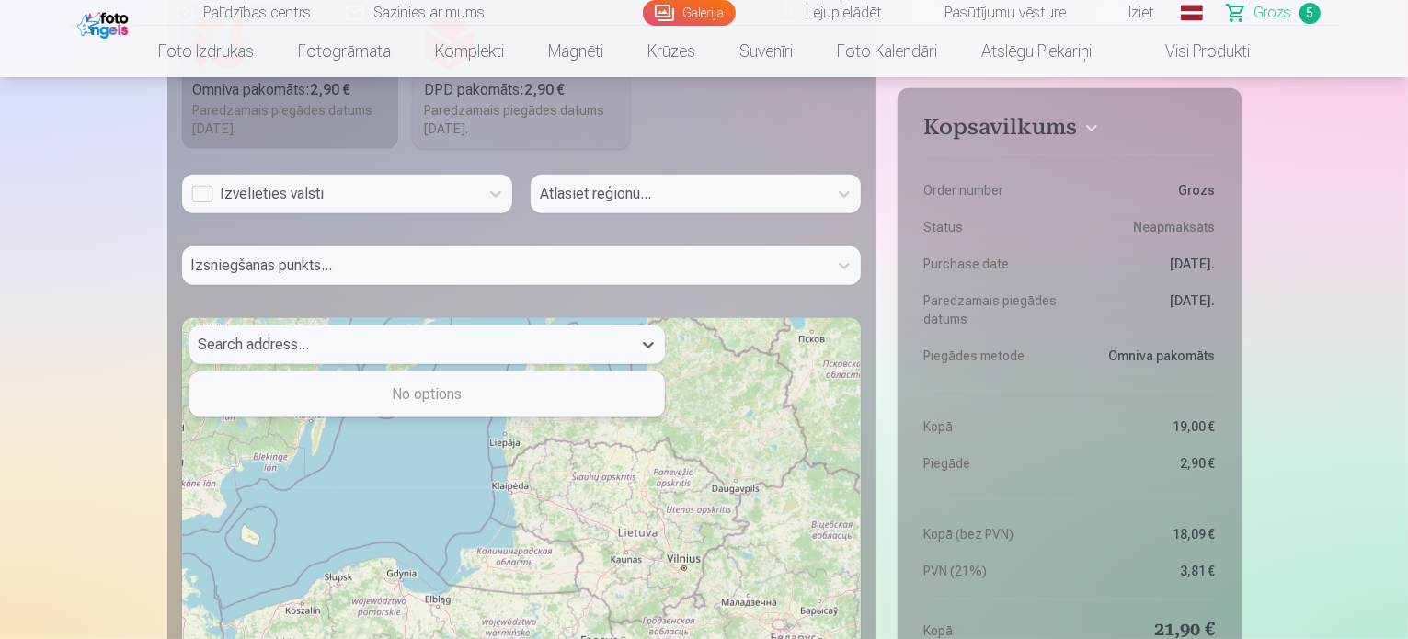
scroll to position [1471, 0]
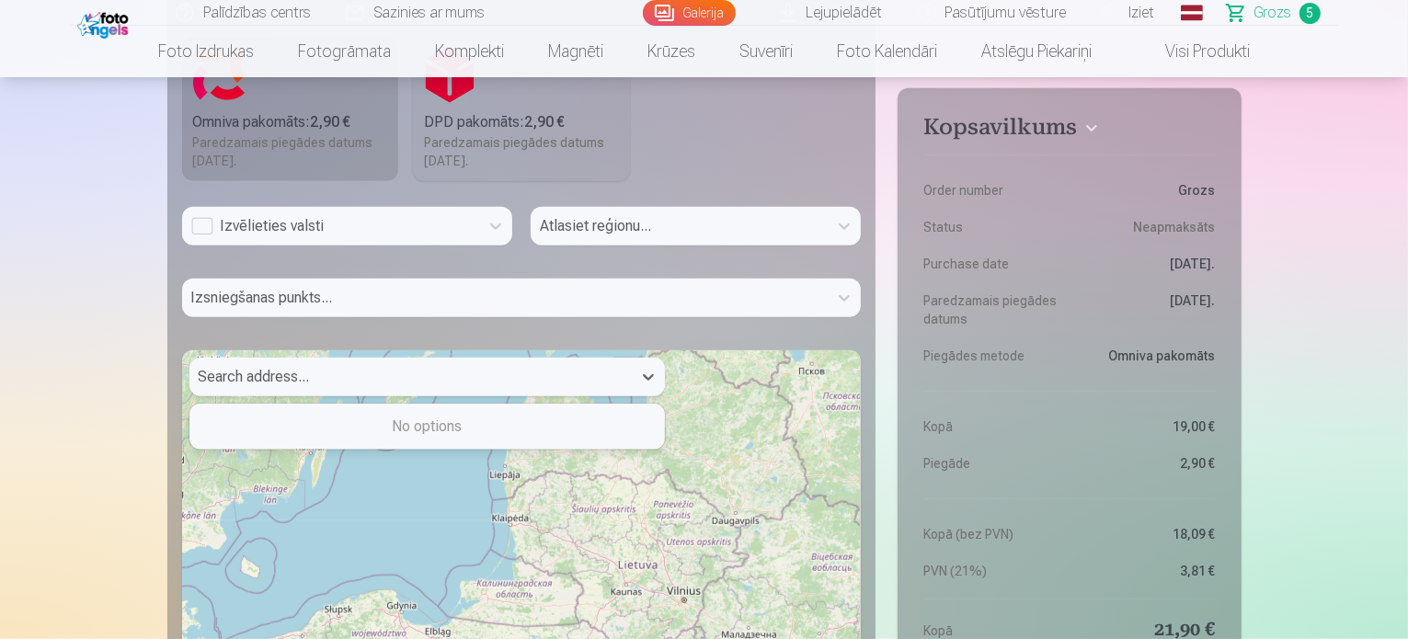
click at [390, 231] on div "Izvēlieties valsti" at bounding box center [330, 226] width 279 height 22
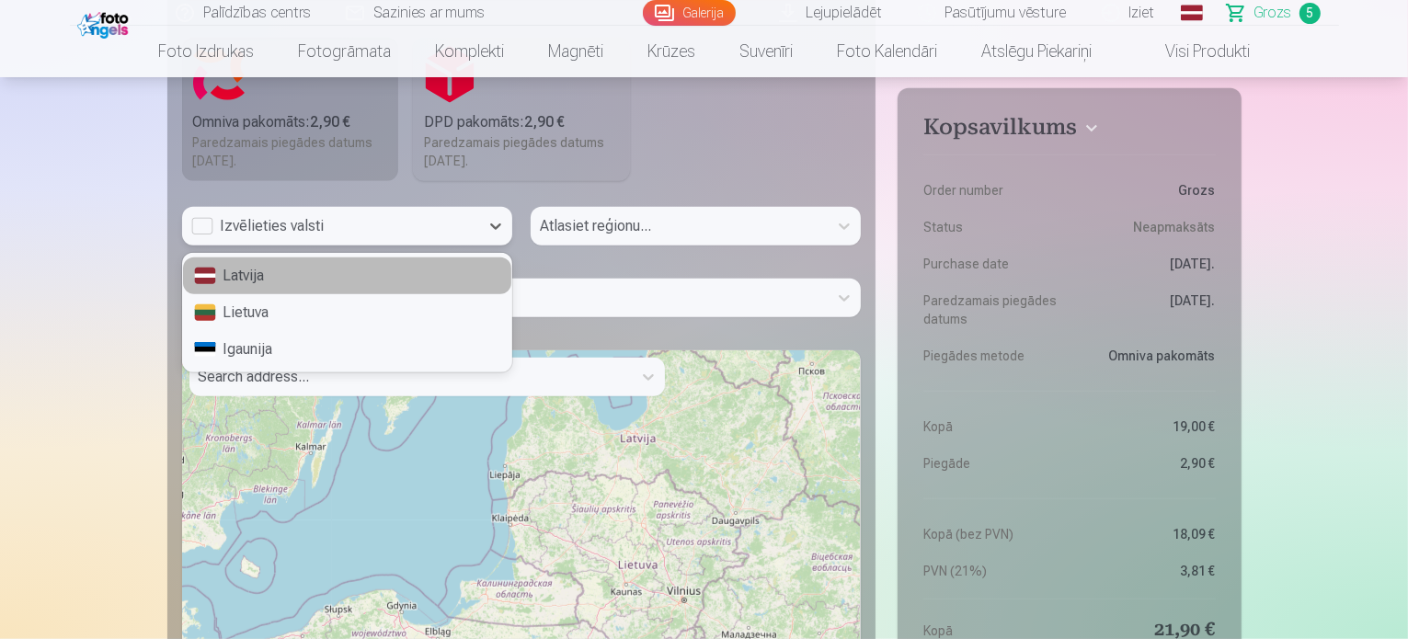
click at [246, 280] on div "Latvija" at bounding box center [347, 276] width 328 height 37
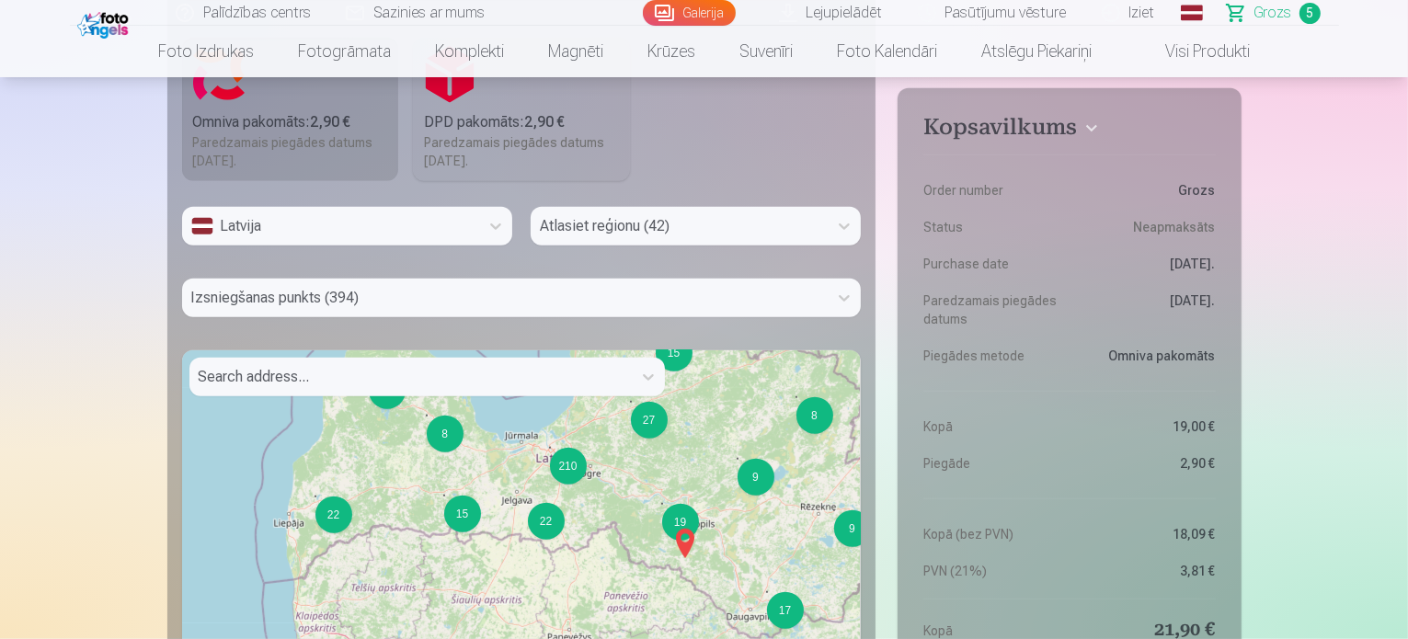
drag, startPoint x: 492, startPoint y: 583, endPoint x: 559, endPoint y: 479, distance: 123.7
click at [559, 479] on div "15 8 12 22 15 17 9 9 8 27 22 210 19 + − Leaflet | © OpenStreetMap contributors" at bounding box center [522, 580] width 680 height 460
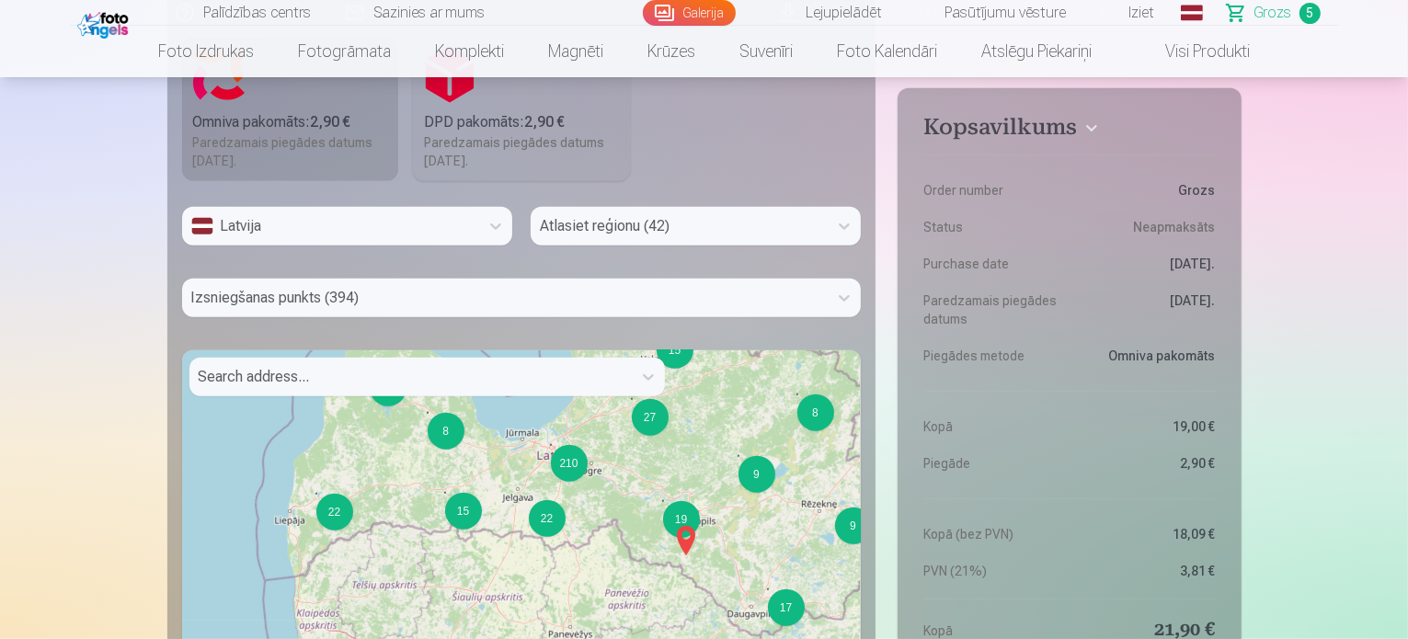
click at [515, 499] on div "15 8 12 22 15 17 9 9 8 27 22 210 19 + − Leaflet | © OpenStreetMap contributors" at bounding box center [522, 580] width 680 height 460
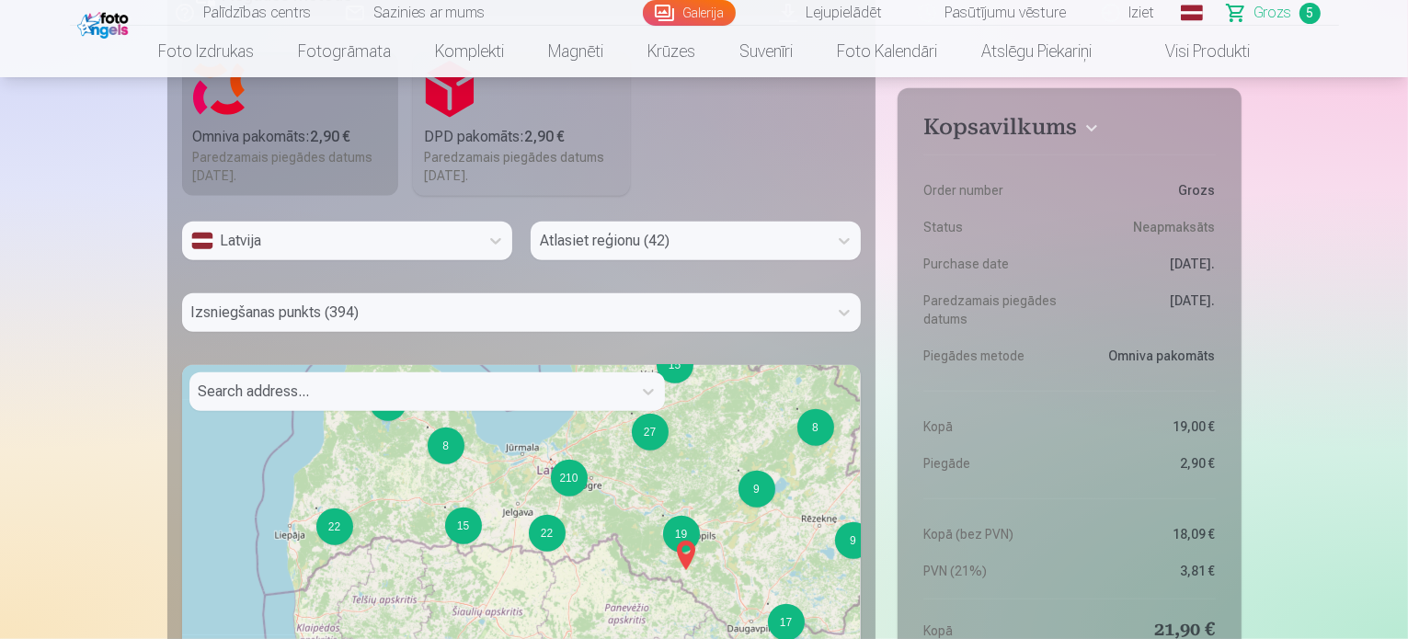
scroll to position [1563, 0]
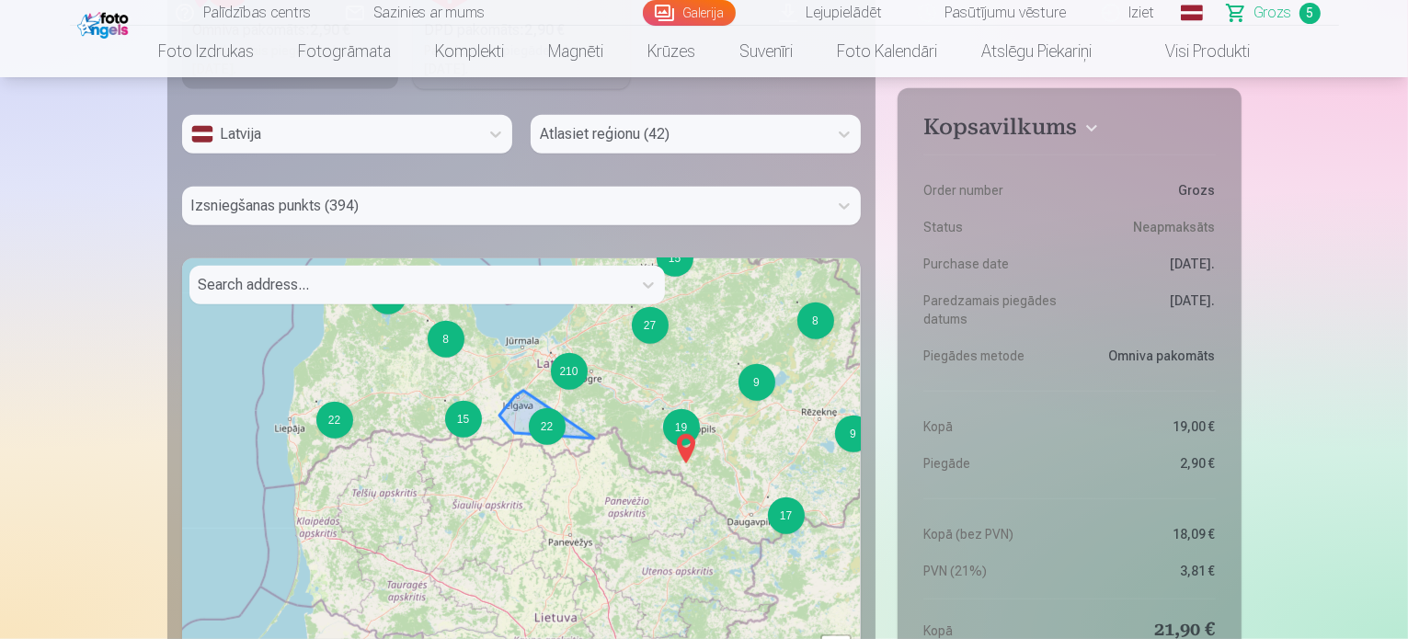
click at [545, 418] on div "22" at bounding box center [547, 426] width 37 height 37
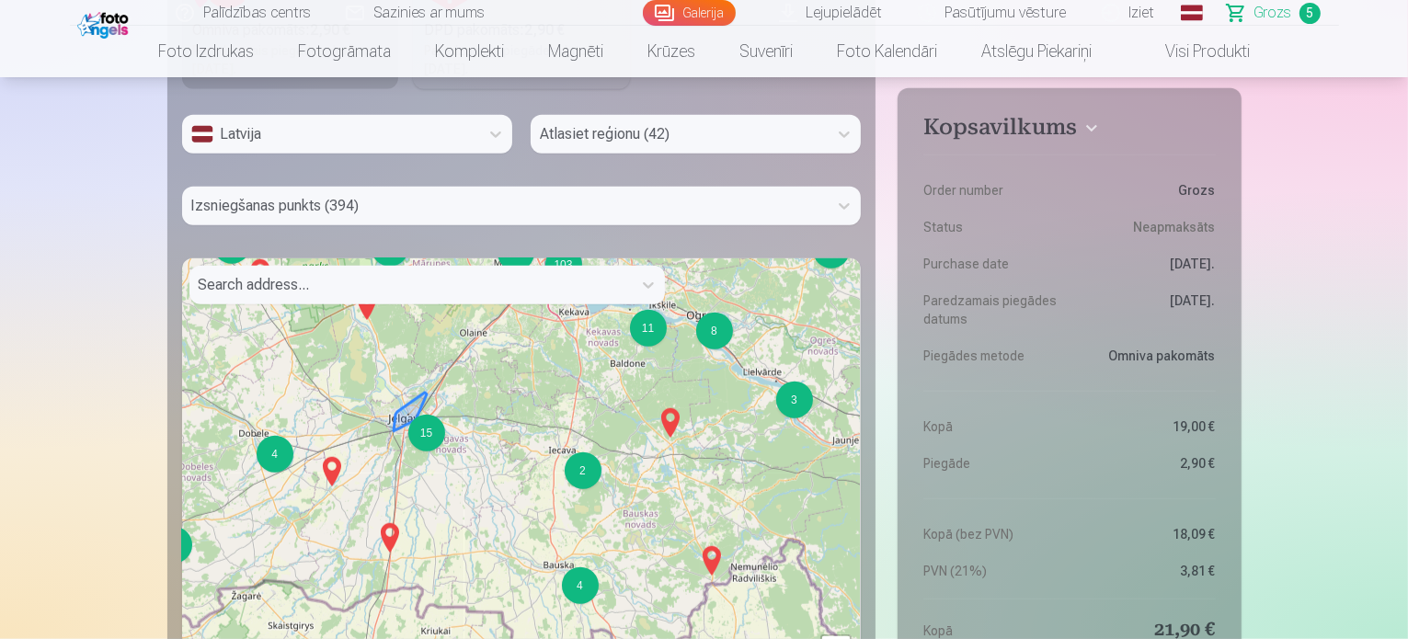
click at [431, 433] on div "15" at bounding box center [426, 433] width 37 height 37
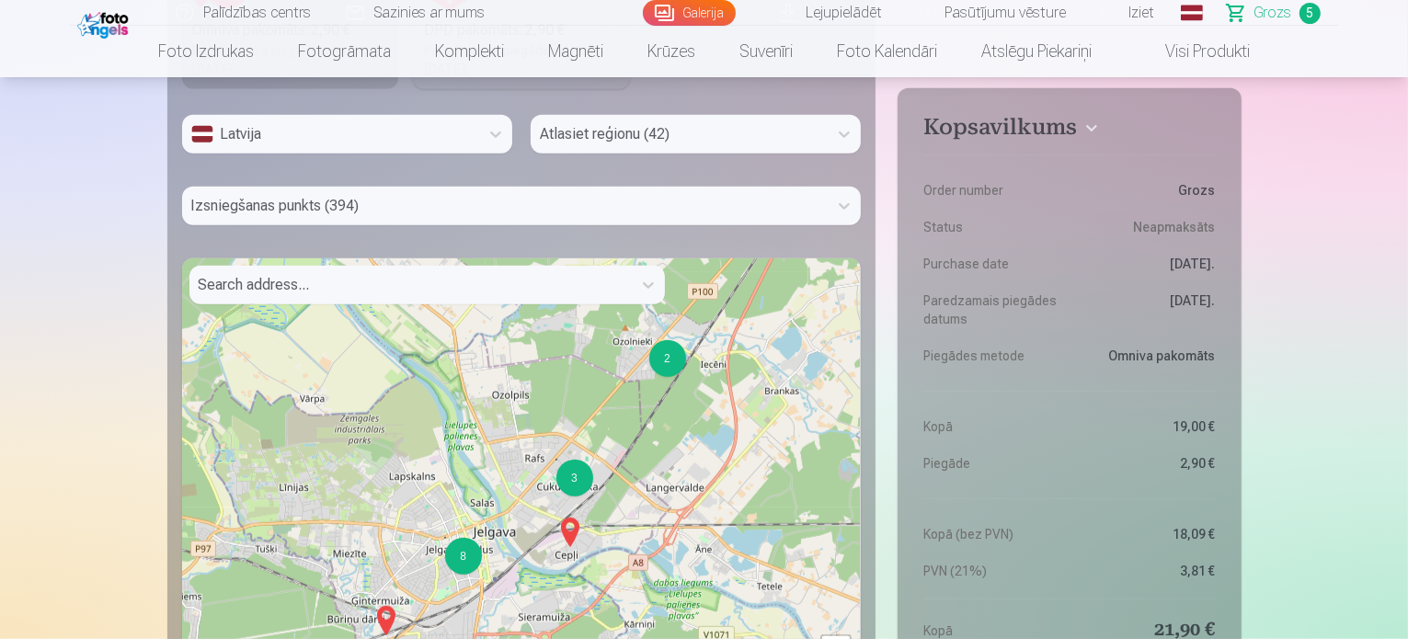
click at [457, 573] on div "2 3 8 2 + − Leaflet | © OpenStreetMap contributors" at bounding box center [522, 488] width 680 height 460
click at [464, 563] on div "8" at bounding box center [463, 556] width 37 height 37
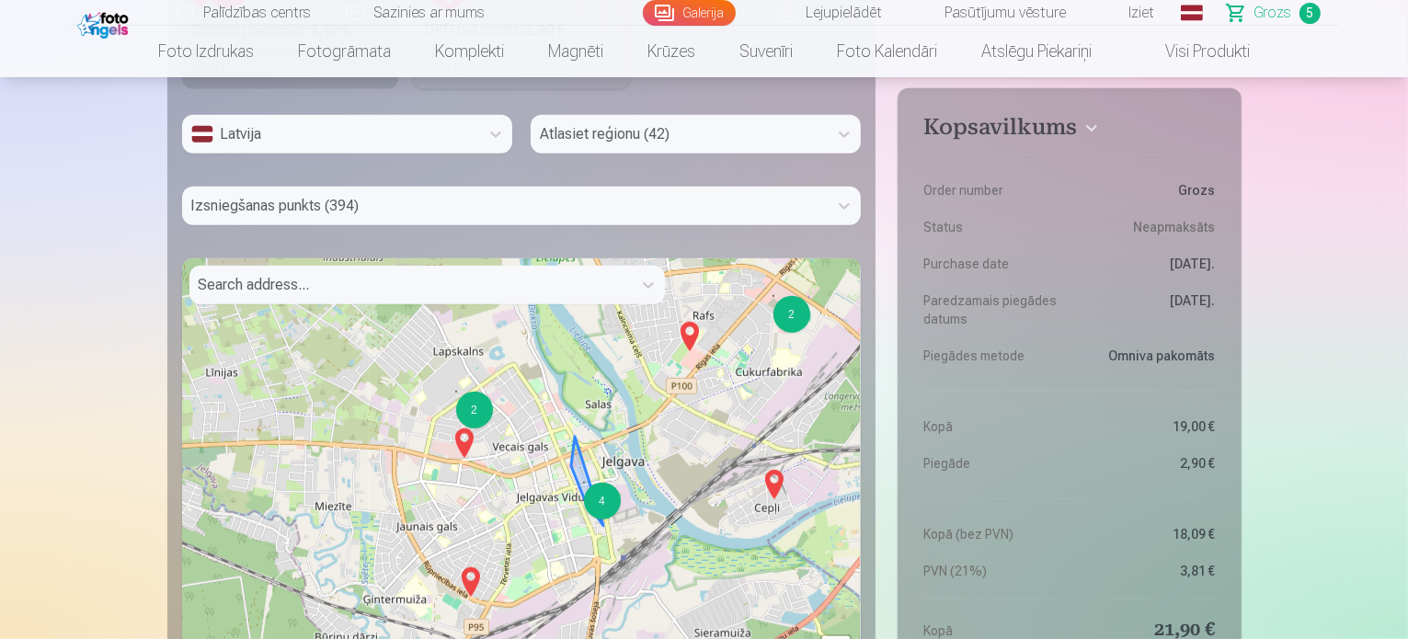
click at [603, 500] on div "4" at bounding box center [602, 501] width 37 height 37
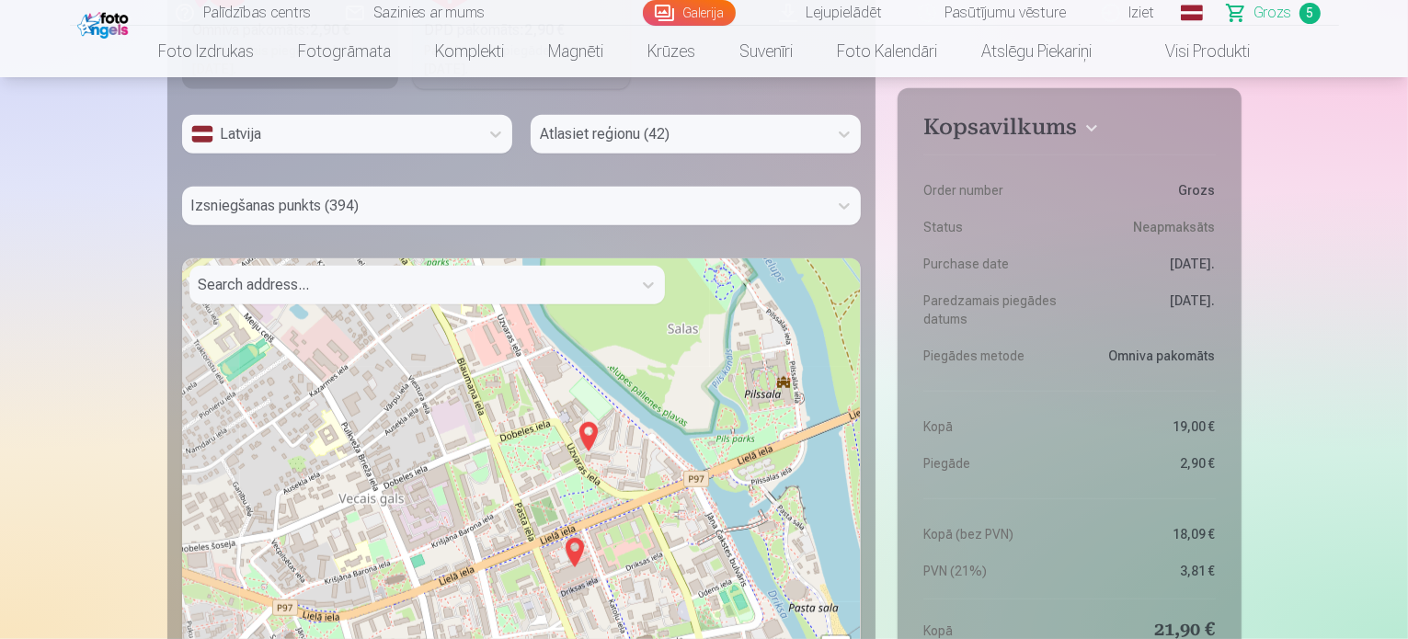
drag, startPoint x: 464, startPoint y: 464, endPoint x: 581, endPoint y: 612, distance: 188.6
click at [581, 612] on div "+ − Leaflet | © OpenStreetMap contributors" at bounding box center [522, 488] width 680 height 460
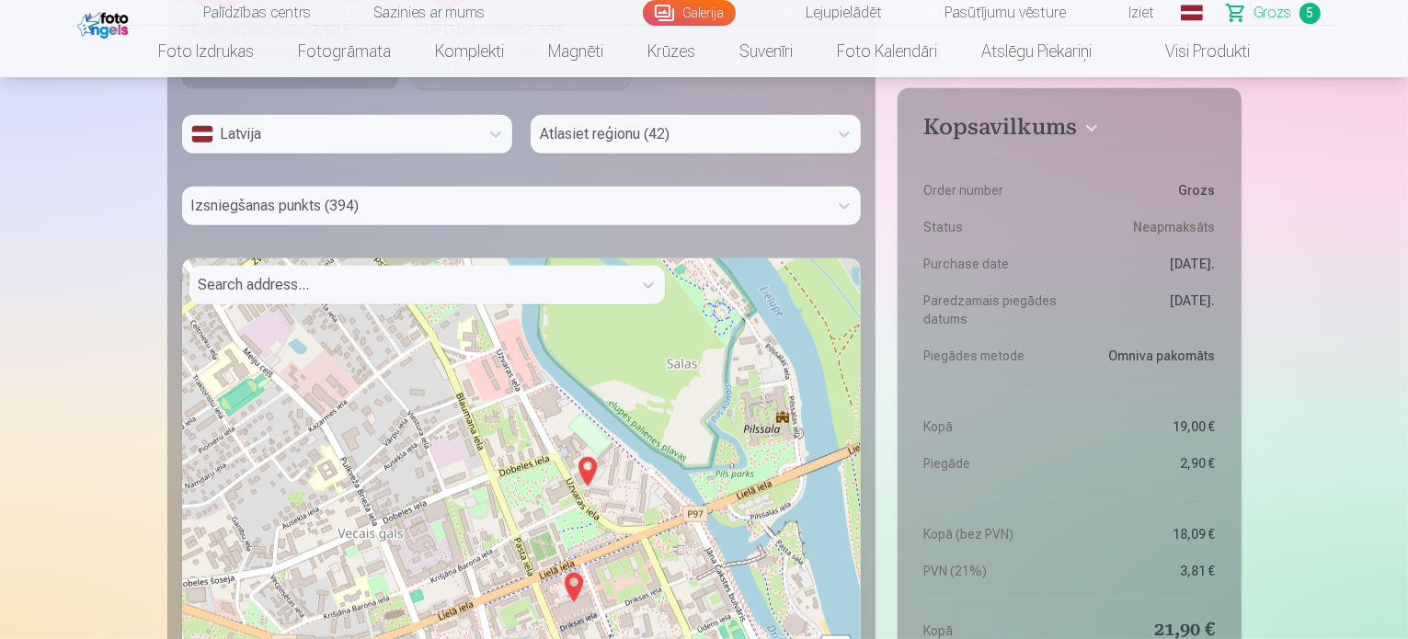
drag, startPoint x: 586, startPoint y: 442, endPoint x: 585, endPoint y: 477, distance: 35.0
click at [585, 477] on img at bounding box center [587, 472] width 29 height 44
click at [590, 468] on img at bounding box center [587, 472] width 29 height 44
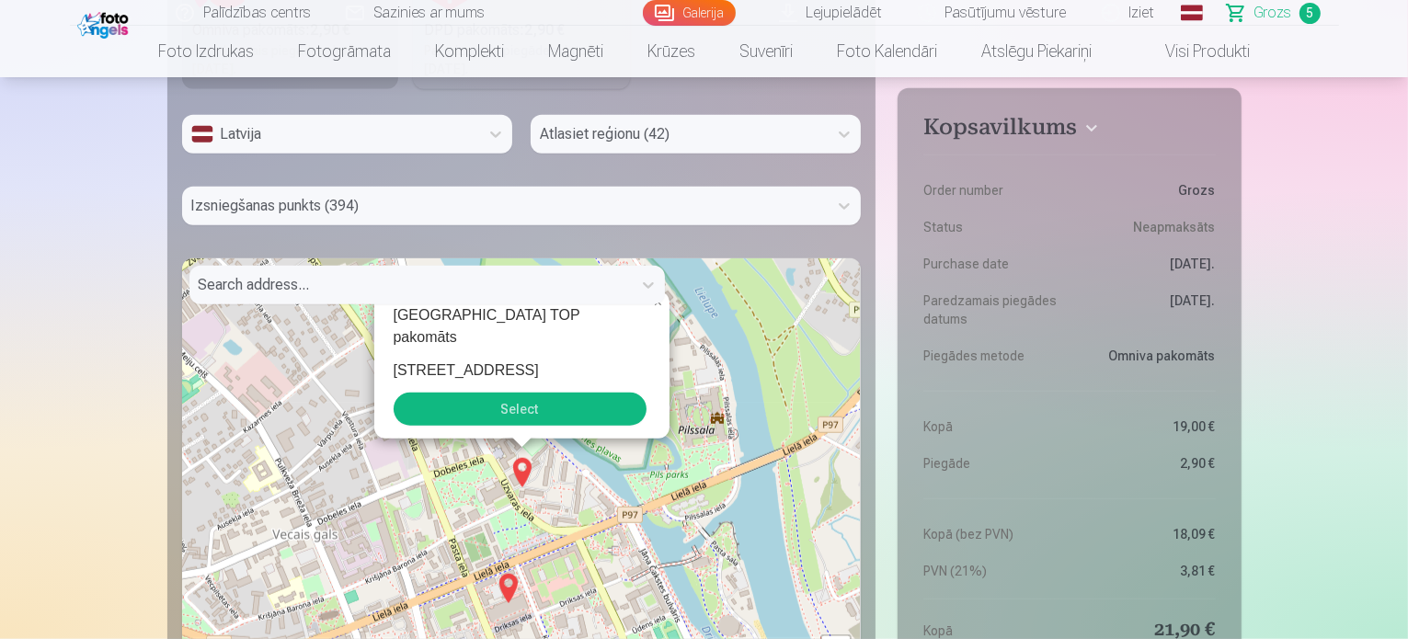
click at [511, 417] on button "Select" at bounding box center [520, 409] width 253 height 33
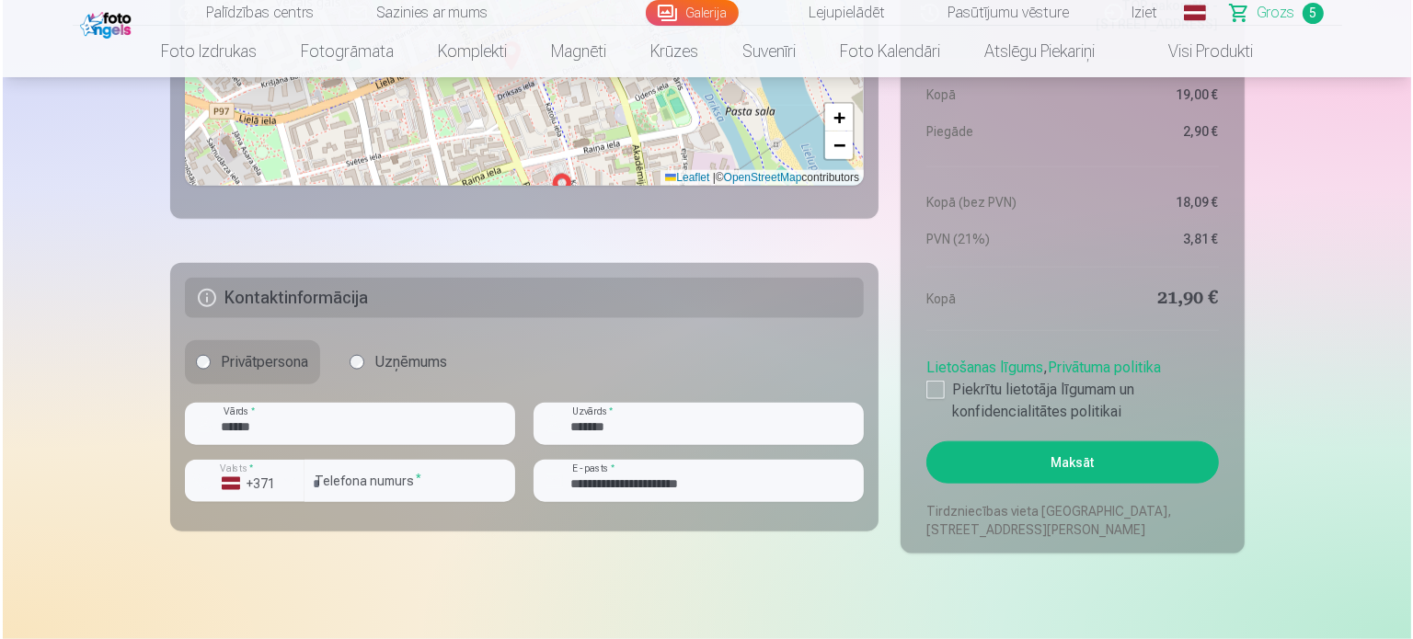
scroll to position [2023, 0]
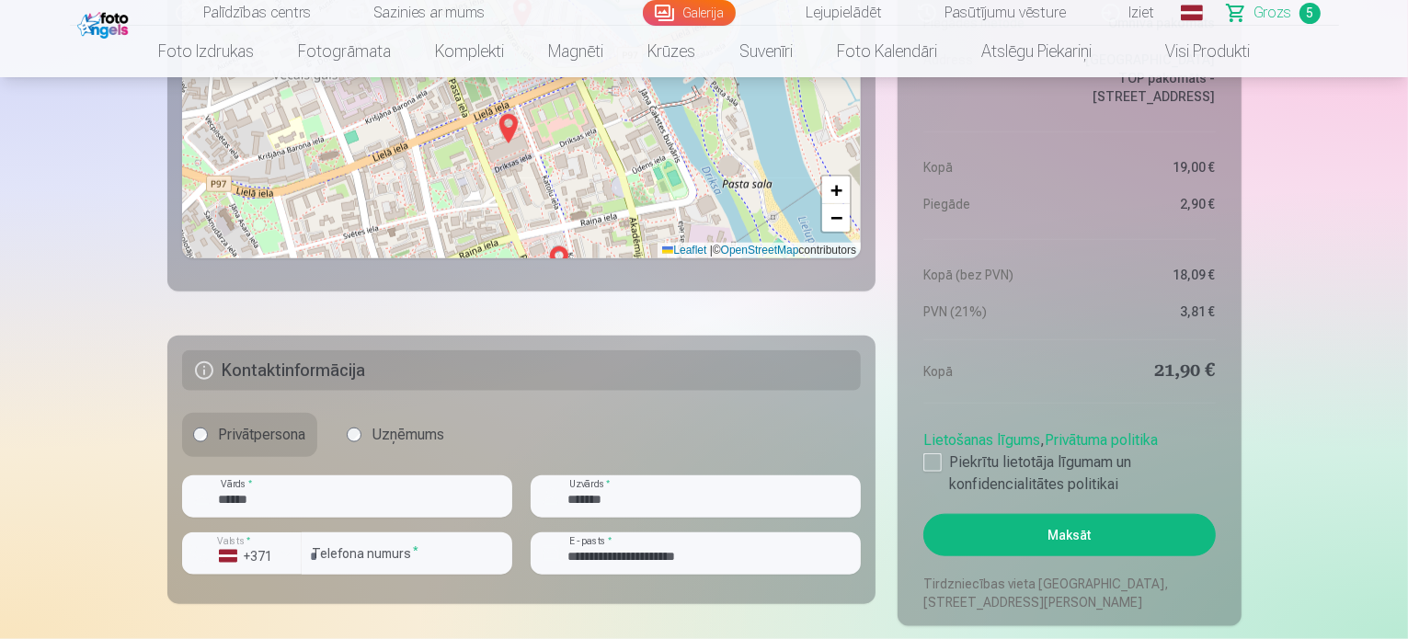
click at [1048, 544] on button "Maksāt" at bounding box center [1069, 535] width 292 height 42
